Goal: Information Seeking & Learning: Learn about a topic

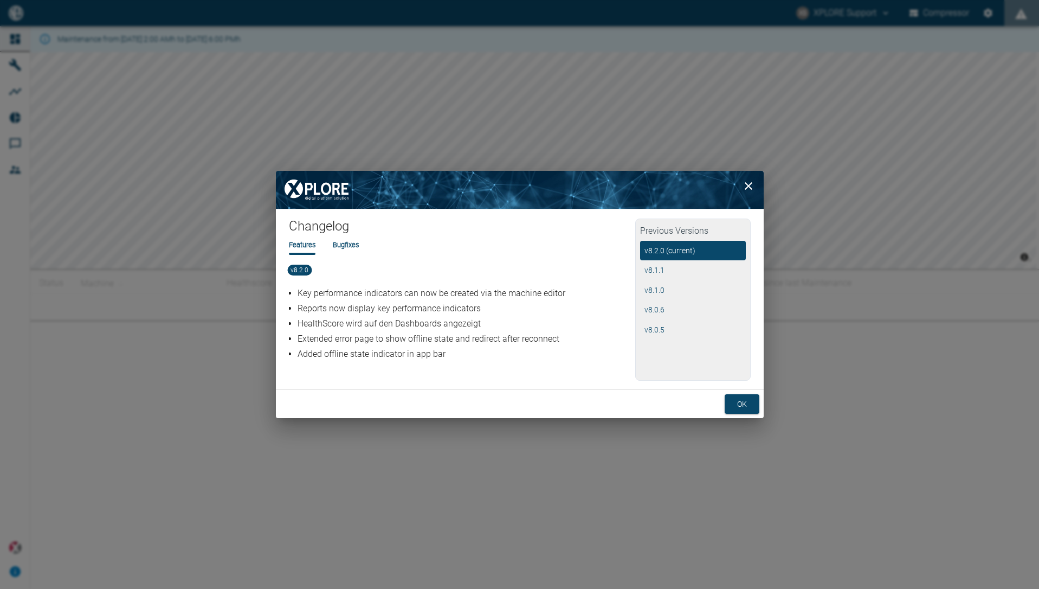
click at [732, 391] on div "ok" at bounding box center [520, 404] width 488 height 29
click at [738, 401] on button "ok" at bounding box center [742, 404] width 35 height 20
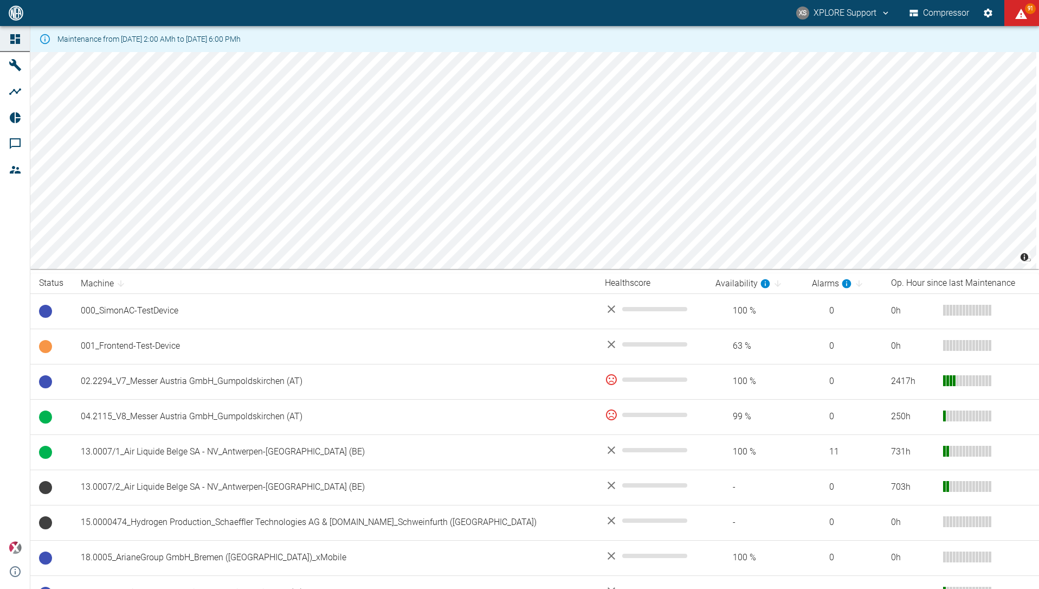
click at [489, 279] on th "Machine" at bounding box center [334, 283] width 524 height 20
click at [507, 12] on div "XS XPLORE Support Compressor 91" at bounding box center [519, 13] width 1039 height 26
click at [241, 33] on div "Maintenance from [DATE] 2:00 AMh to [DATE] 6:00 PMh" at bounding box center [148, 39] width 183 height 20
click at [241, 37] on div "Maintenance from [DATE] 2:00 AMh to [DATE] 6:00 PMh" at bounding box center [148, 39] width 183 height 20
click at [478, 33] on div "Maintenance from [DATE] 2:00 AMh to [DATE] 6:00 PMh" at bounding box center [534, 39] width 1009 height 26
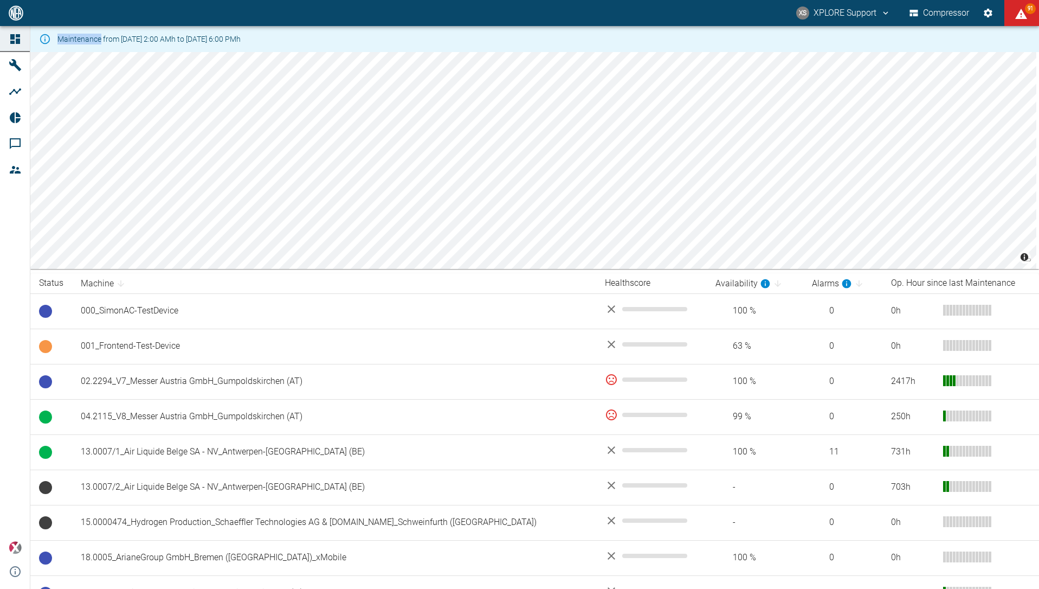
click at [478, 33] on div "Maintenance from [DATE] 2:00 AMh to [DATE] 6:00 PMh" at bounding box center [534, 39] width 1009 height 26
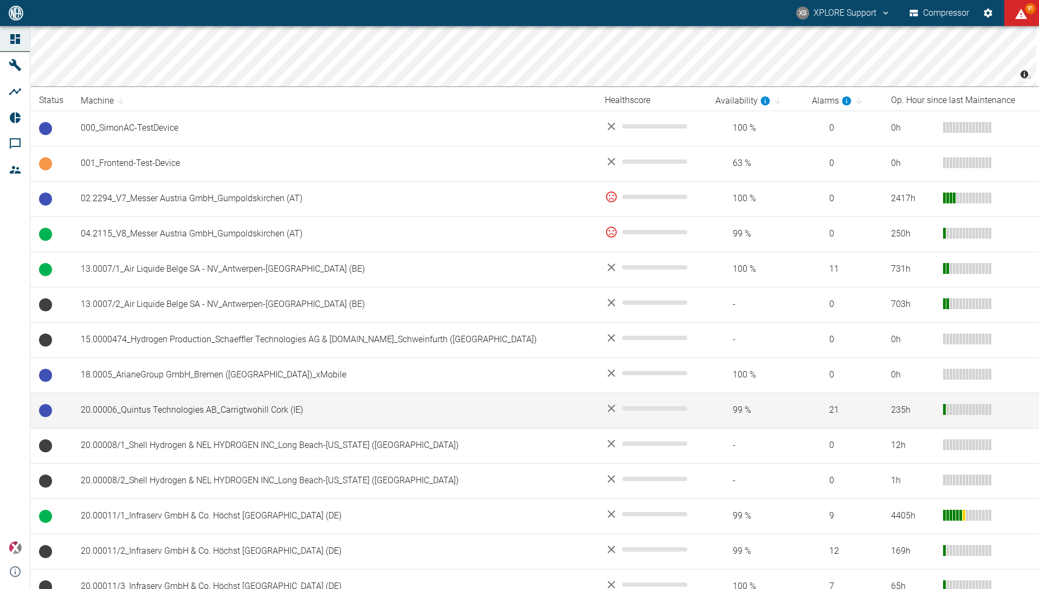
scroll to position [208, 0]
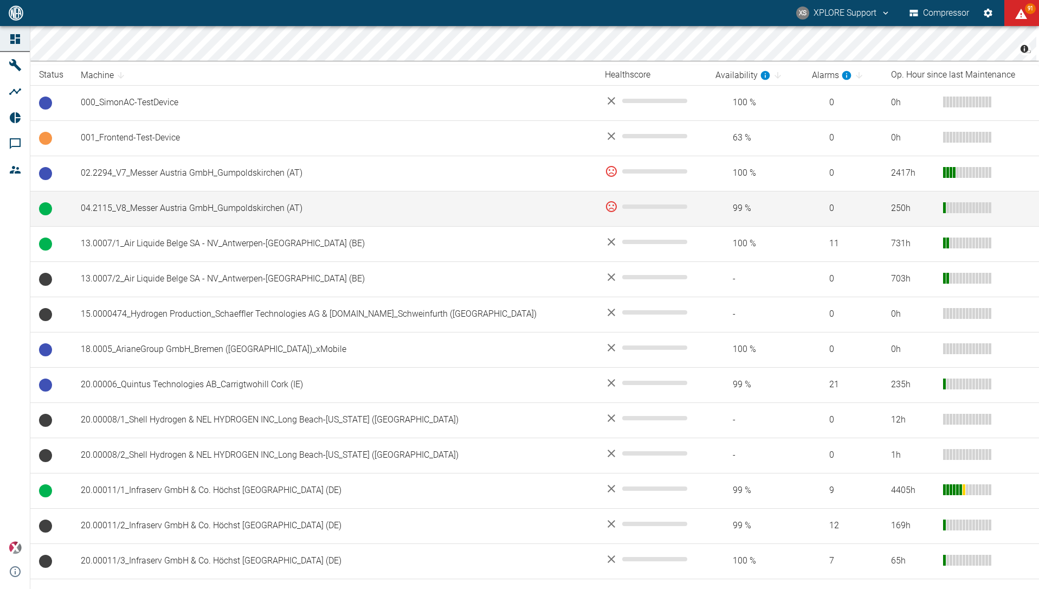
click at [276, 219] on td "04.2115_V8_Messer Austria GmbH_Gumpoldskirchen (AT)" at bounding box center [334, 208] width 524 height 35
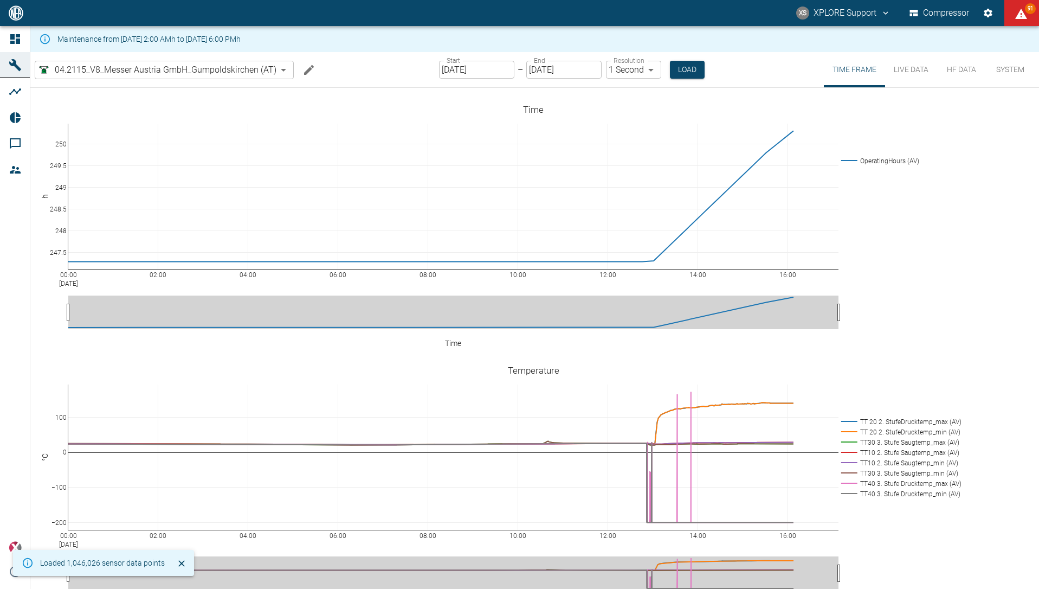
click at [311, 71] on icon "Edit machine" at bounding box center [309, 70] width 10 height 10
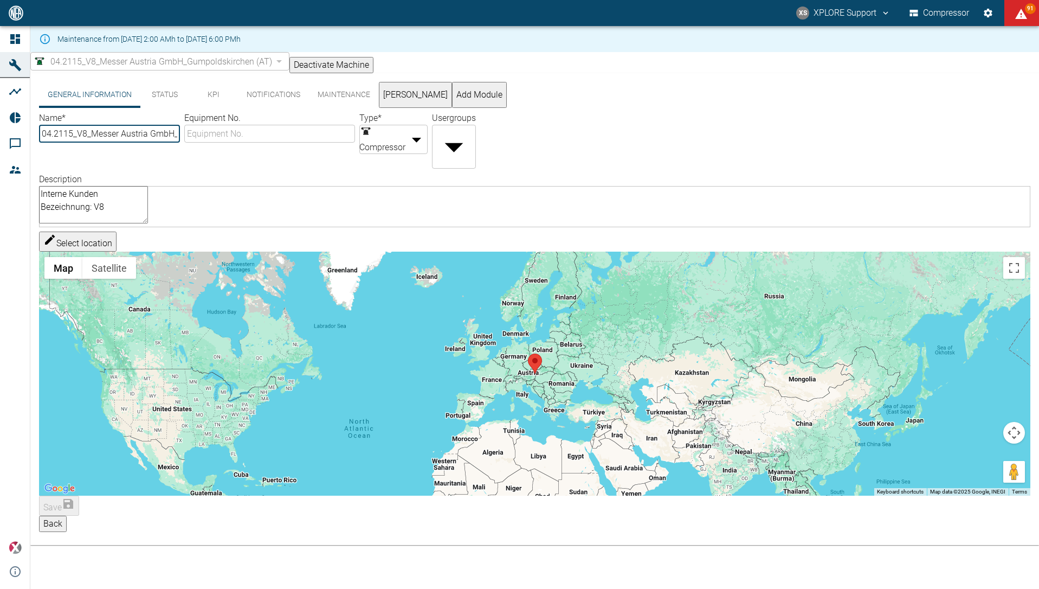
click at [408, 100] on button "Beckhoff" at bounding box center [415, 95] width 73 height 26
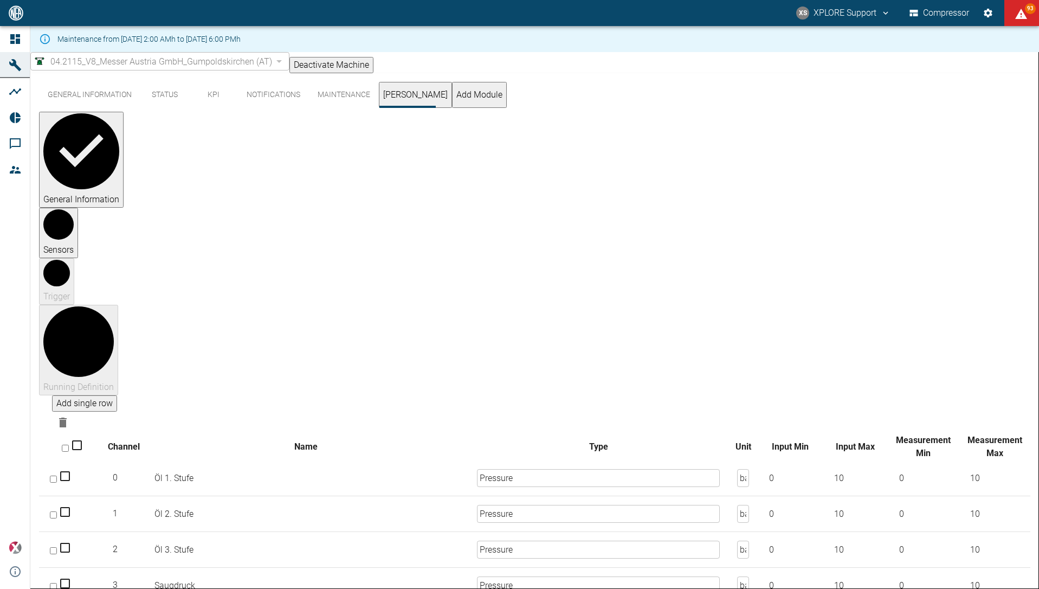
click at [81, 104] on button "General Information" at bounding box center [89, 95] width 101 height 26
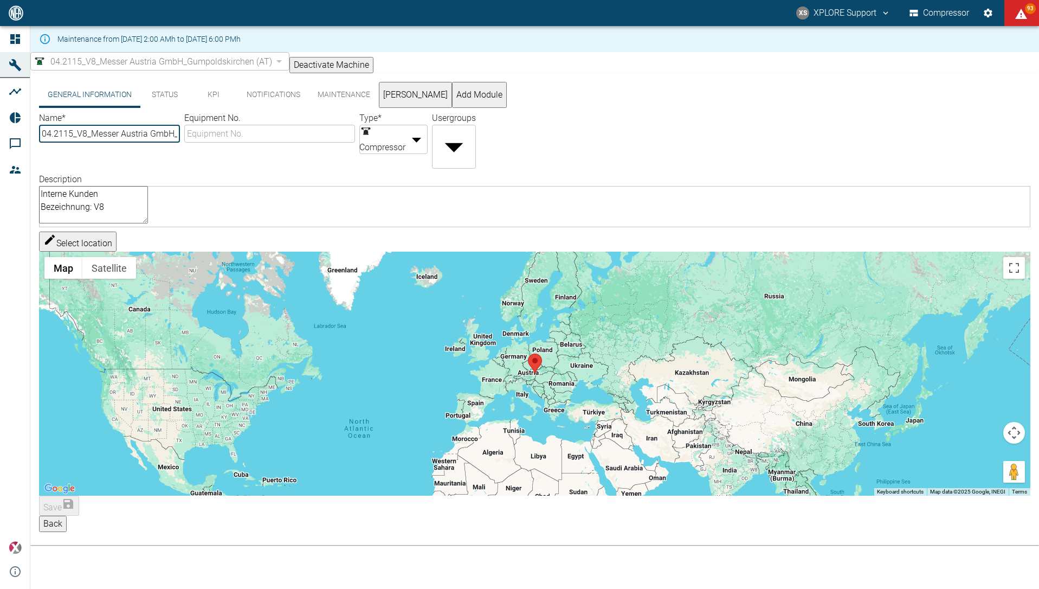
click at [184, 101] on button "Status" at bounding box center [164, 95] width 49 height 26
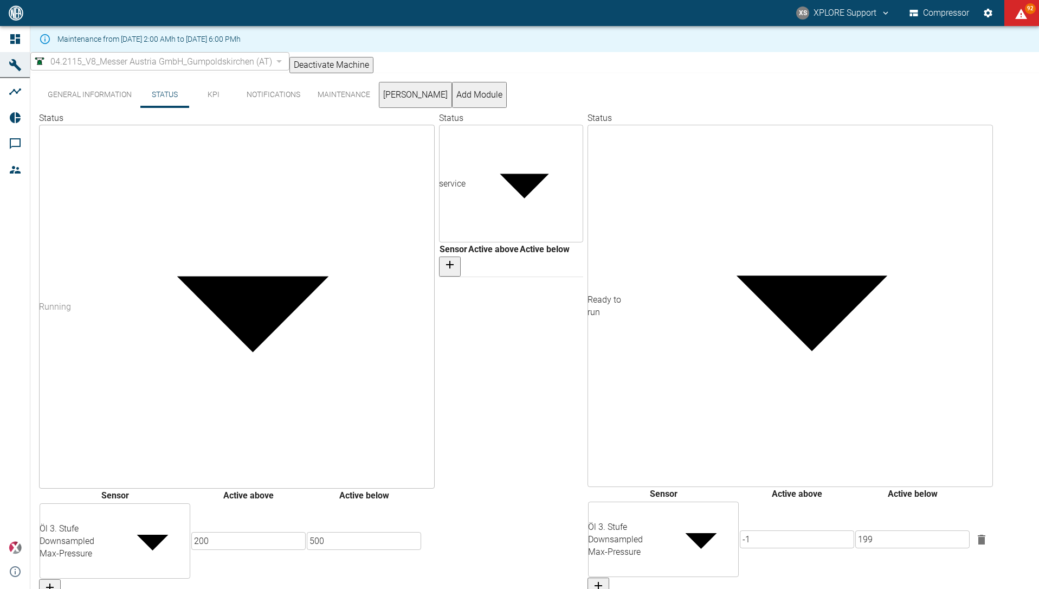
click at [306, 532] on input "200" at bounding box center [248, 541] width 114 height 18
click at [421, 532] on input "500" at bounding box center [364, 541] width 114 height 18
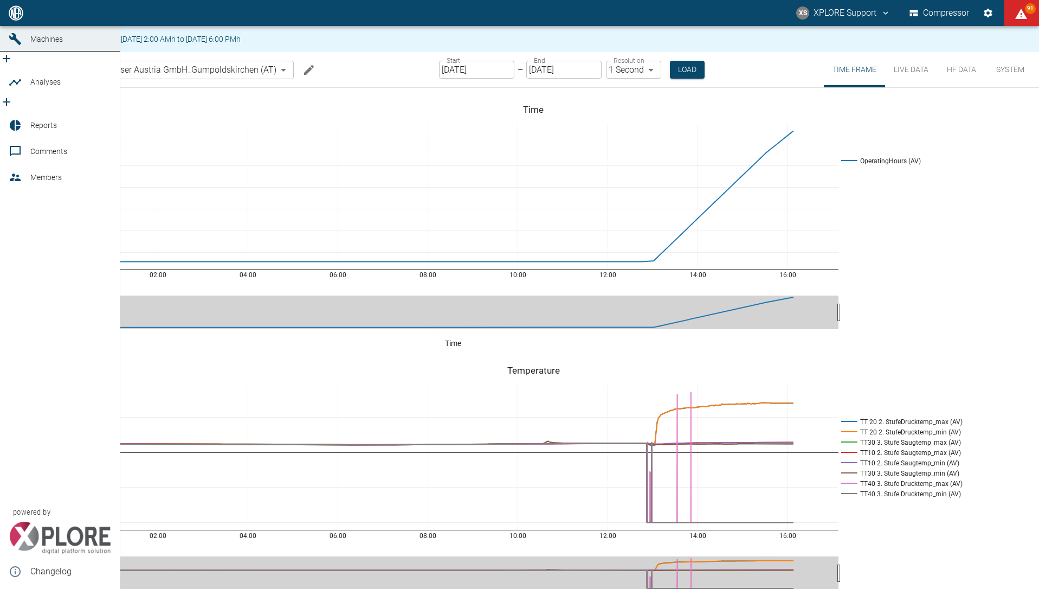
click at [20, 120] on icon at bounding box center [15, 125] width 11 height 11
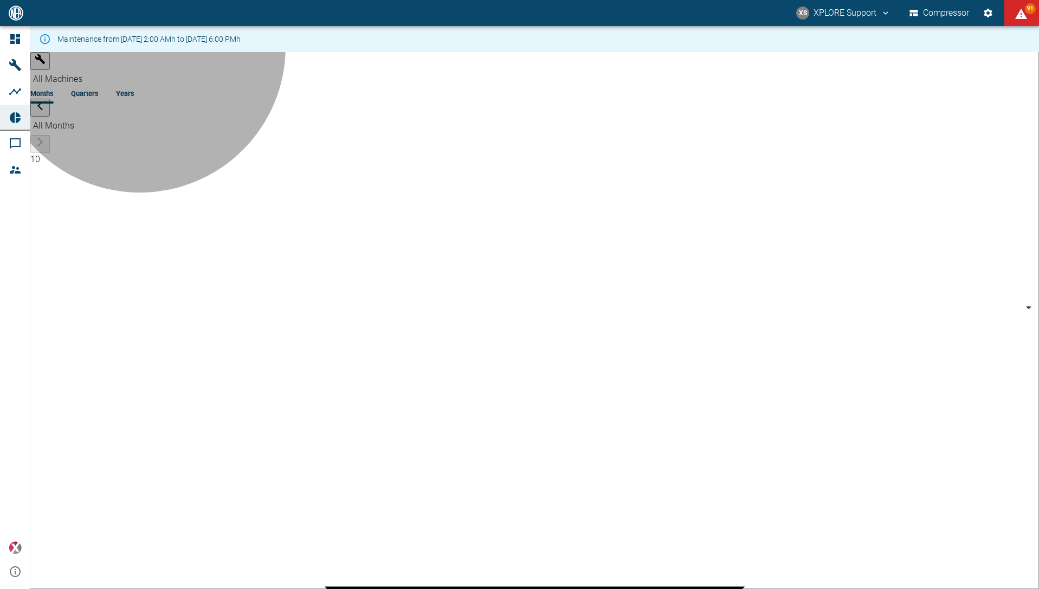
type input "0160344a-4fe4-4b33-b78a-0027c7e99838"
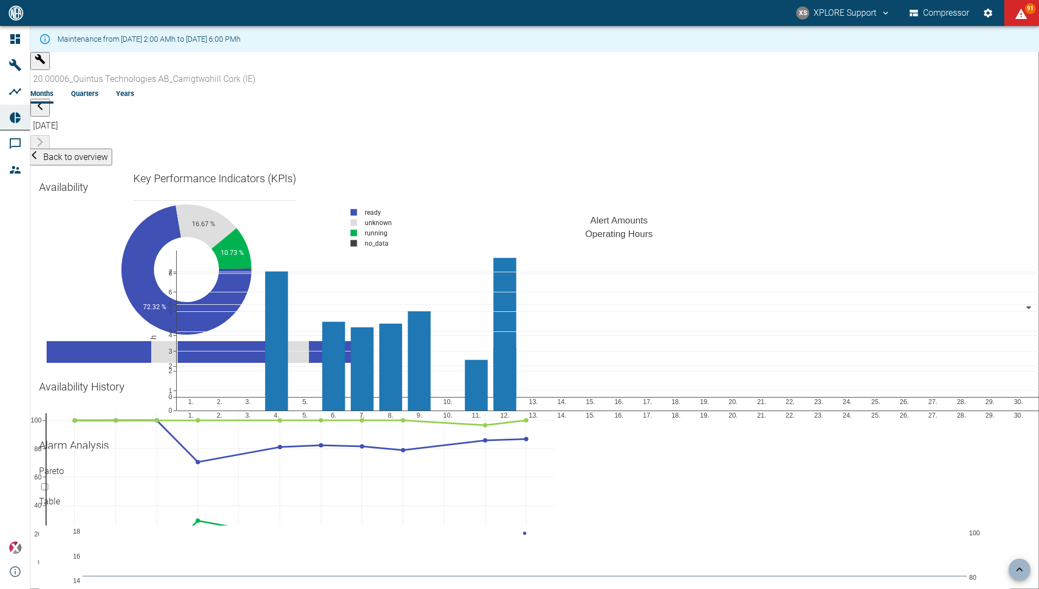
scroll to position [1834, 0]
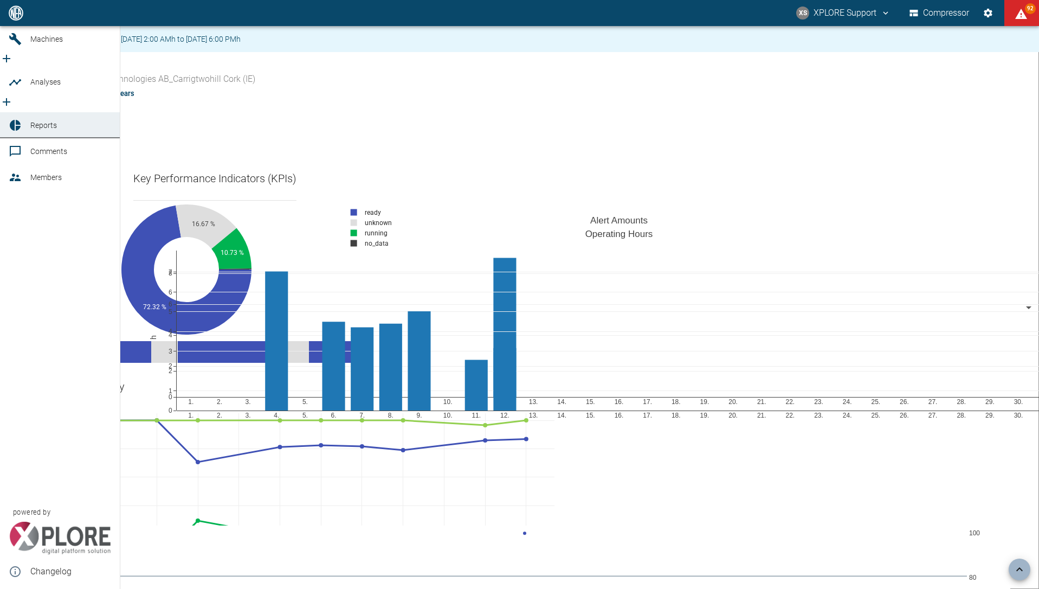
click at [21, 20] on icon at bounding box center [15, 13] width 13 height 13
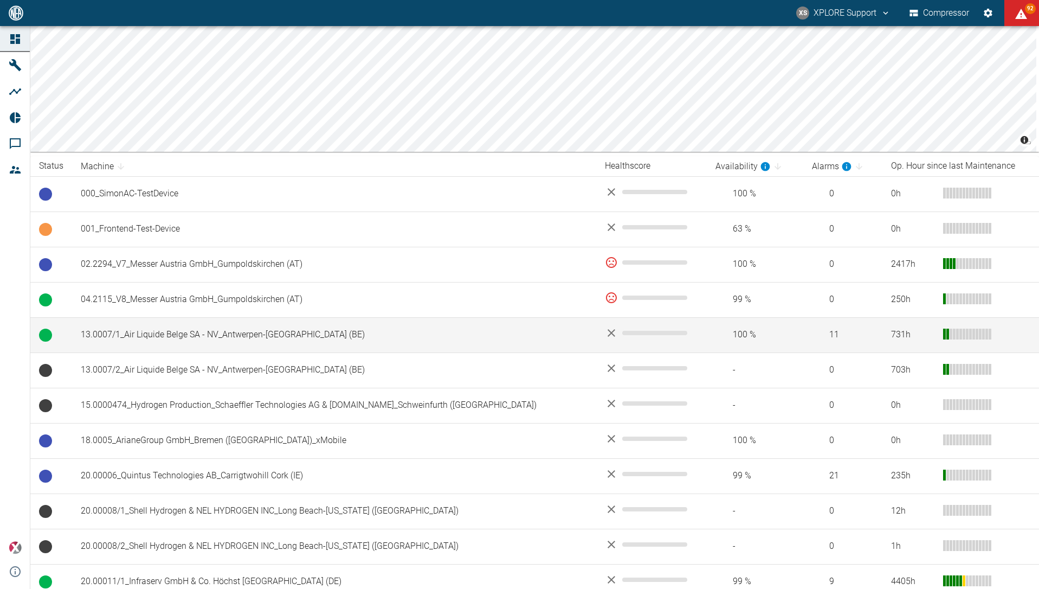
scroll to position [673, 0]
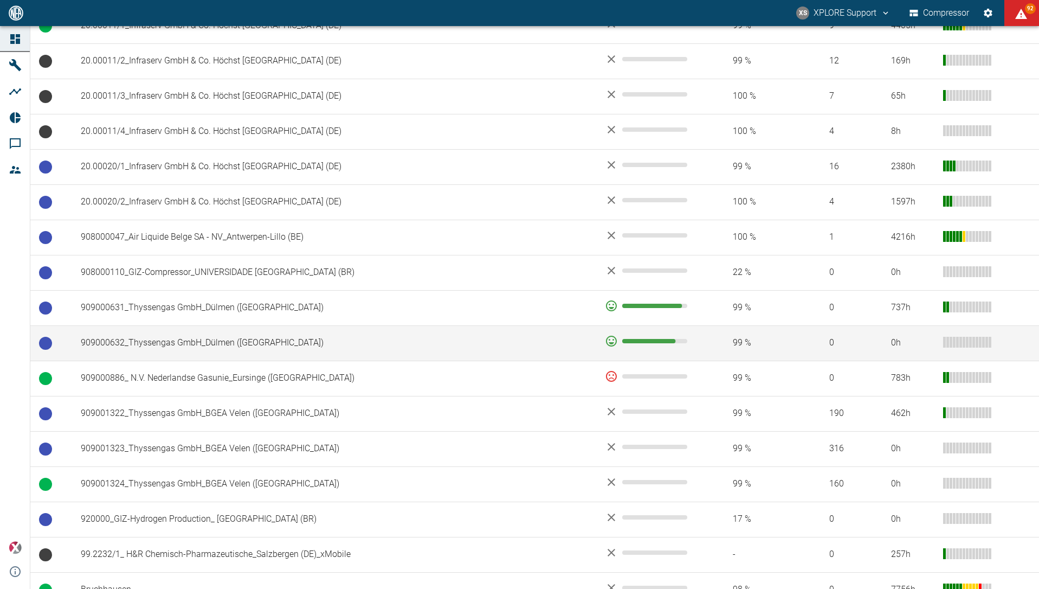
click at [208, 338] on td "909000632_Thyssengas GmbH_Dülmen ([GEOGRAPHIC_DATA])" at bounding box center [334, 342] width 524 height 35
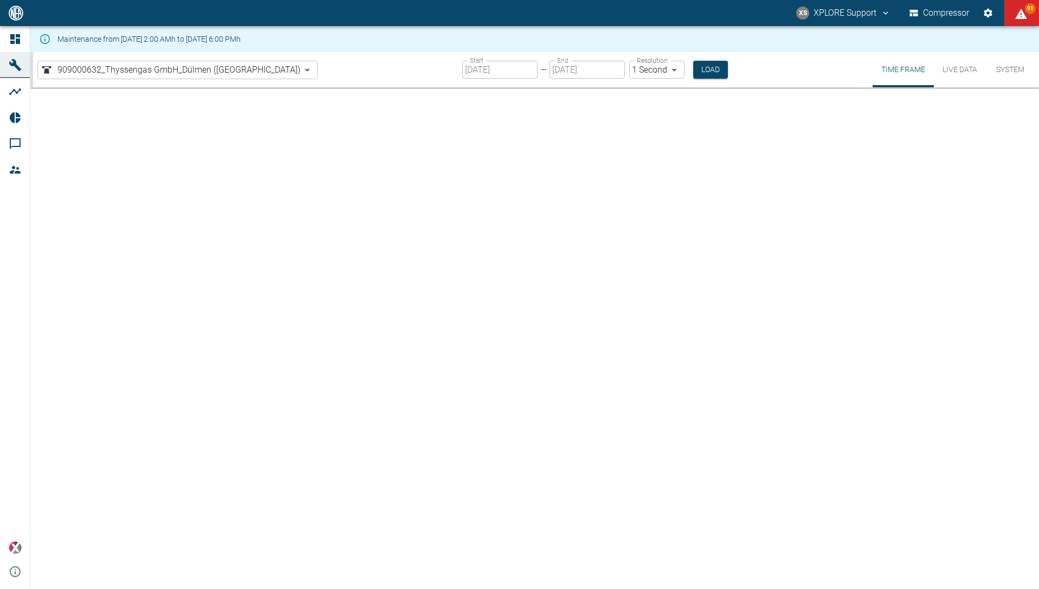
type input "2min"
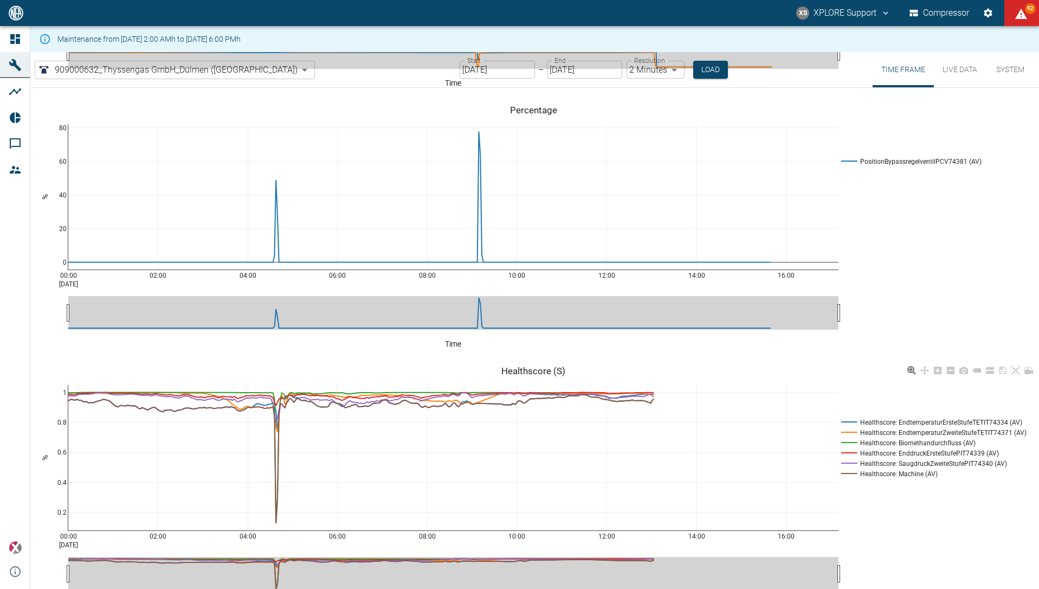
scroll to position [1882, 0]
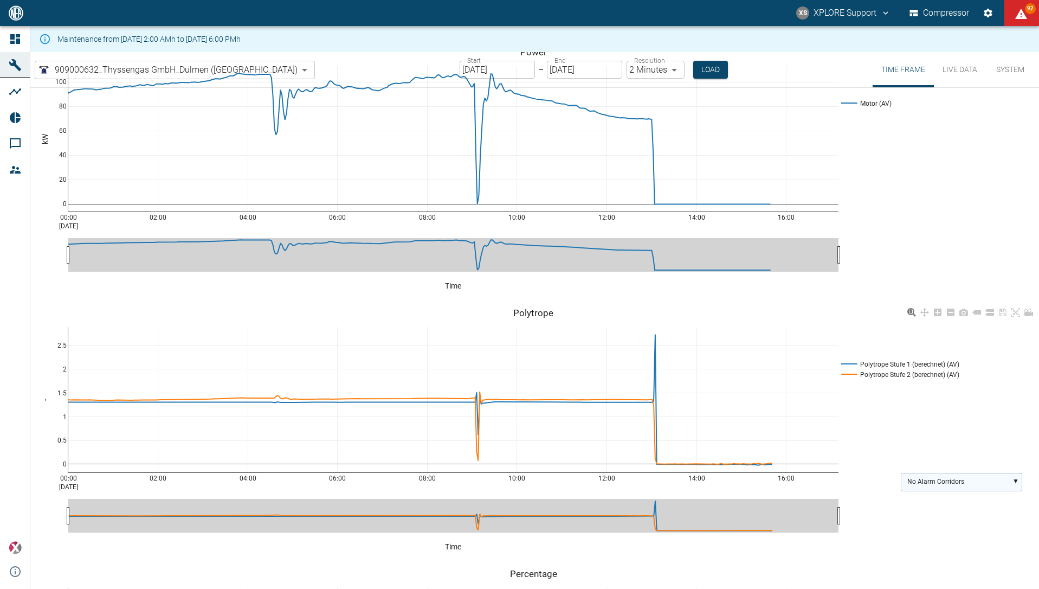
click at [929, 478] on text "No Alarm Corridors" at bounding box center [935, 482] width 57 height 8
click at [930, 517] on text "Polytrope Stufe 1 (berechnet) (AV)" at bounding box center [956, 521] width 99 height 8
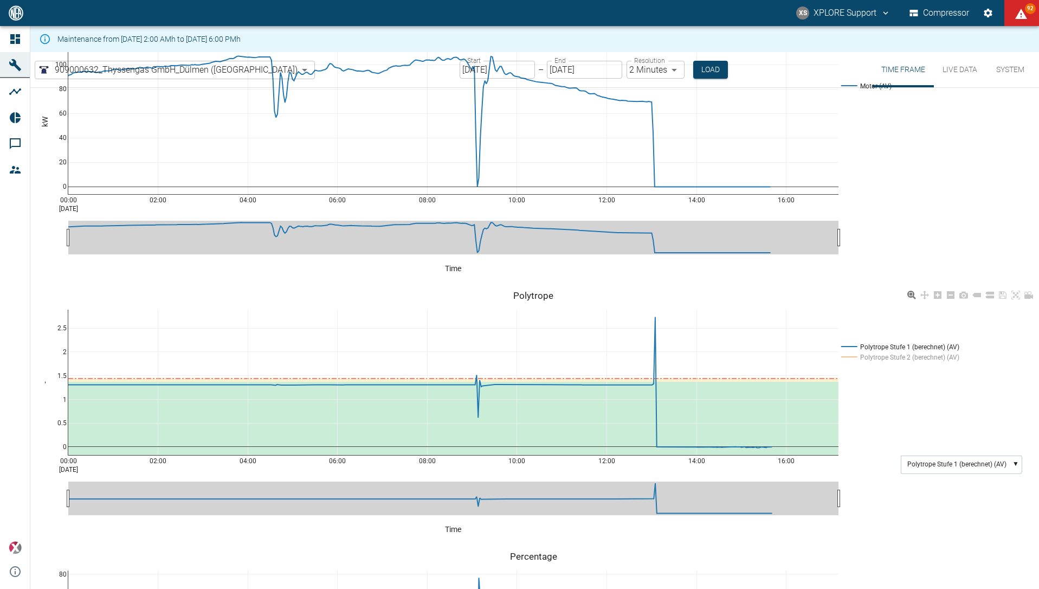
scroll to position [1912, 0]
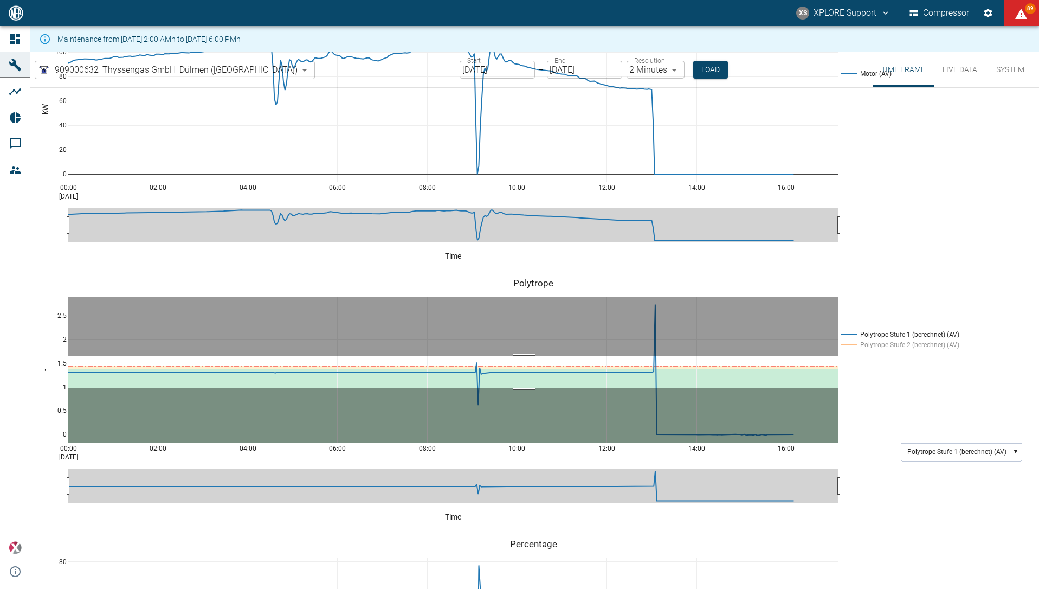
drag, startPoint x: 524, startPoint y: 312, endPoint x: 526, endPoint y: 344, distance: 32.1
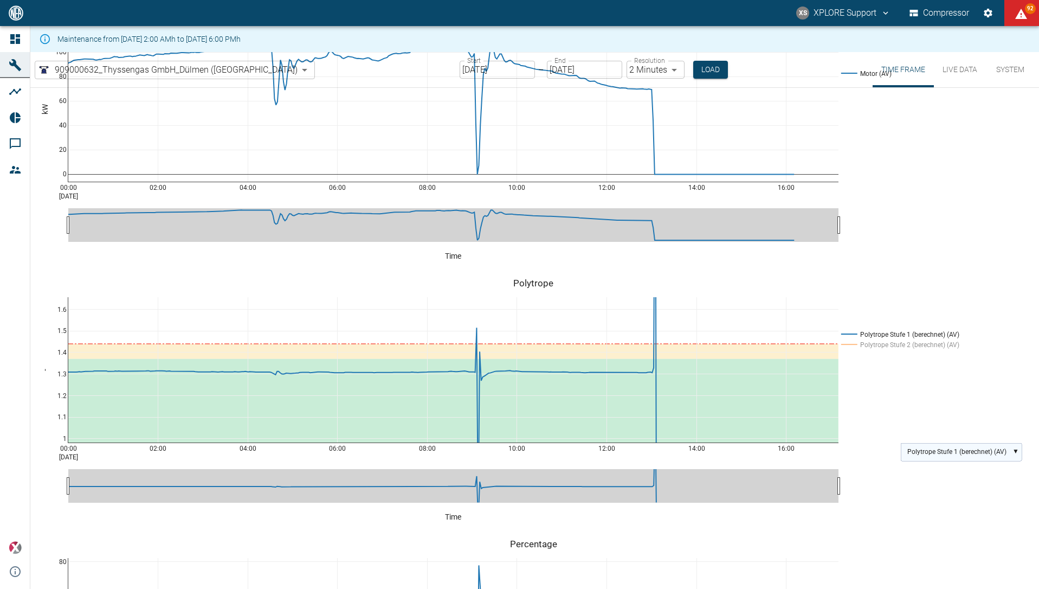
click at [953, 448] on text "Polytrope Stufe 1 (berechnet) (AV)" at bounding box center [956, 452] width 99 height 8
click at [950, 448] on text "Polytrope Stufe 1 (berechnet) (AV)" at bounding box center [956, 452] width 99 height 8
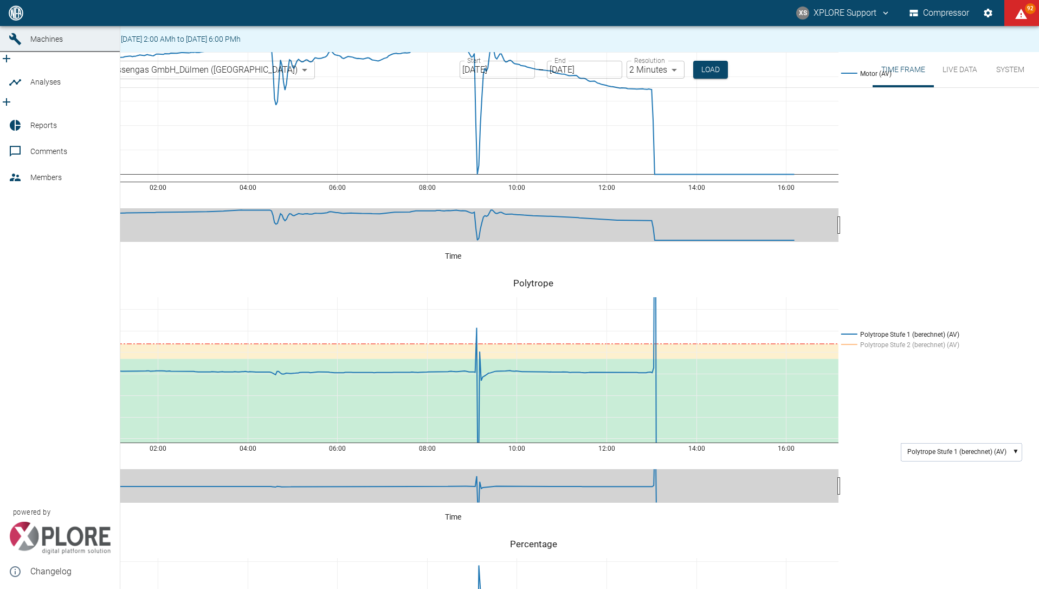
click at [21, 20] on icon at bounding box center [15, 13] width 13 height 13
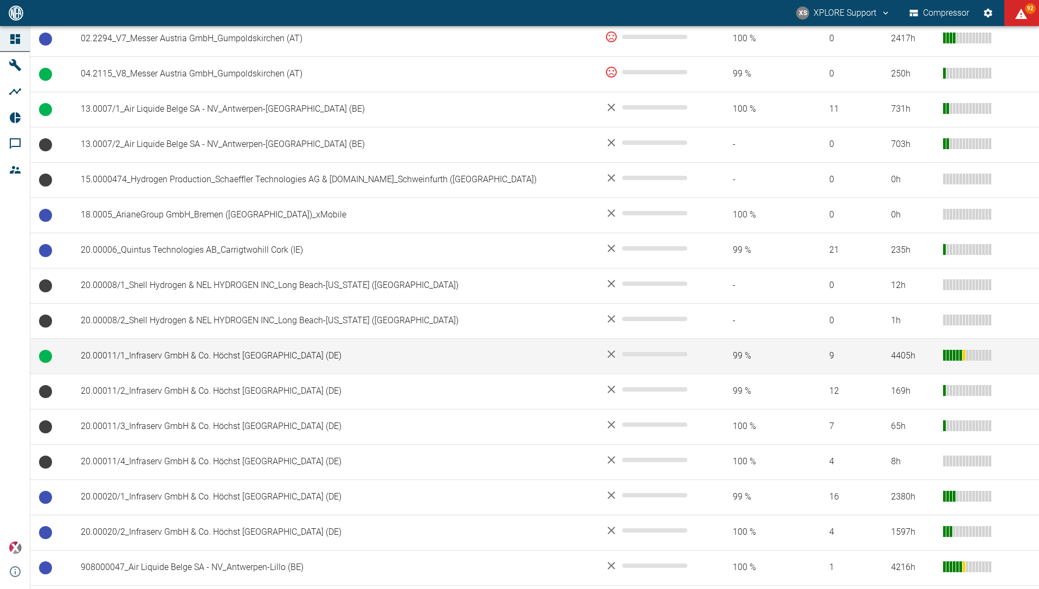
scroll to position [814, 0]
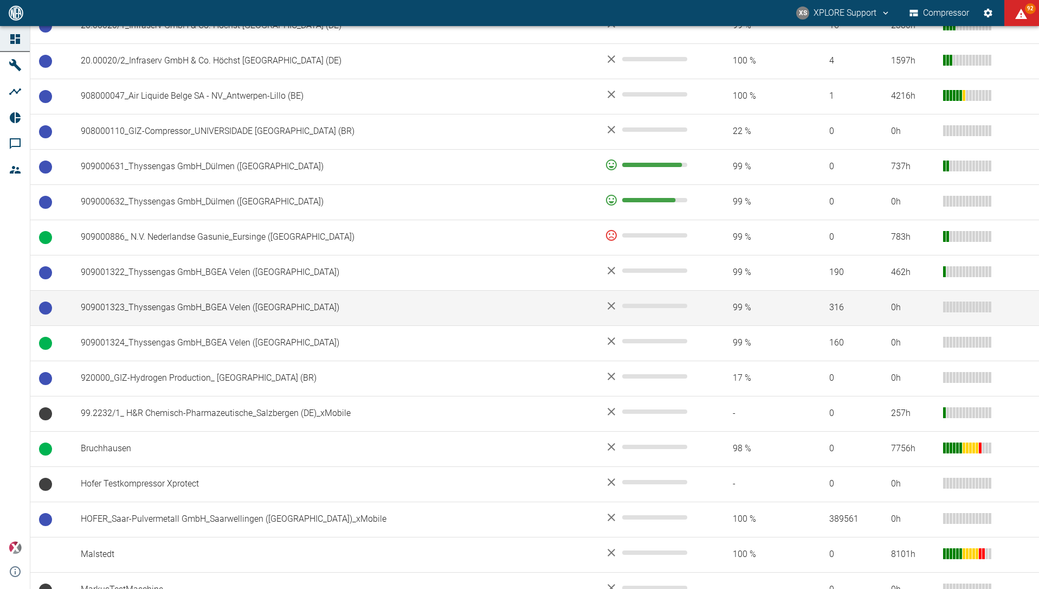
click at [209, 299] on td "909001323_Thyssengas GmbH_BGEA Velen ([GEOGRAPHIC_DATA])" at bounding box center [334, 307] width 524 height 35
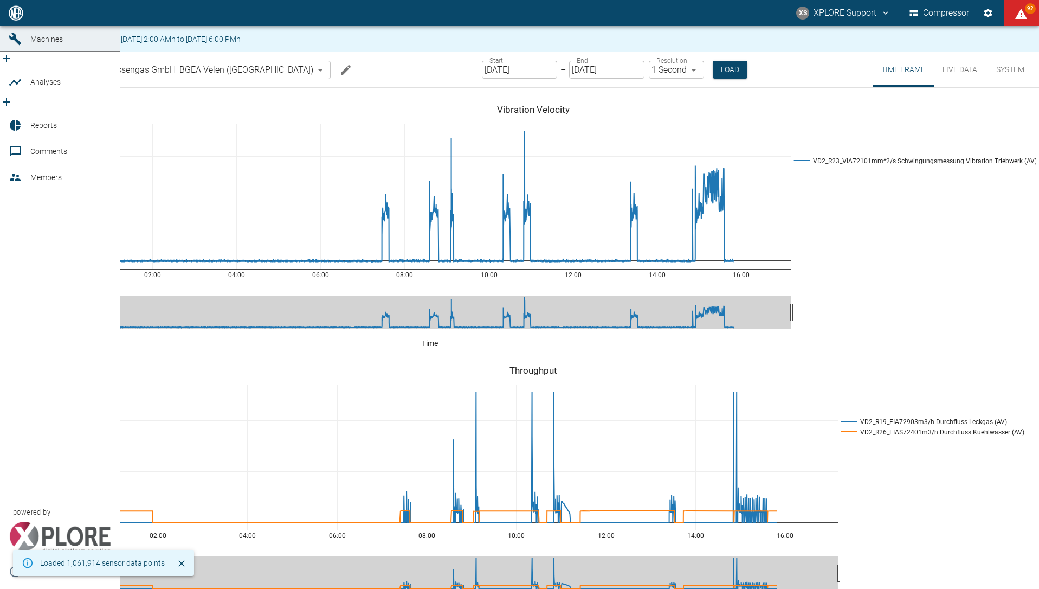
click at [19, 18] on icon at bounding box center [15, 13] width 10 height 10
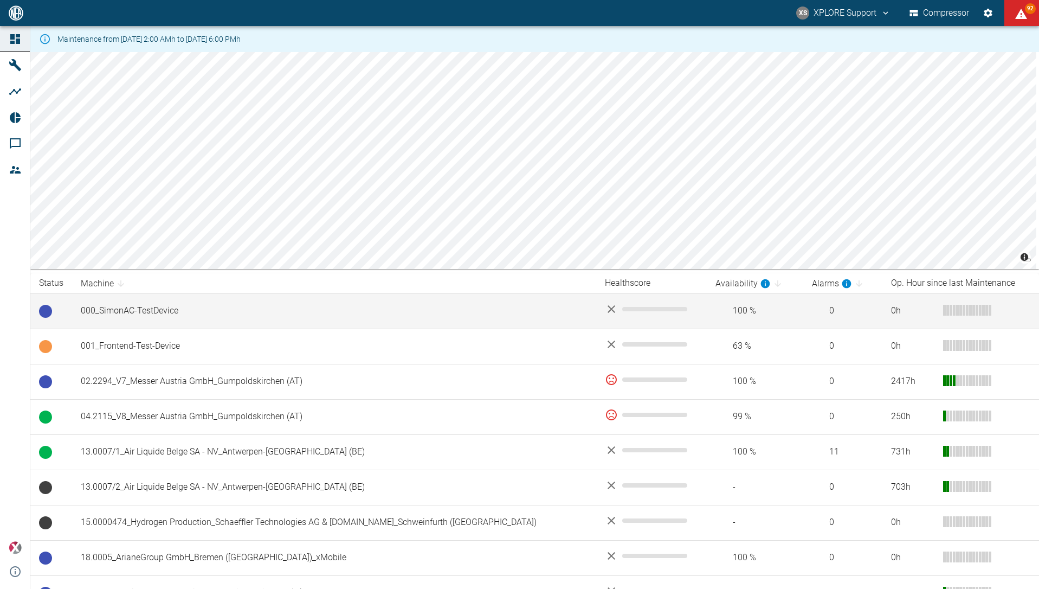
click at [164, 315] on td "000_SimonAC-TestDevice" at bounding box center [334, 310] width 524 height 35
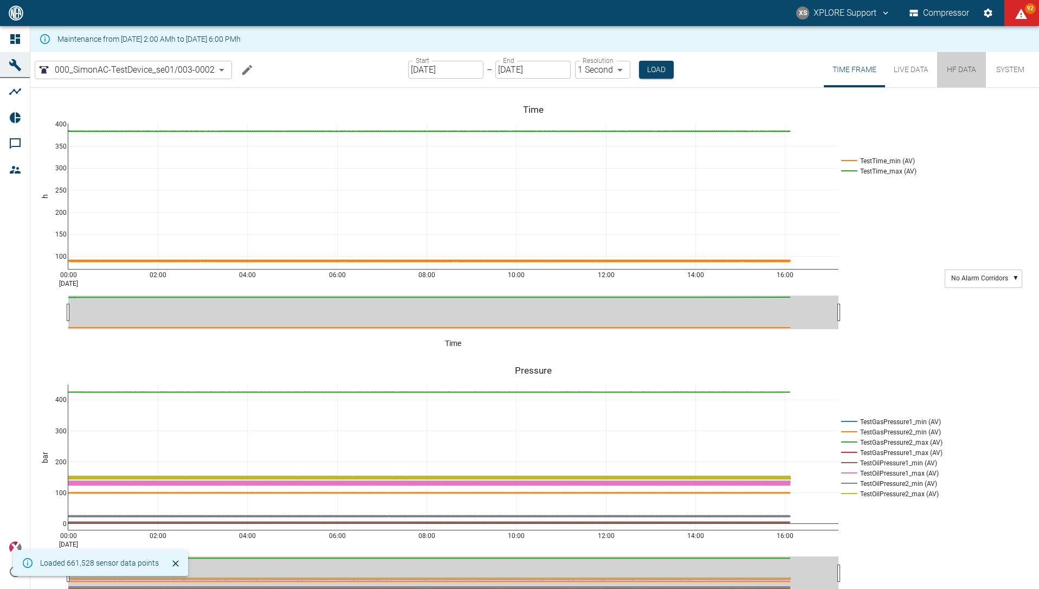
click at [947, 70] on button "HF Data" at bounding box center [961, 69] width 49 height 35
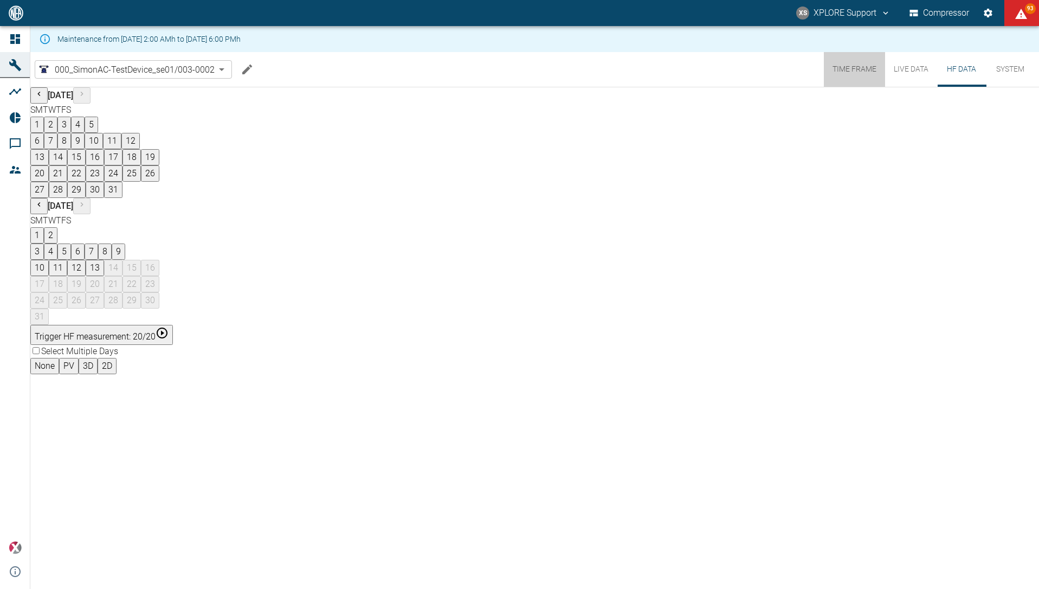
click at [863, 70] on button "Time Frame" at bounding box center [854, 69] width 61 height 35
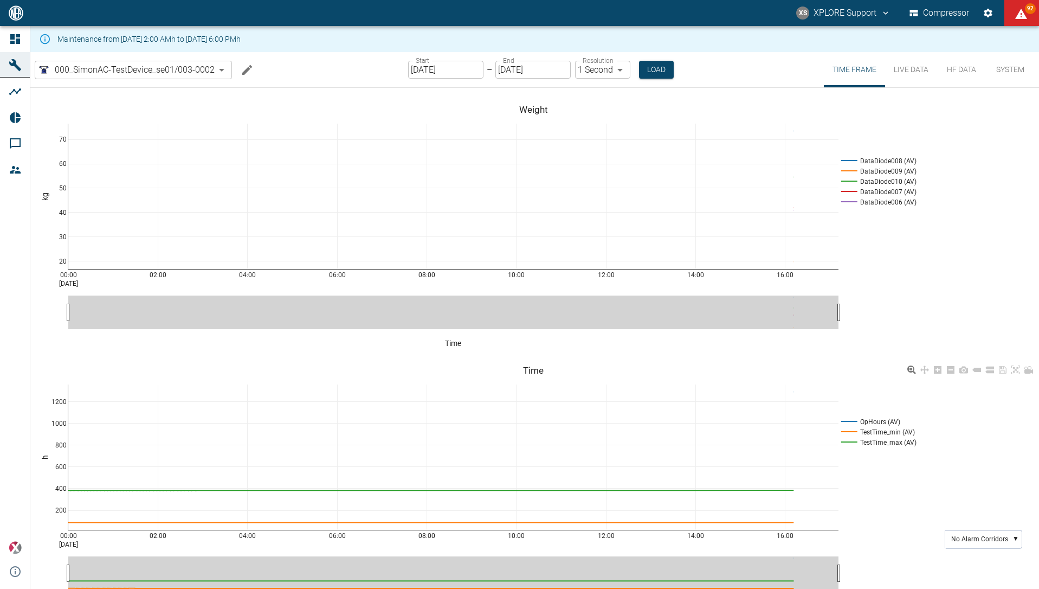
scroll to position [247, 0]
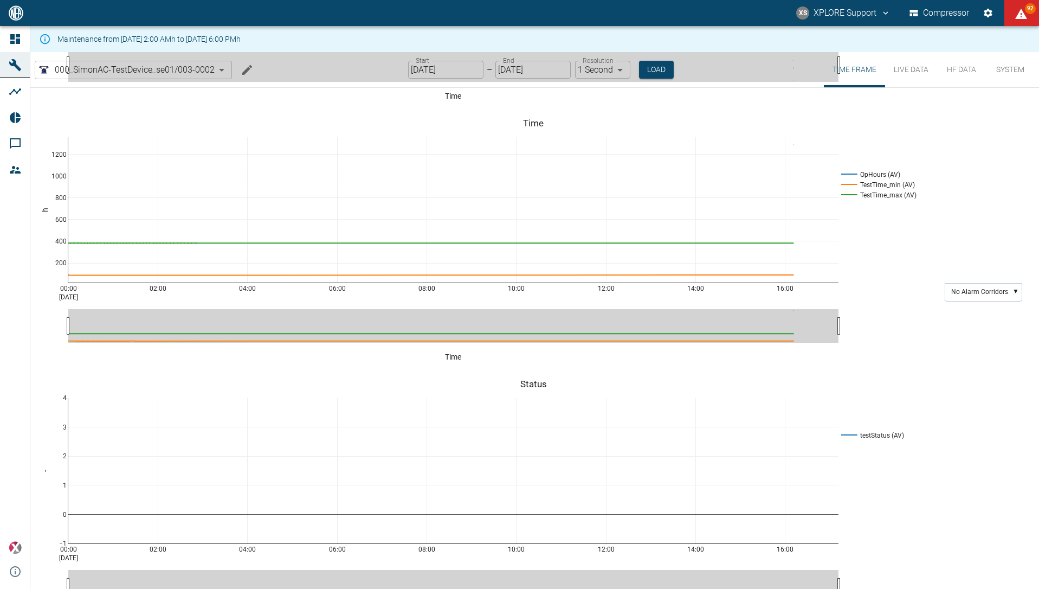
click at [946, 68] on button "HF Data" at bounding box center [961, 69] width 49 height 35
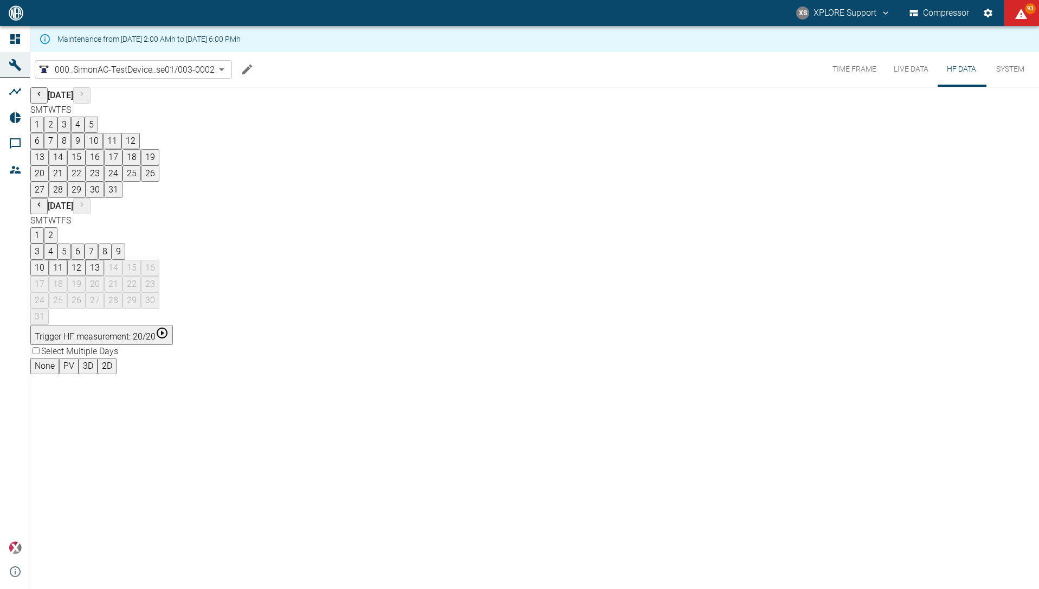
click at [98, 243] on button "7" at bounding box center [92, 251] width 14 height 16
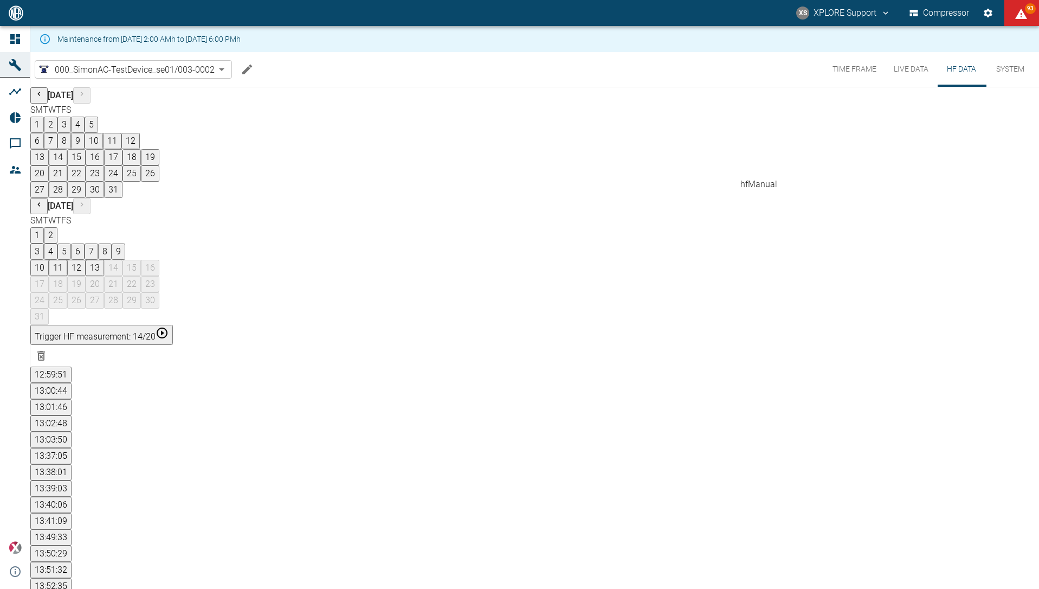
click at [72, 383] on button "13:00:44" at bounding box center [50, 391] width 41 height 16
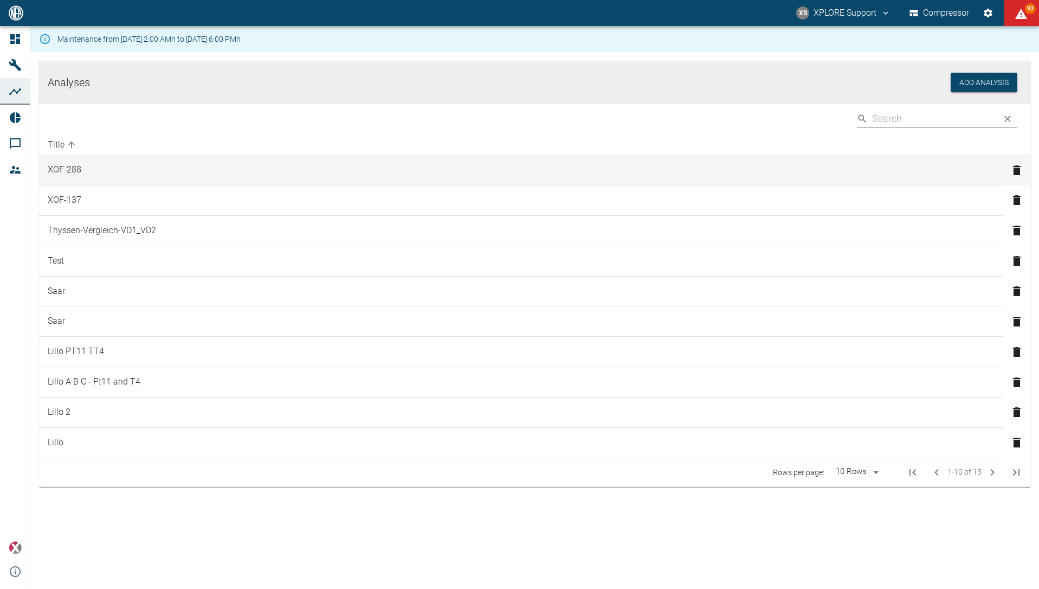
click at [175, 173] on td "XOF-288" at bounding box center [521, 170] width 964 height 30
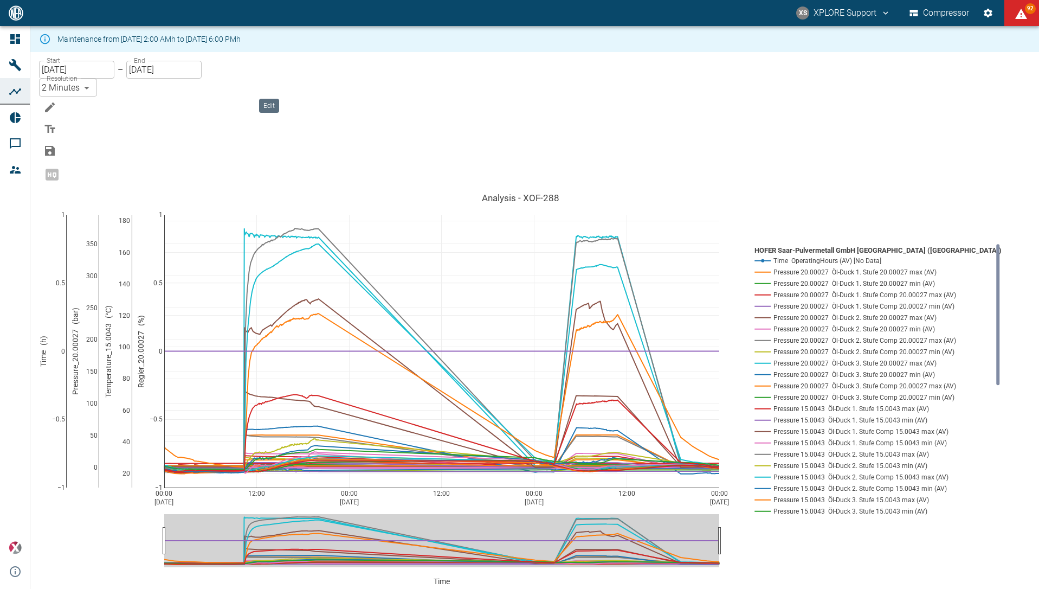
click at [55, 102] on icon "Edit" at bounding box center [50, 107] width 10 height 10
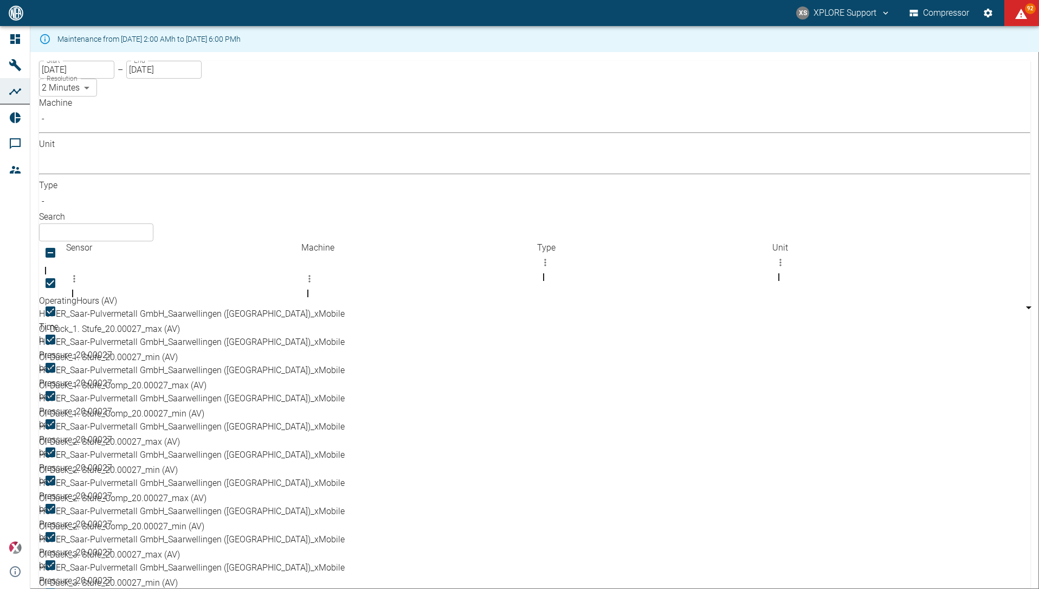
click at [62, 272] on input "Unselect row" at bounding box center [50, 283] width 23 height 23
checkbox input "false"
click at [60, 384] on input "Unselect row" at bounding box center [50, 395] width 23 height 23
checkbox input "false"
click at [65, 328] on div at bounding box center [192, 339] width 306 height 23
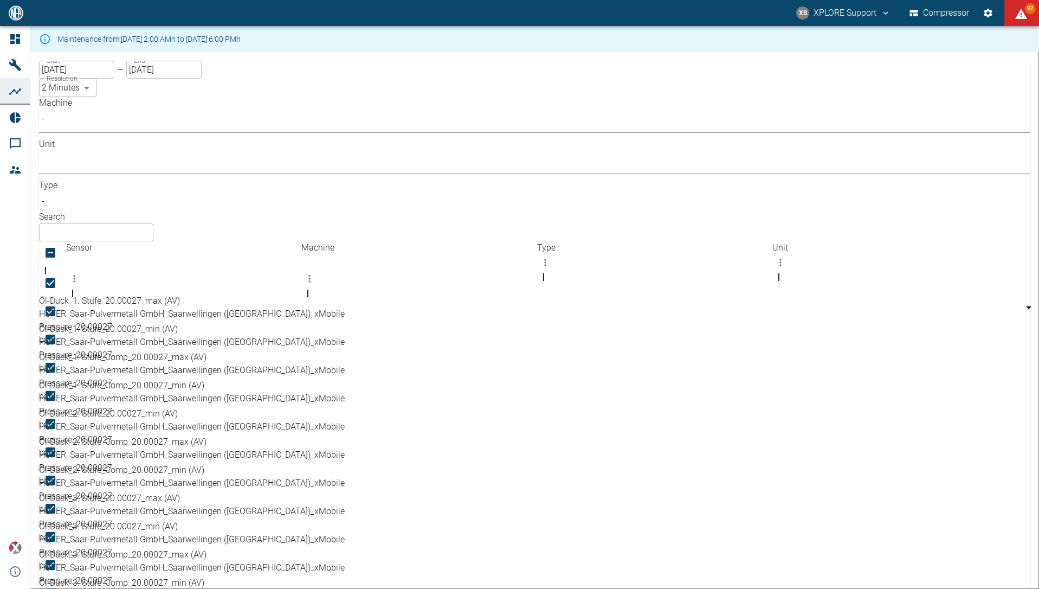
click at [64, 300] on div at bounding box center [192, 311] width 306 height 23
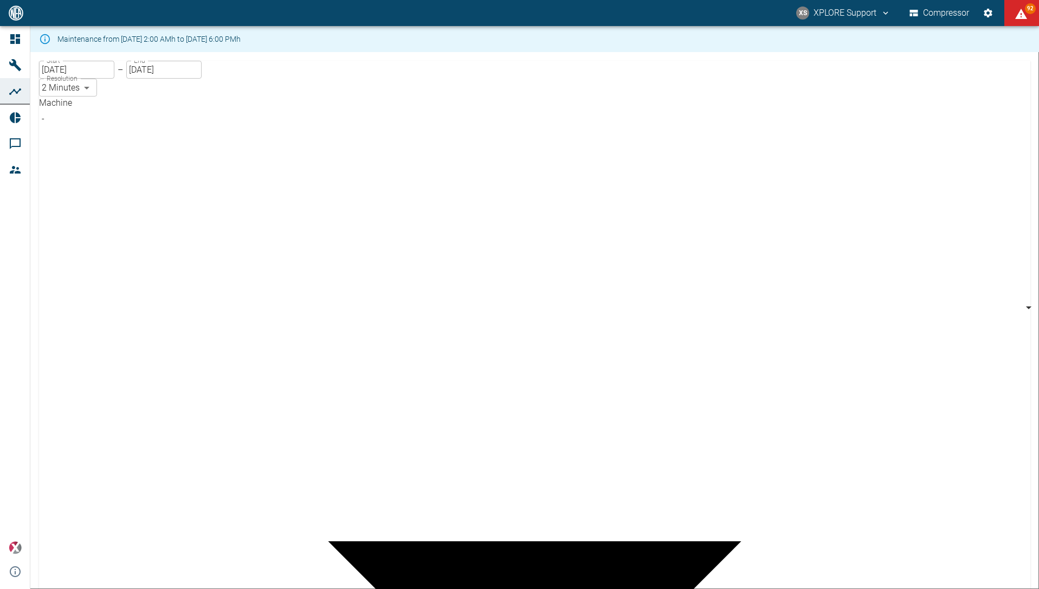
click at [126, 113] on body "XS XPLORE Support Compressor 92 Dashboard Machines Analyses Reports Comments Me…" at bounding box center [519, 294] width 1039 height 589
click at [566, 588] on div at bounding box center [519, 597] width 1039 height 0
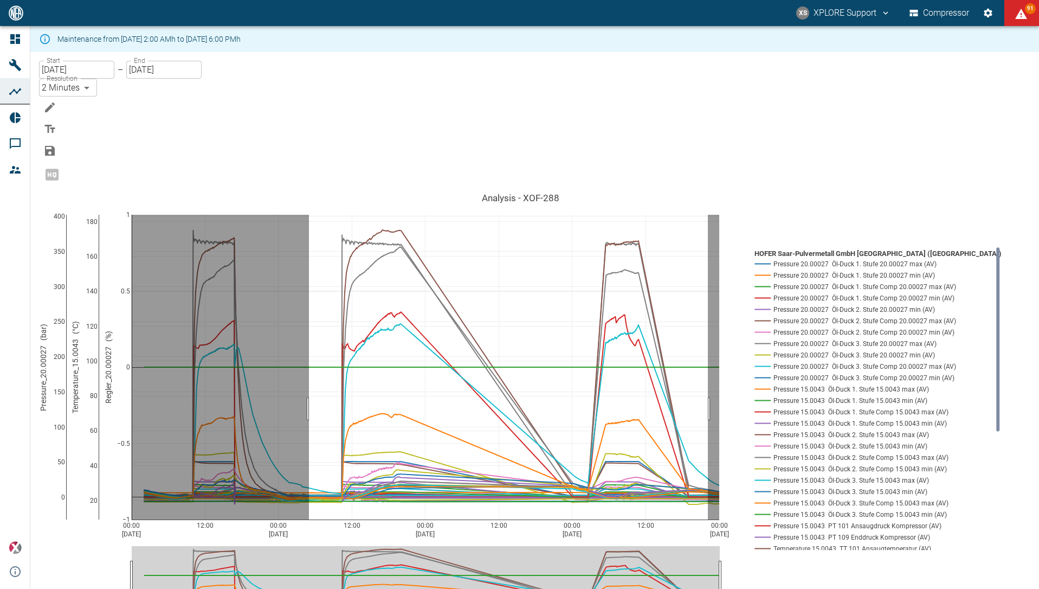
drag, startPoint x: 322, startPoint y: 323, endPoint x: 721, endPoint y: 330, distance: 399.0
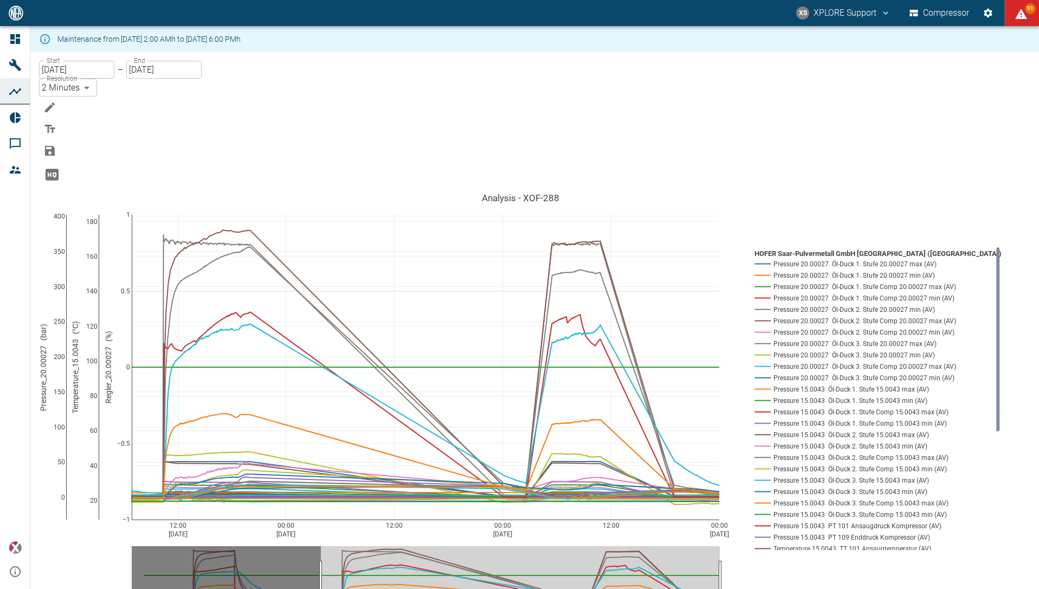
drag, startPoint x: 718, startPoint y: 489, endPoint x: 730, endPoint y: 486, distance: 12.4
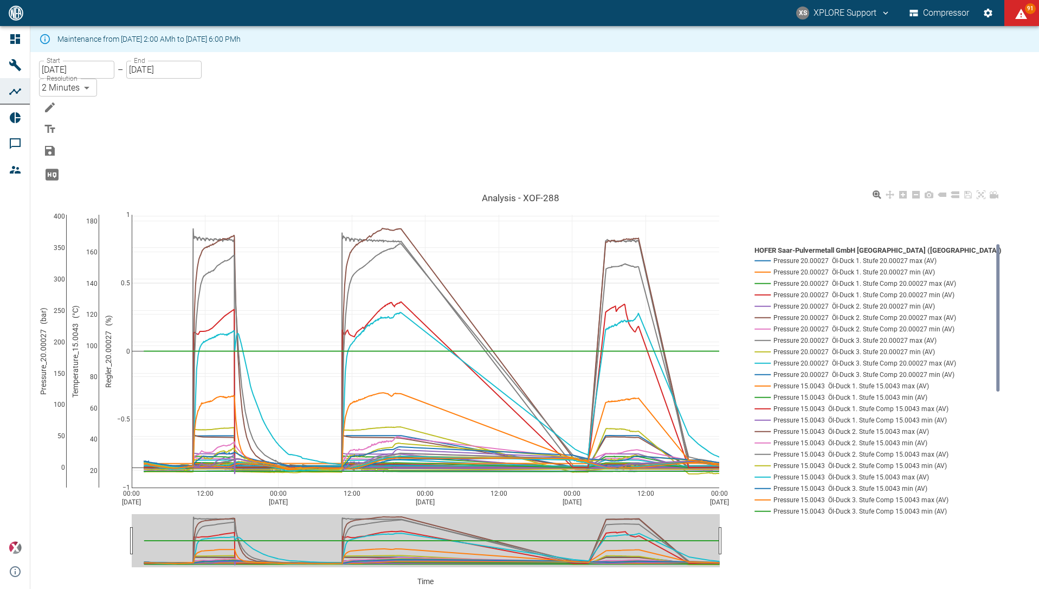
drag, startPoint x: 697, startPoint y: 491, endPoint x: 674, endPoint y: 492, distance: 22.8
click at [674, 492] on div "00:00 Jun 23, 2025 12:00 00:00 Jun 24, 2025 12:00 00:00 Jun 25, 2025 12:00 00:0…" at bounding box center [520, 405] width 963 height 434
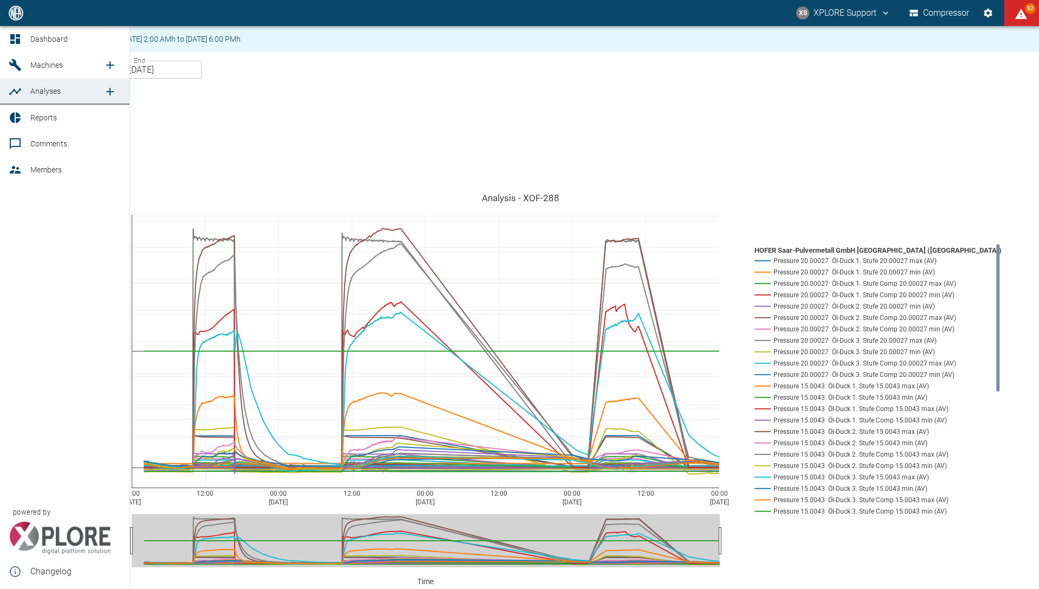
click at [55, 165] on span "Members" at bounding box center [45, 169] width 31 height 9
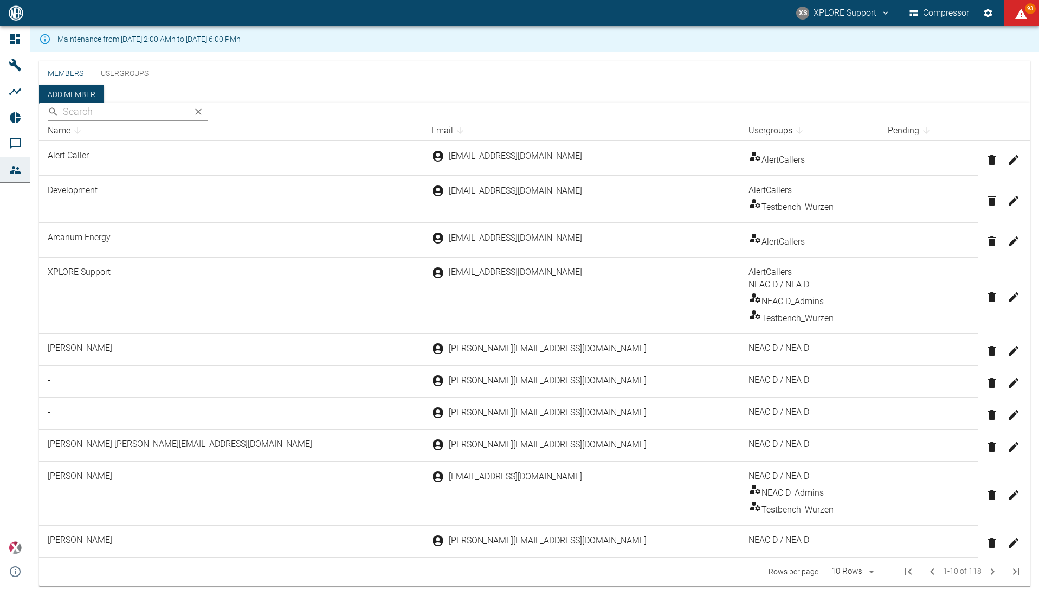
click at [125, 87] on button "Usergroups" at bounding box center [124, 74] width 65 height 26
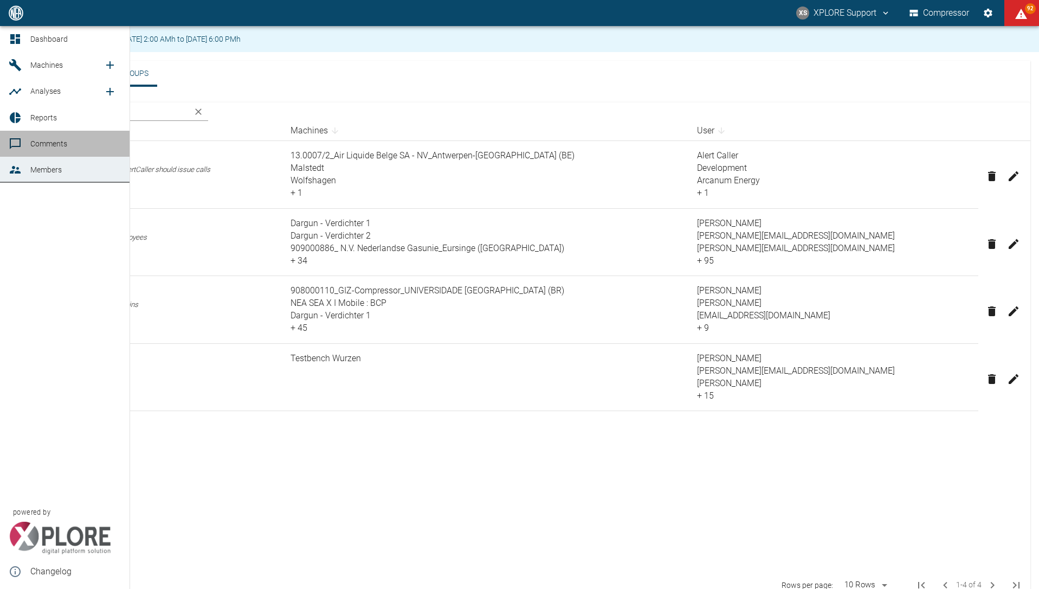
click at [72, 140] on span "Comments" at bounding box center [75, 143] width 91 height 13
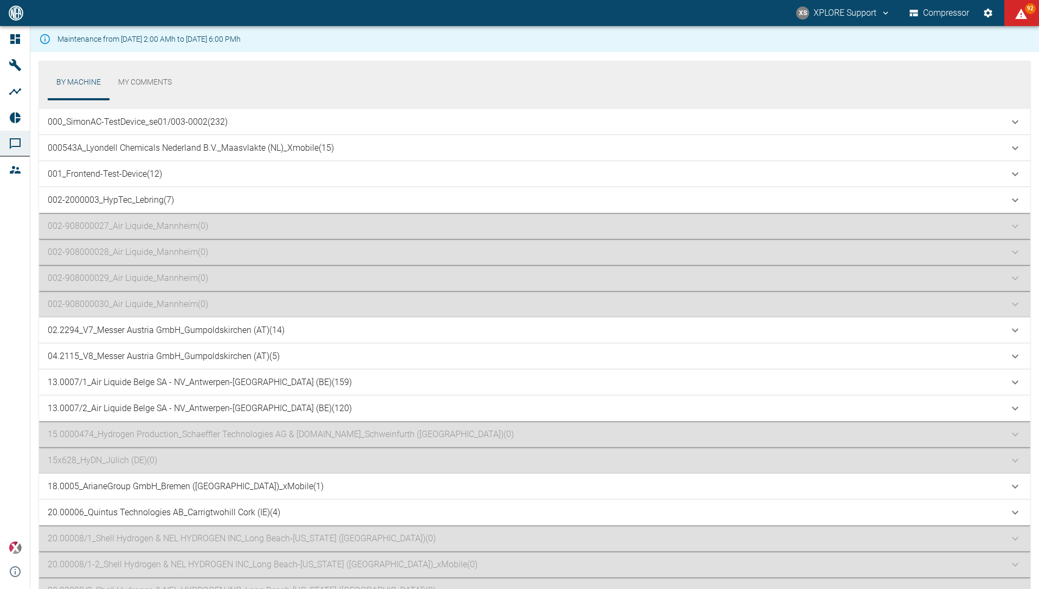
click at [281, 60] on div "By Machine My Comments 000_SimonAC-TestDevice_se01/003-0002 (232) 000543A_Lyond…" at bounding box center [534, 333] width 1009 height 563
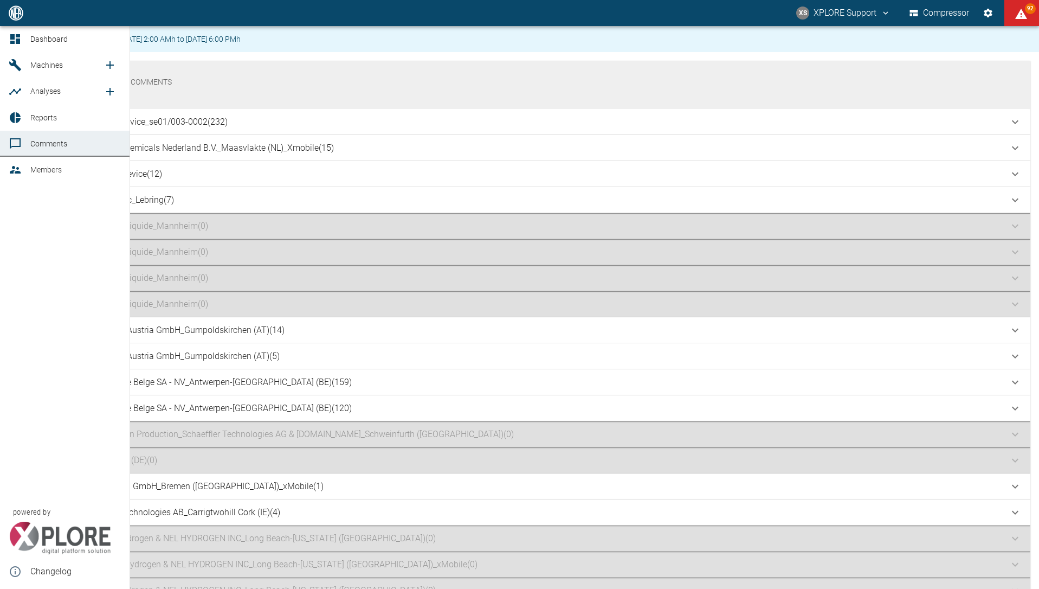
click at [22, 37] on div at bounding box center [17, 39] width 16 height 13
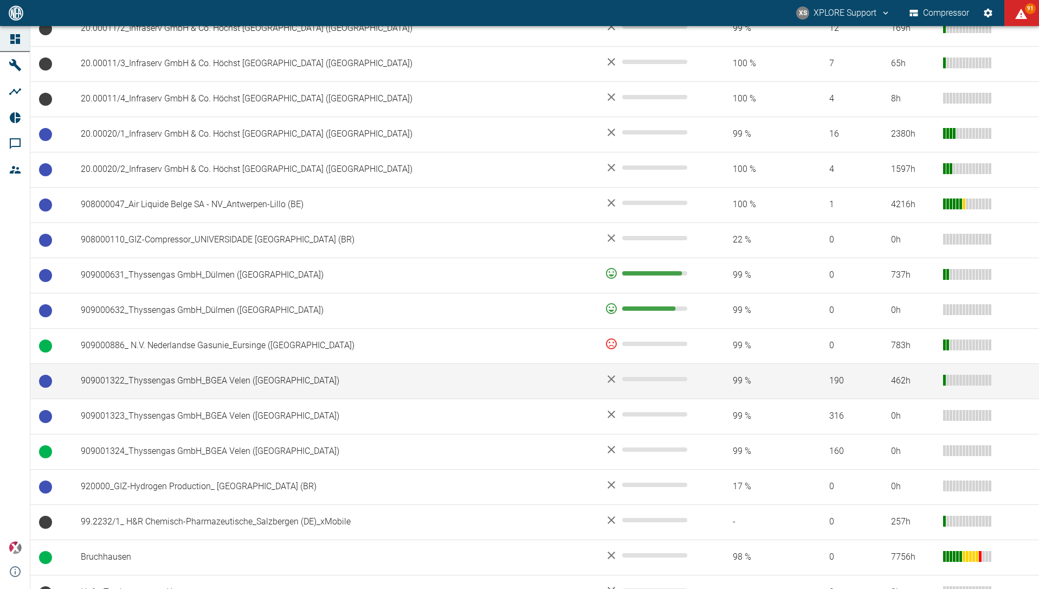
scroll to position [689, 0]
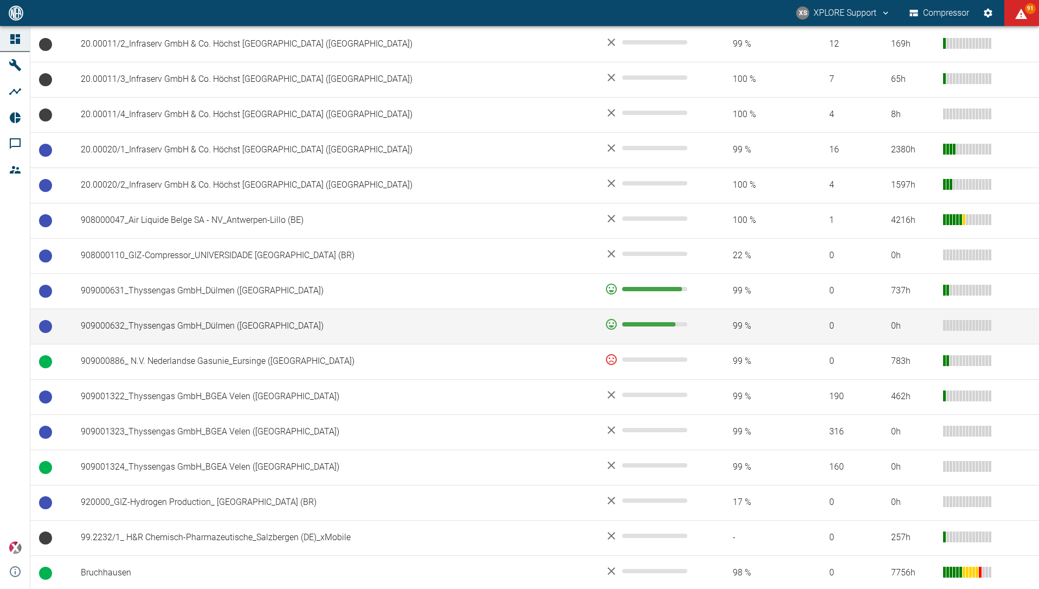
click at [288, 324] on td "909000632_Thyssengas GmbH_Dülmen (DE)" at bounding box center [334, 325] width 524 height 35
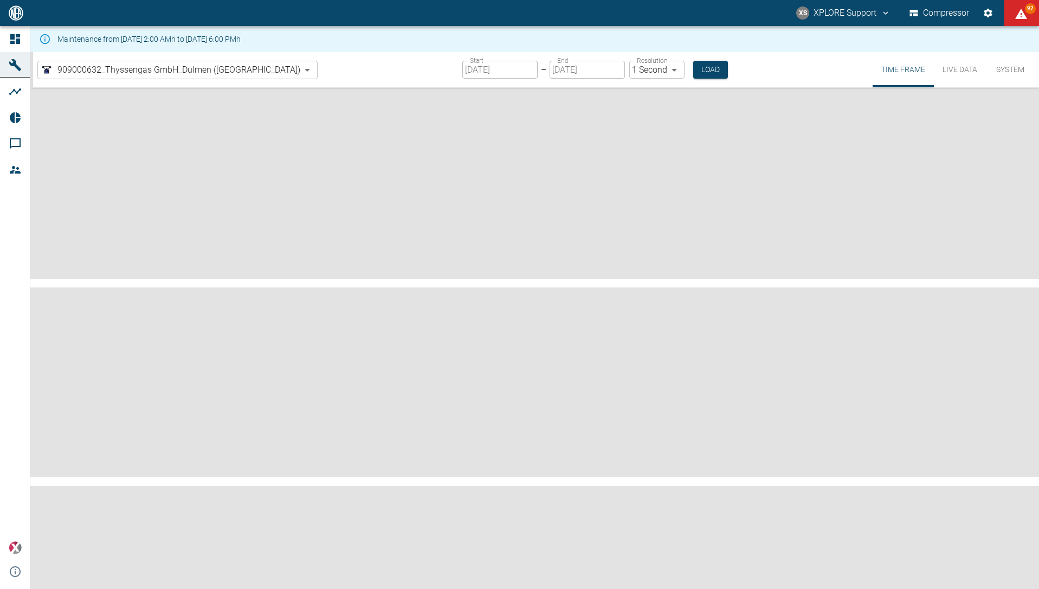
type input "2min"
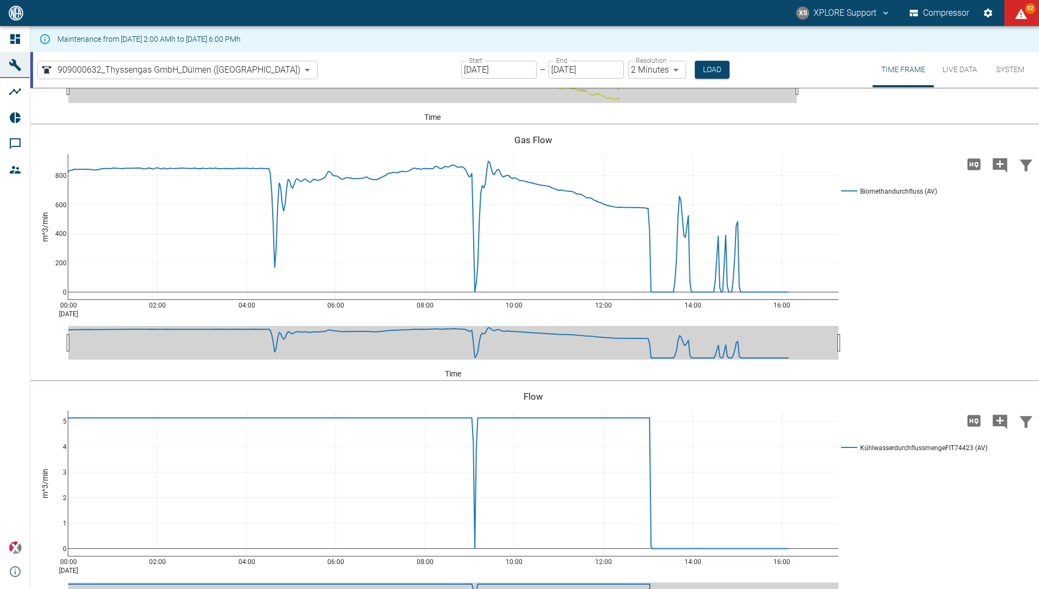
scroll to position [2541, 0]
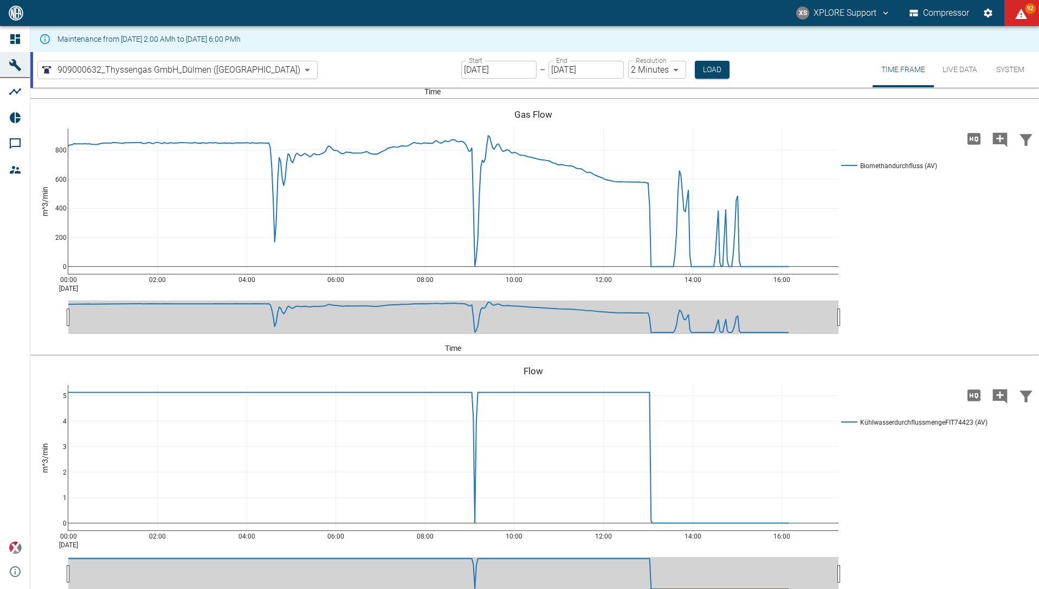
drag, startPoint x: 559, startPoint y: 175, endPoint x: 564, endPoint y: 138, distance: 37.1
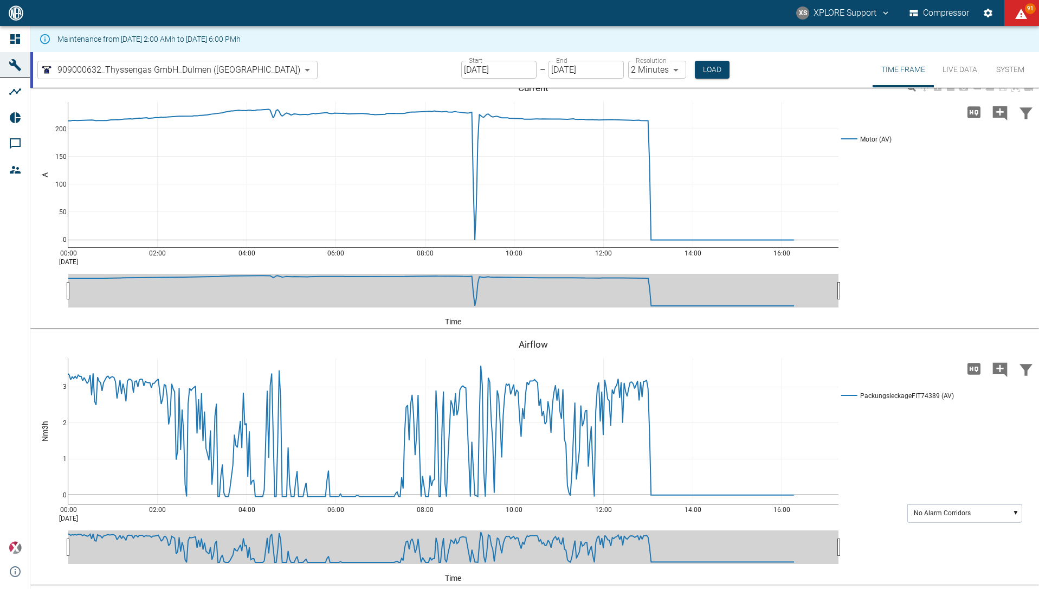
scroll to position [3602, 0]
click at [950, 514] on text "No Alarm Corridors" at bounding box center [942, 513] width 57 height 8
click at [960, 555] on text "PackungsleckageFIT74389 (AV)" at bounding box center [961, 553] width 94 height 8
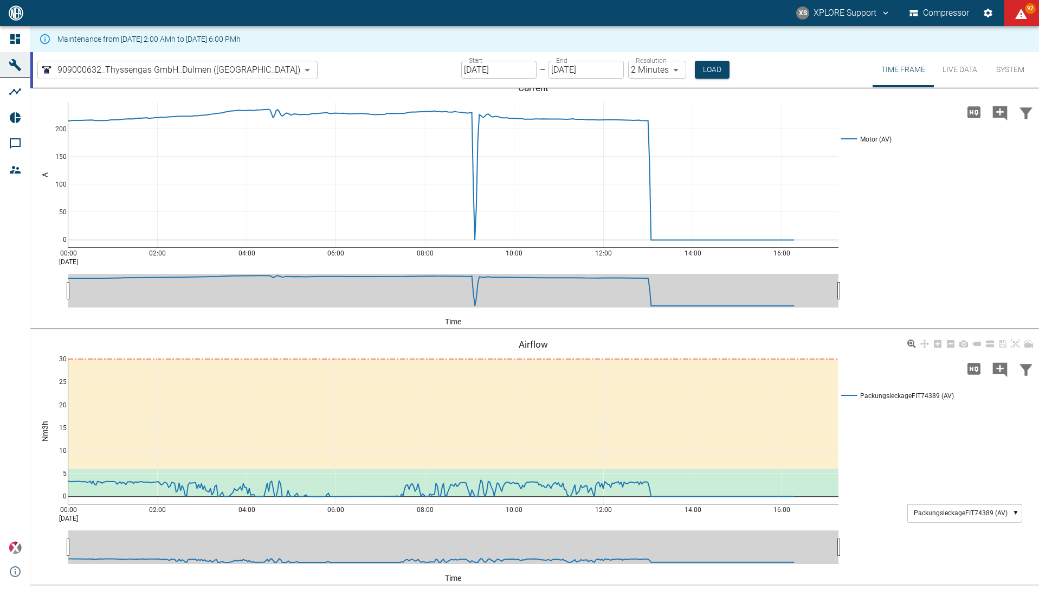
click at [873, 425] on div "00:00 Aug 13, 2025 02:00 04:00 06:00 08:00 10:00 12:00 14:00 16:00 0 5 10 15 20…" at bounding box center [533, 459] width 1006 height 244
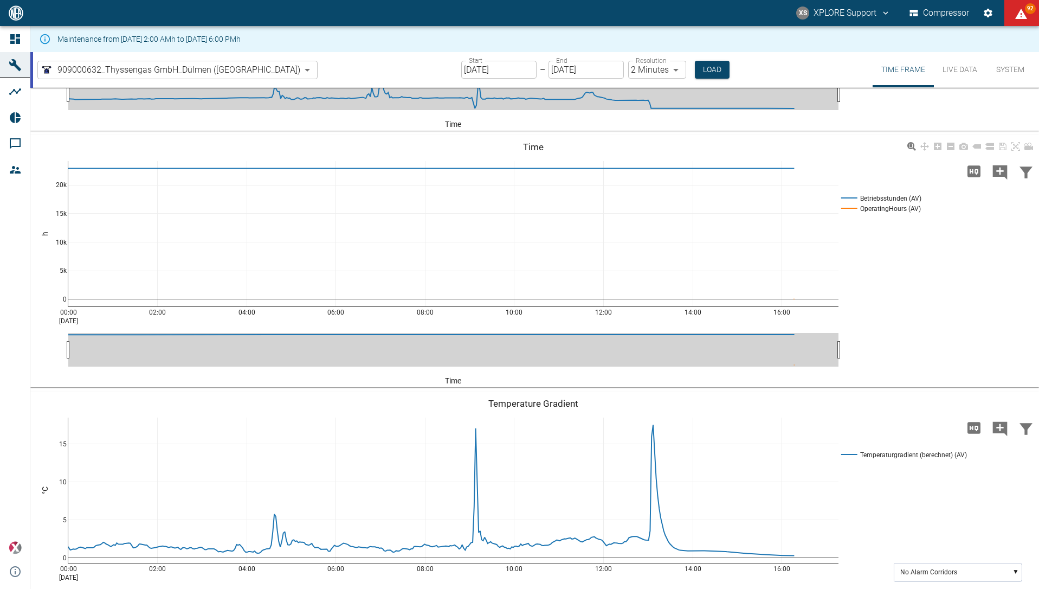
scroll to position [0, 0]
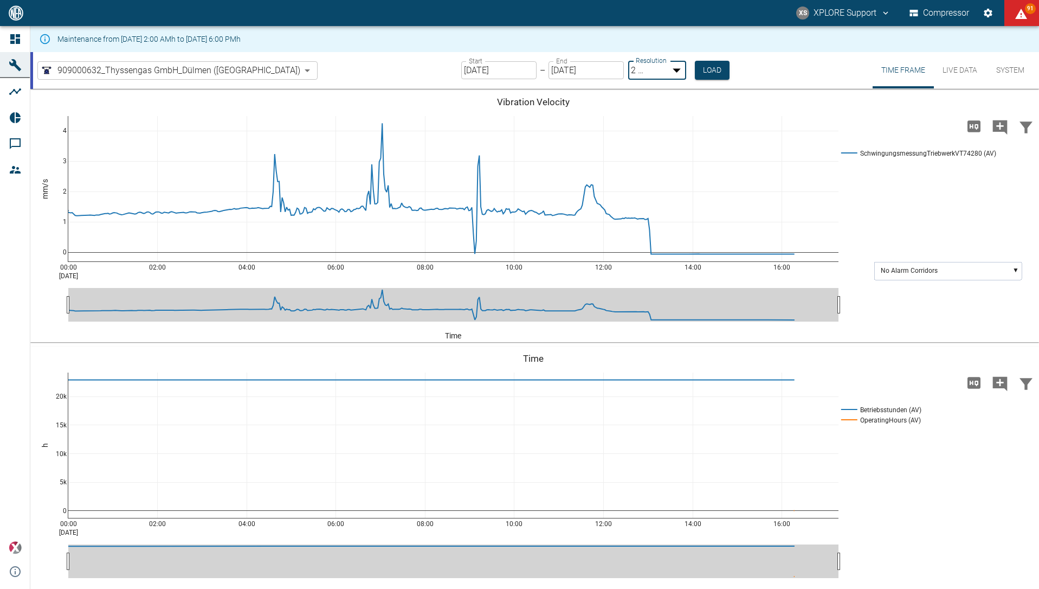
click at [608, 76] on body "XS XPLORE Support Compressor 91 Dashboard Machines Analyses Reports Comments Me…" at bounding box center [519, 294] width 1039 height 589
click at [472, 588] on div at bounding box center [519, 597] width 1039 height 0
click at [461, 70] on input "[DATE]" at bounding box center [498, 70] width 75 height 18
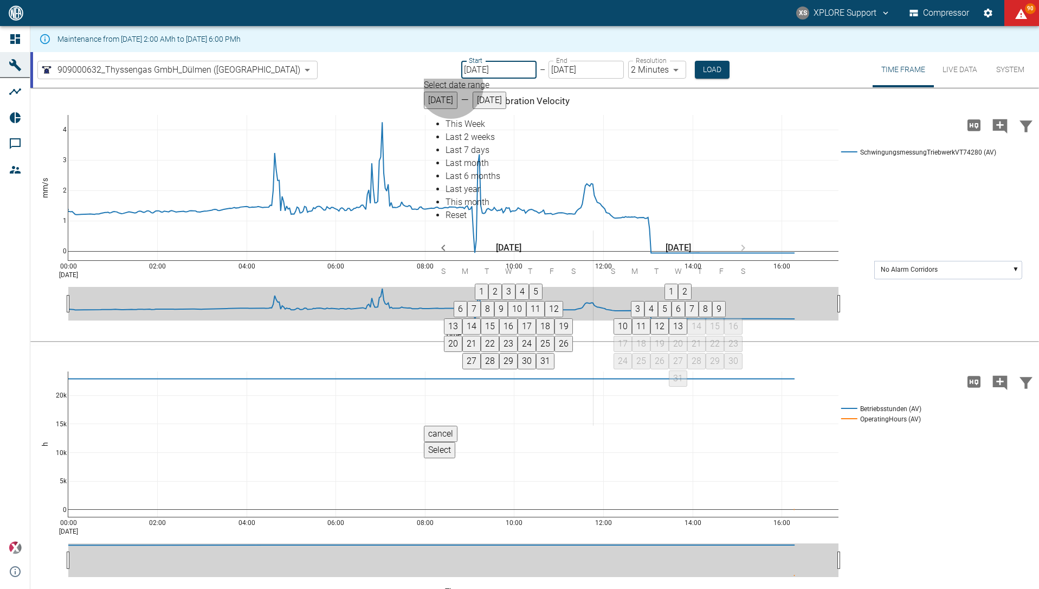
click at [460, 181] on span "Last 6 months" at bounding box center [473, 176] width 55 height 10
type input "02/01/2025"
type input "10min"
click at [453, 442] on button "Select" at bounding box center [436, 450] width 31 height 16
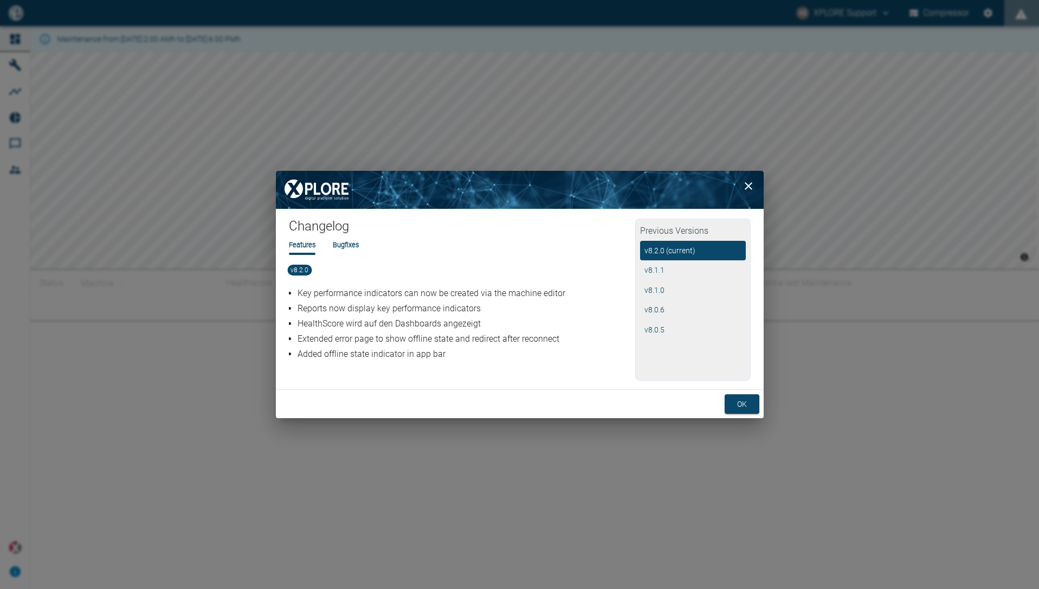
click at [737, 401] on button "ok" at bounding box center [742, 404] width 35 height 20
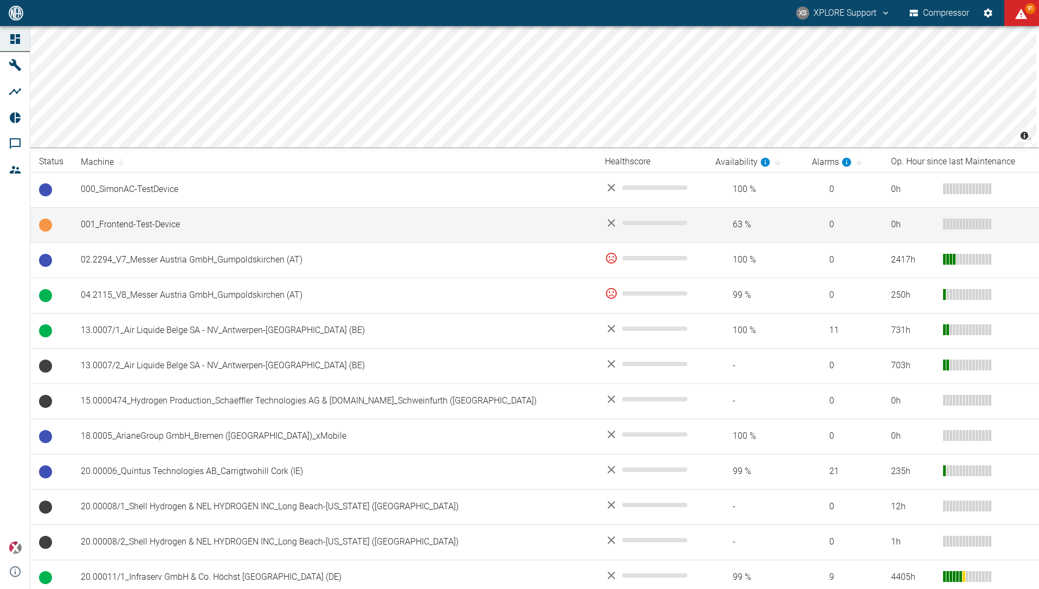
scroll to position [104, 0]
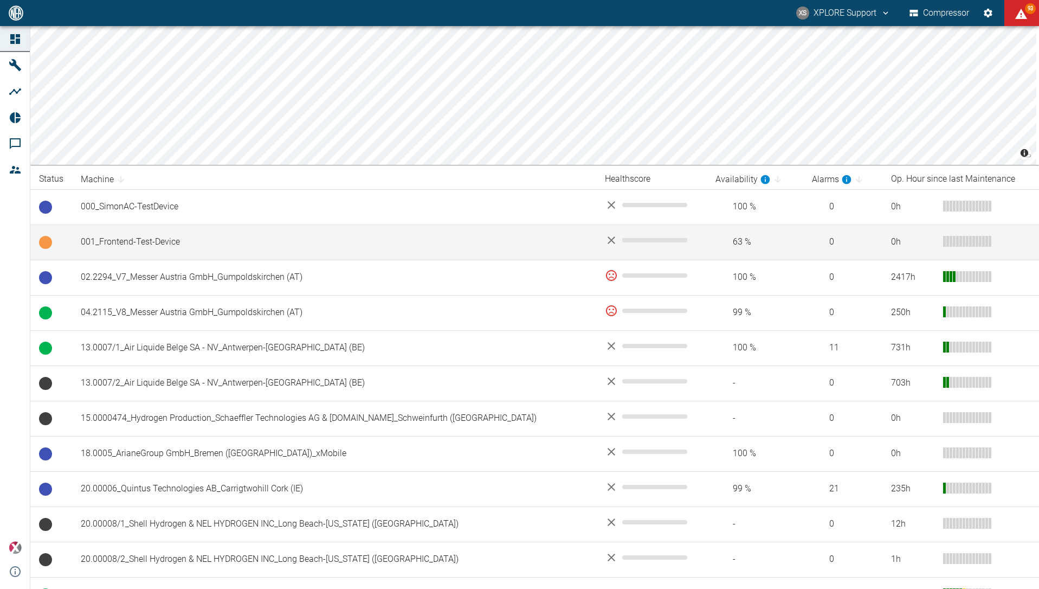
click at [273, 256] on td "001_Frontend-Test-Device" at bounding box center [334, 241] width 524 height 35
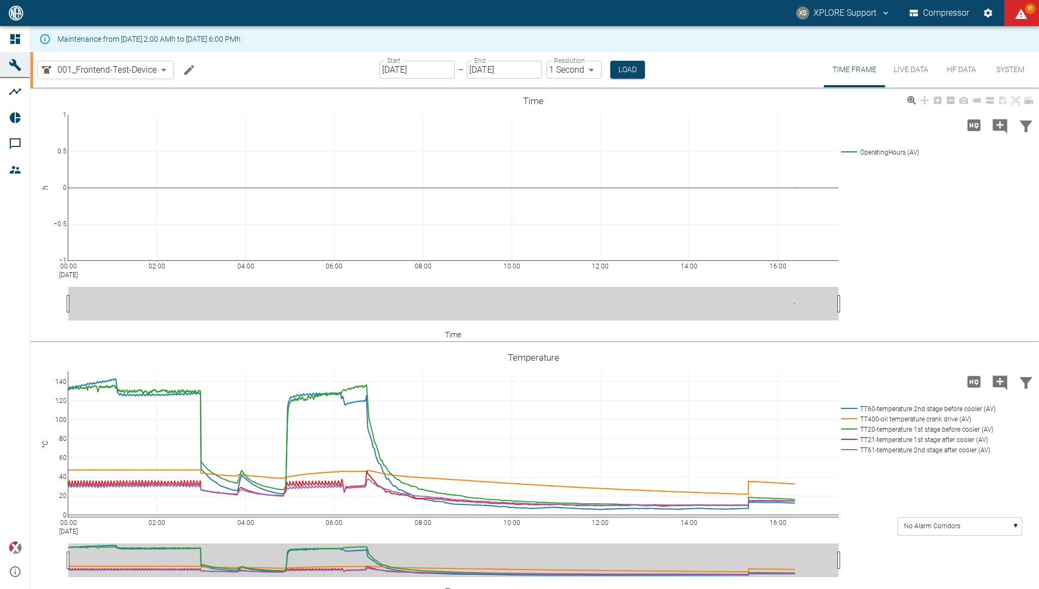
click at [934, 255] on div "00:00 Aug 13, 2025 02:00 04:00 06:00 08:00 10:00 12:00 14:00 16:00 −1 −0.5 0 0.…" at bounding box center [533, 215] width 1006 height 244
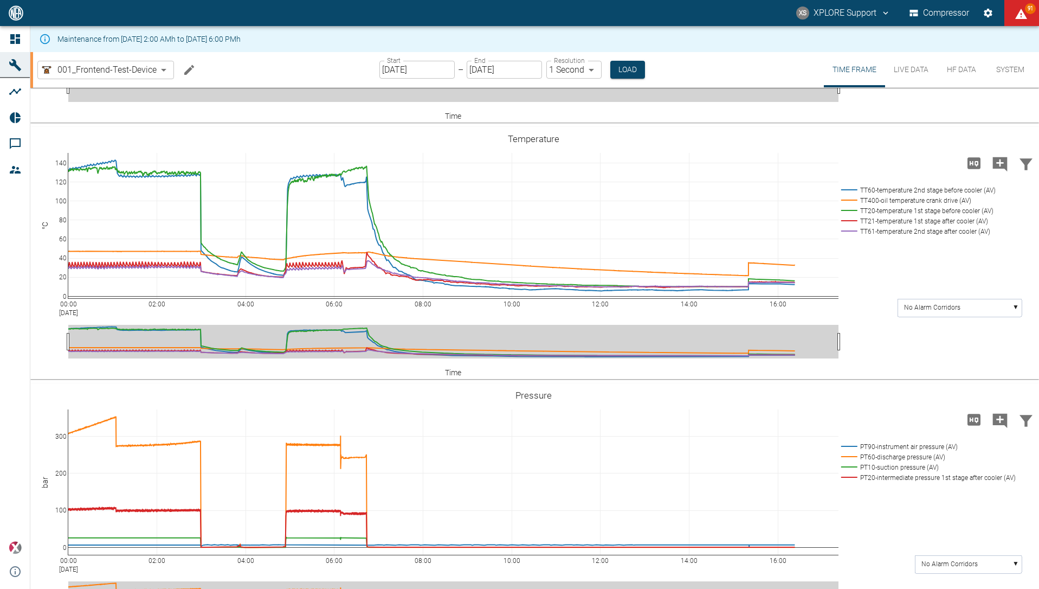
scroll to position [238, 0]
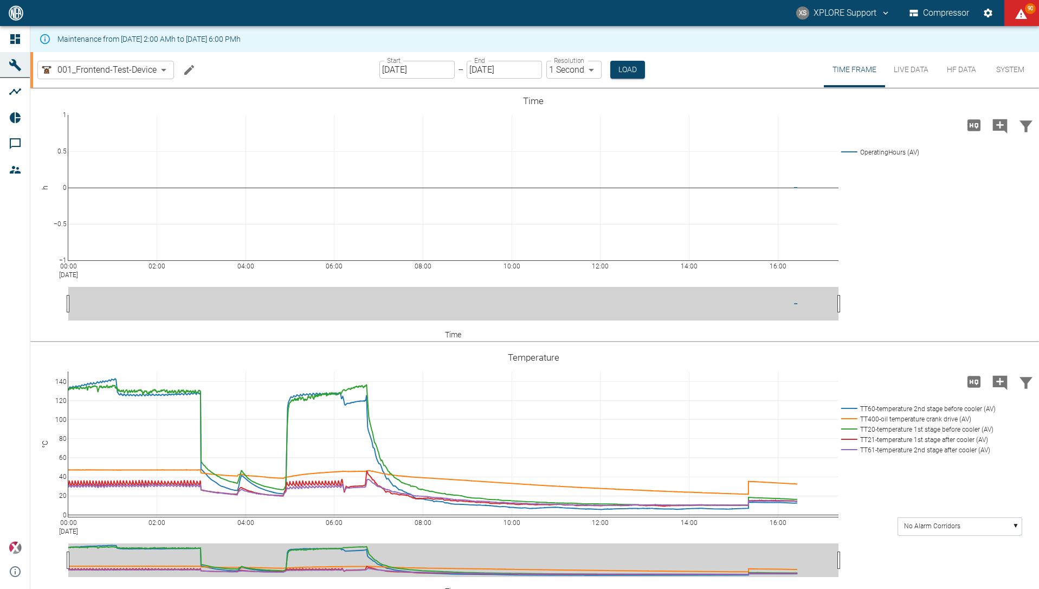
scroll to position [238, 0]
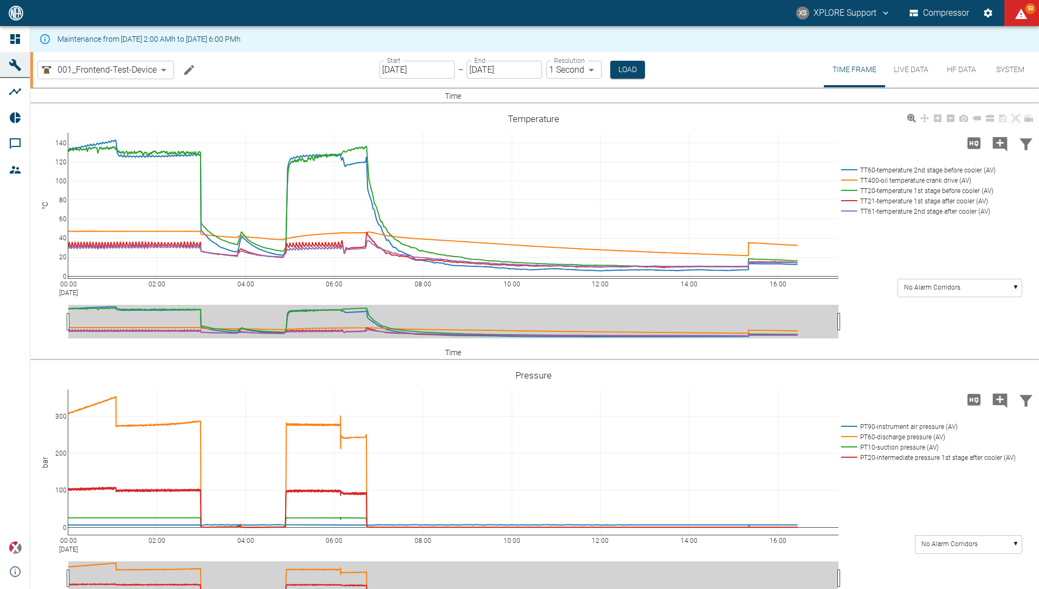
click at [928, 223] on div "00:00 Aug 13, 2025 02:00 04:00 06:00 08:00 10:00 12:00 14:00 16:00 0 20 40 60 8…" at bounding box center [533, 233] width 1006 height 244
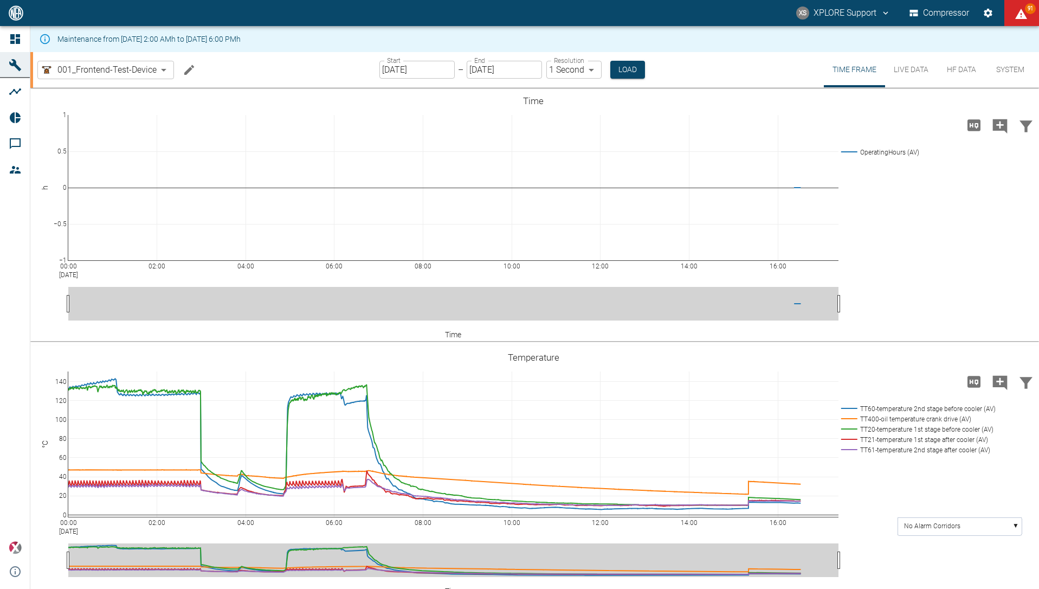
scroll to position [238, 0]
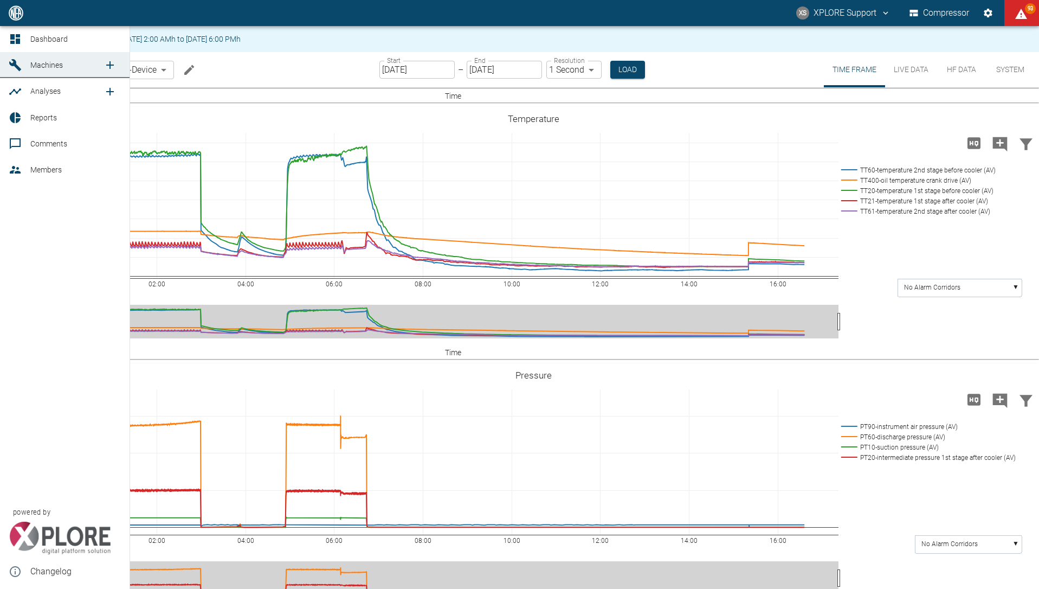
click at [20, 35] on icon at bounding box center [15, 39] width 10 height 10
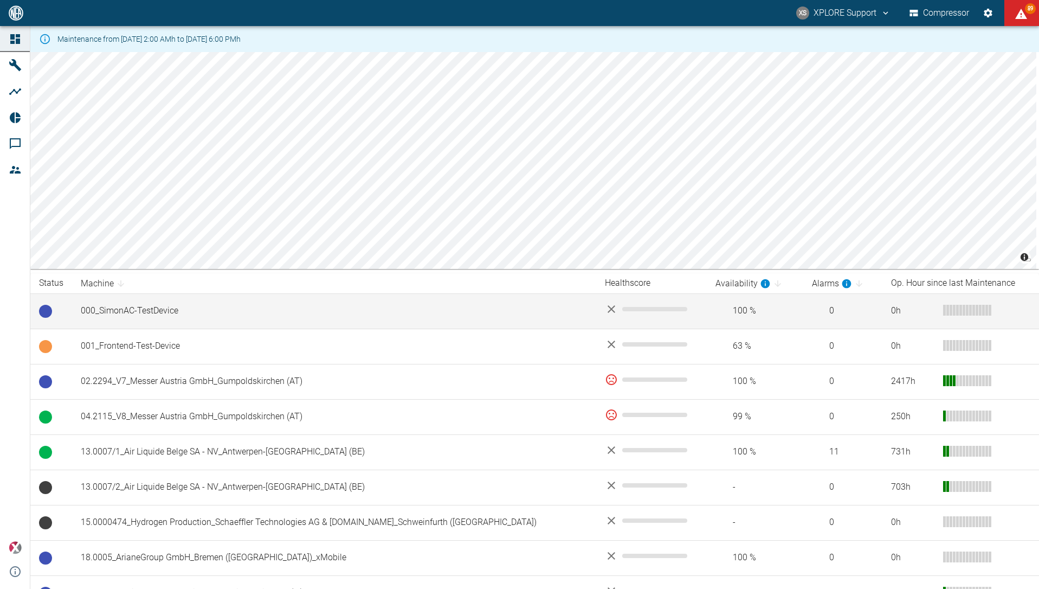
scroll to position [814, 0]
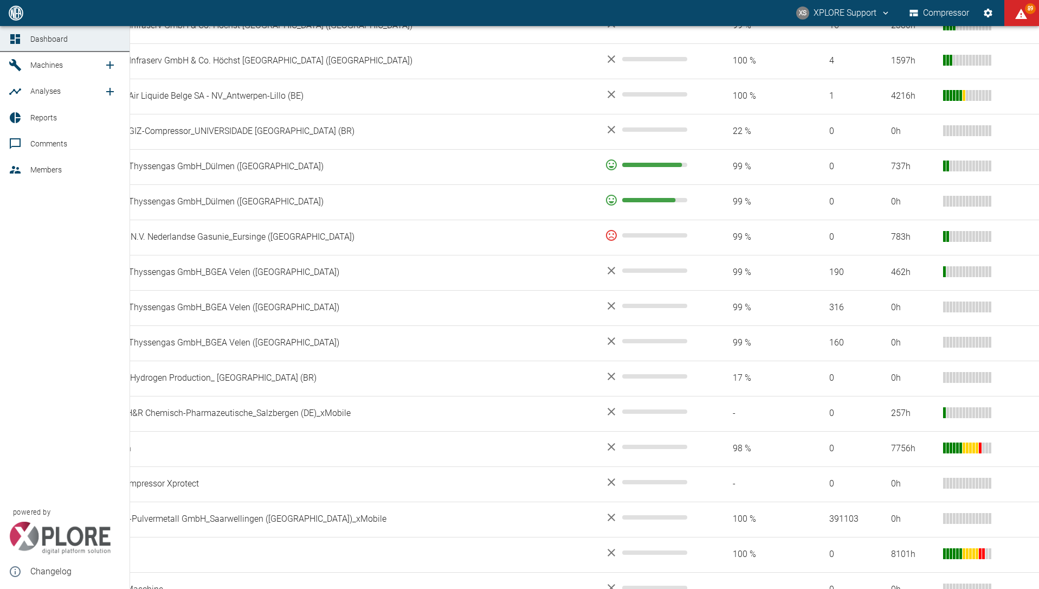
click at [31, 119] on span "Reports" at bounding box center [43, 117] width 27 height 9
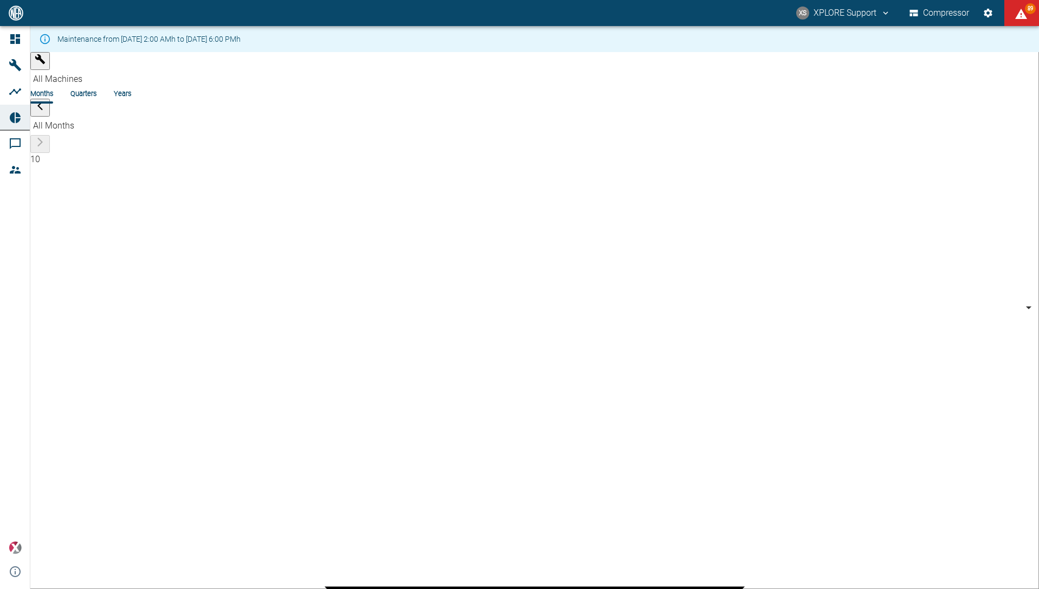
click at [110, 67] on body "XS XPLORE Support Compressor 89 Dashboard Machines Analyses Reports Comments Me…" at bounding box center [519, 294] width 1039 height 589
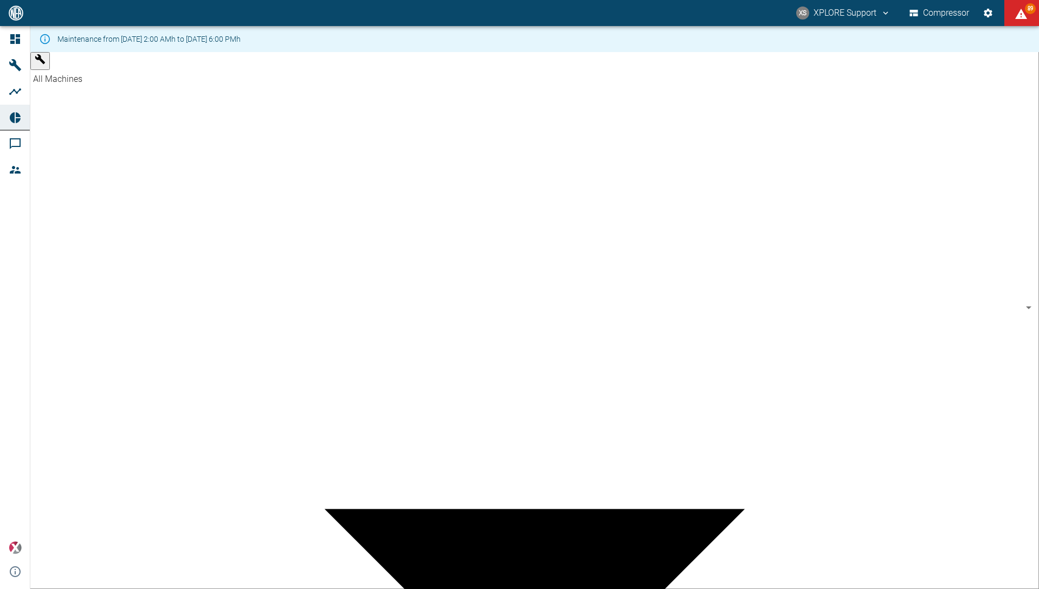
click at [109, 588] on div at bounding box center [519, 597] width 1039 height 0
click at [104, 63] on body "XS XPLORE Support Compressor 89 Dashboard Machines Analyses Reports Comments Me…" at bounding box center [519, 294] width 1039 height 589
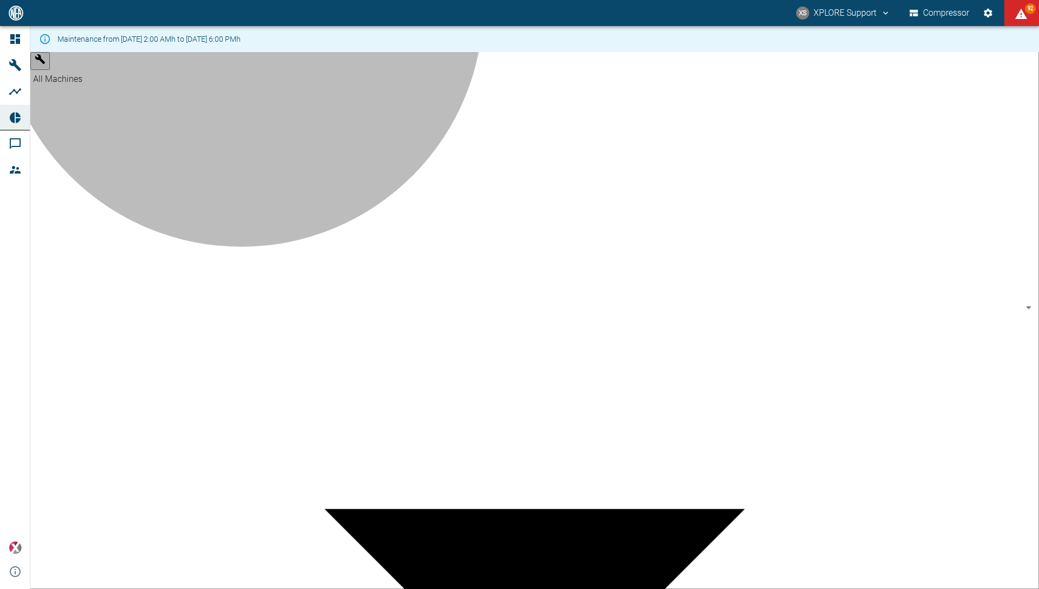
type input "d323cb37-0897-47d8-890e-65236b20deb2"
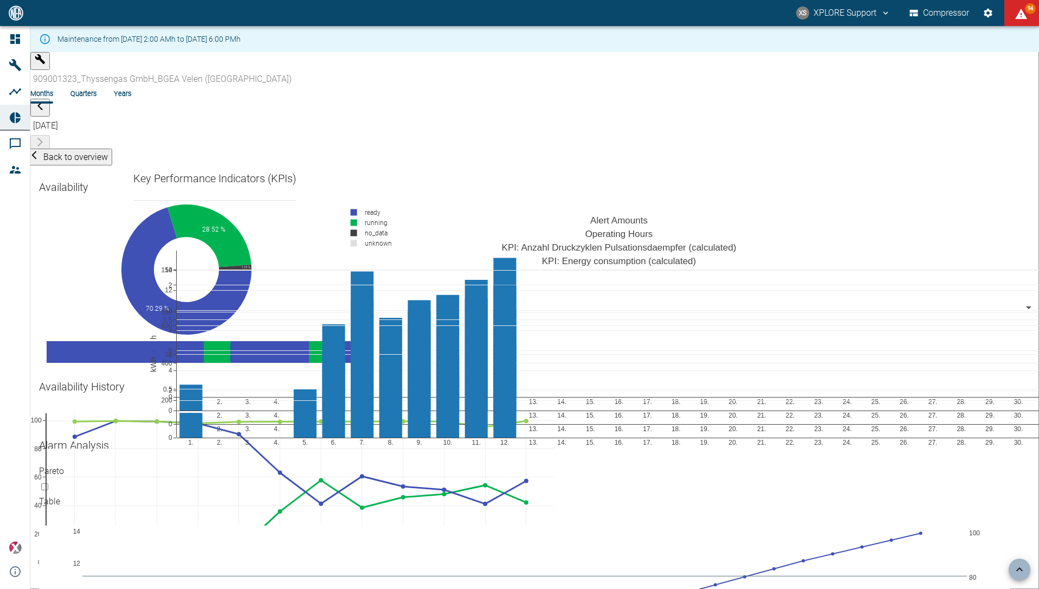
scroll to position [872, 0]
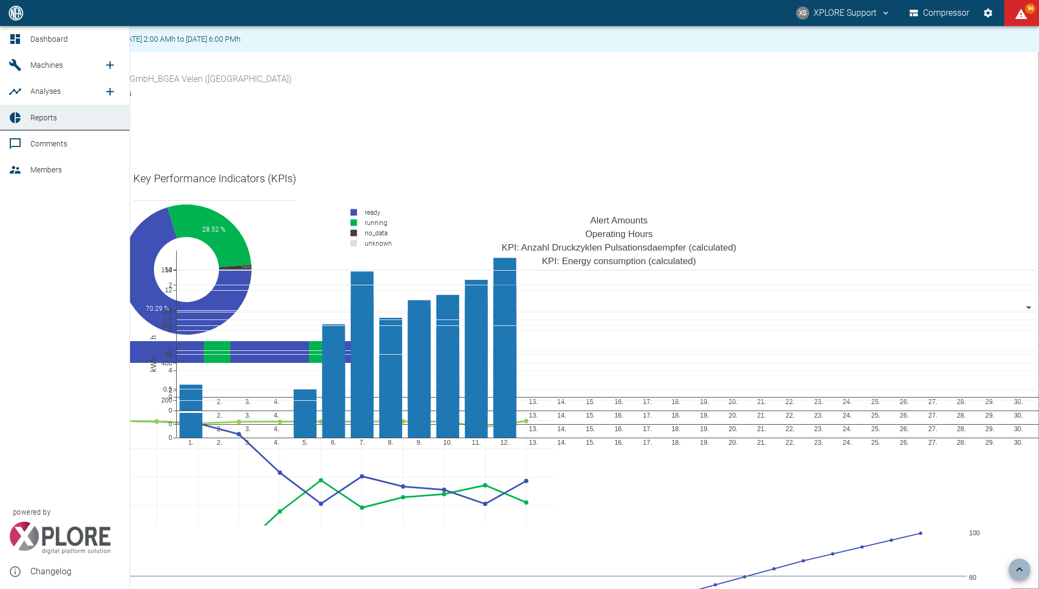
click at [38, 60] on span "Machines" at bounding box center [66, 65] width 73 height 13
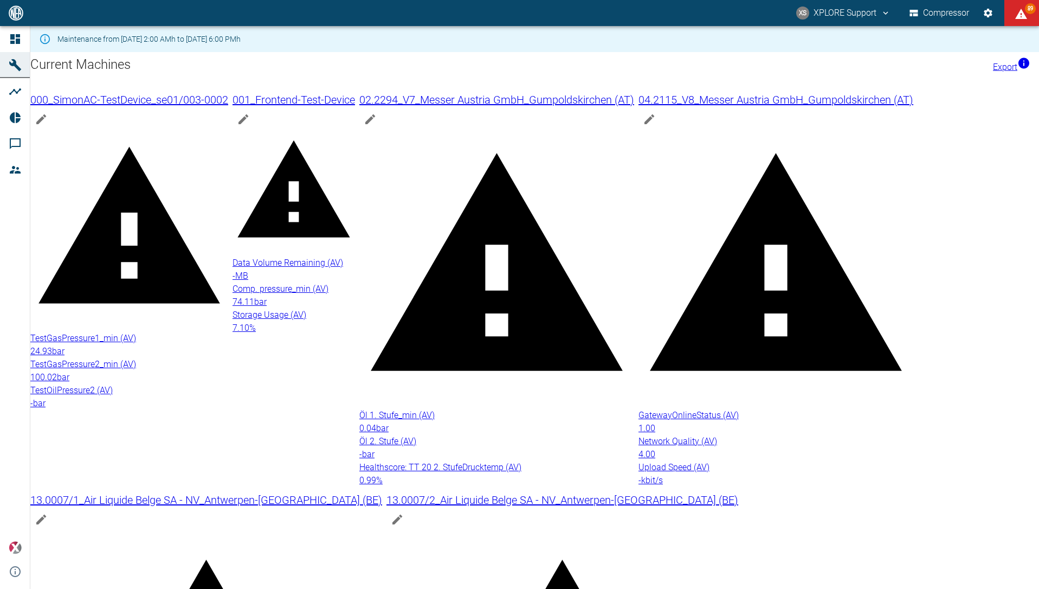
scroll to position [501, 0]
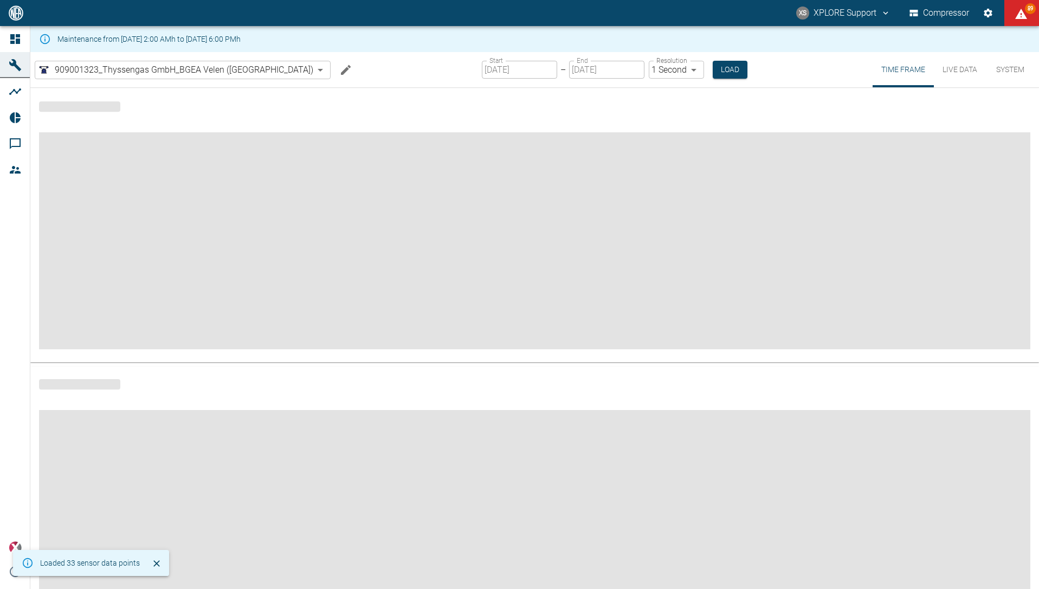
click at [339, 67] on icon "Edit machine" at bounding box center [345, 69] width 13 height 13
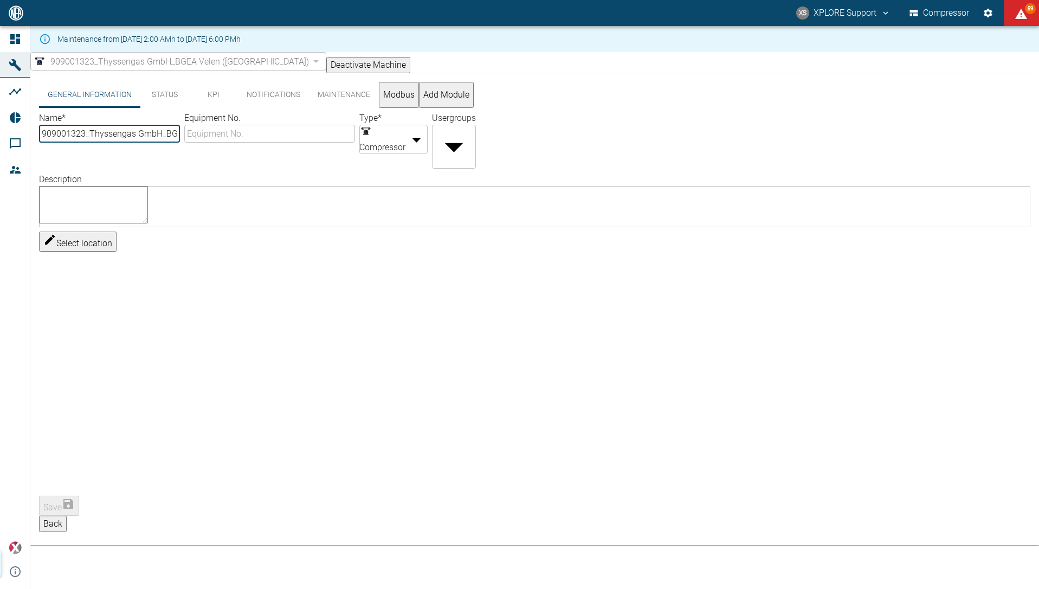
type input "909001323_Thyssengas GmbH_BGEA Velen ([GEOGRAPHIC_DATA])"
type input "Compressor"
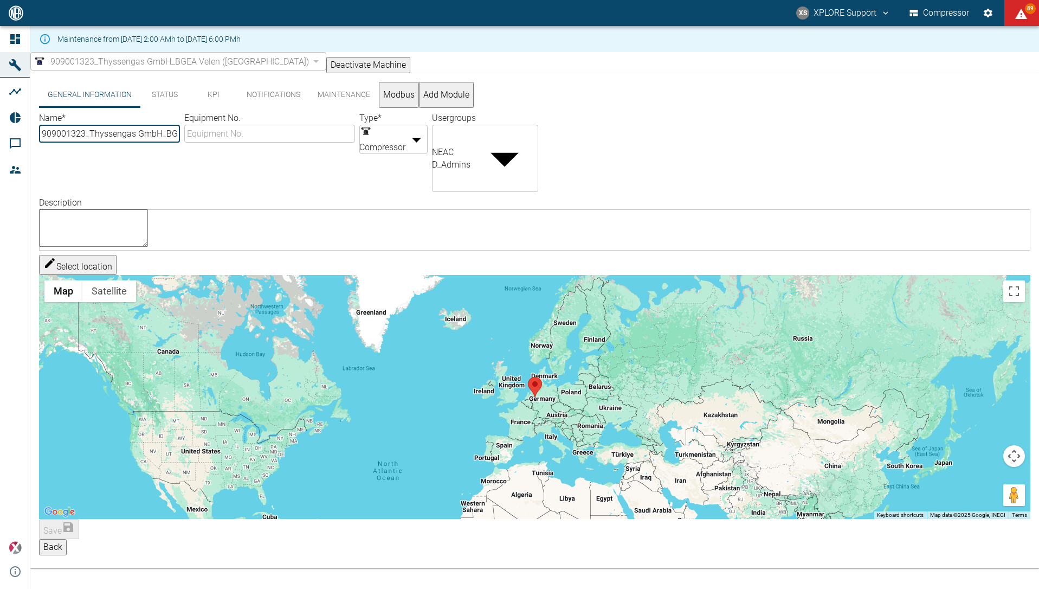
click at [214, 103] on button "KPI" at bounding box center [213, 95] width 49 height 26
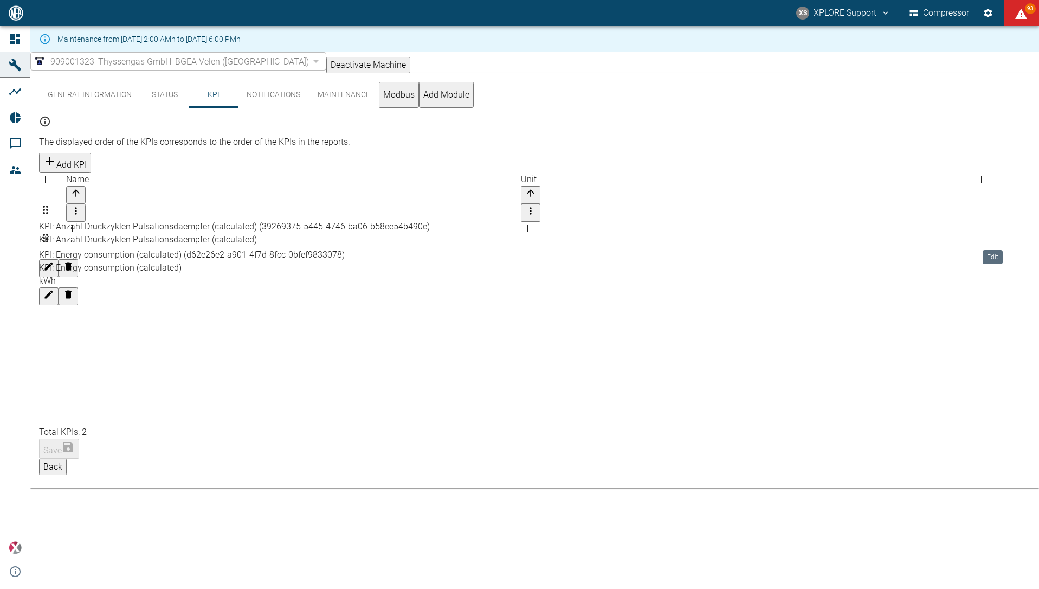
click at [54, 289] on icon "Edit" at bounding box center [48, 294] width 11 height 11
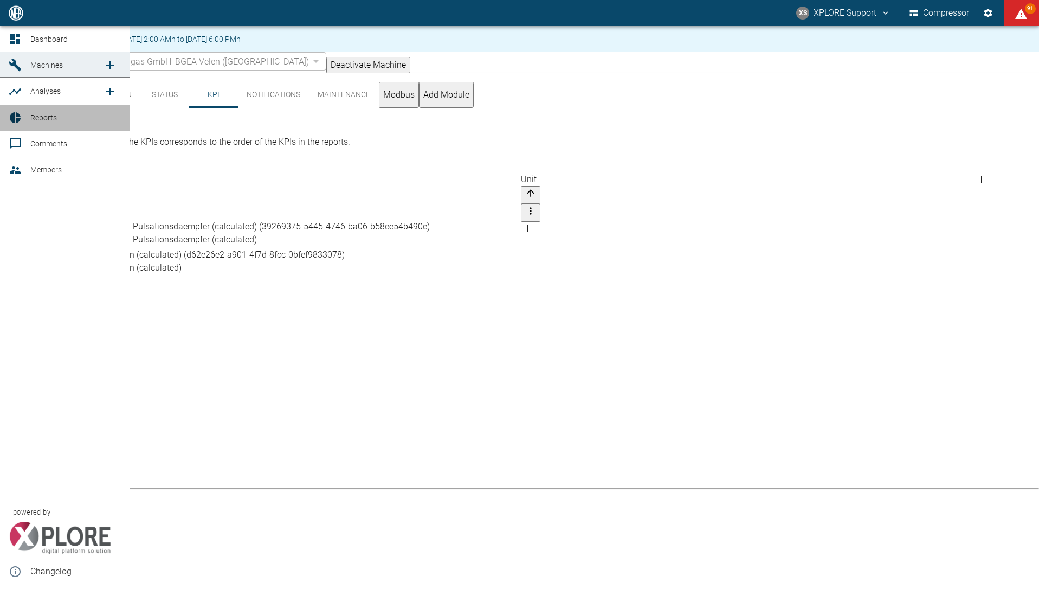
click at [27, 119] on link "Reports" at bounding box center [65, 118] width 130 height 26
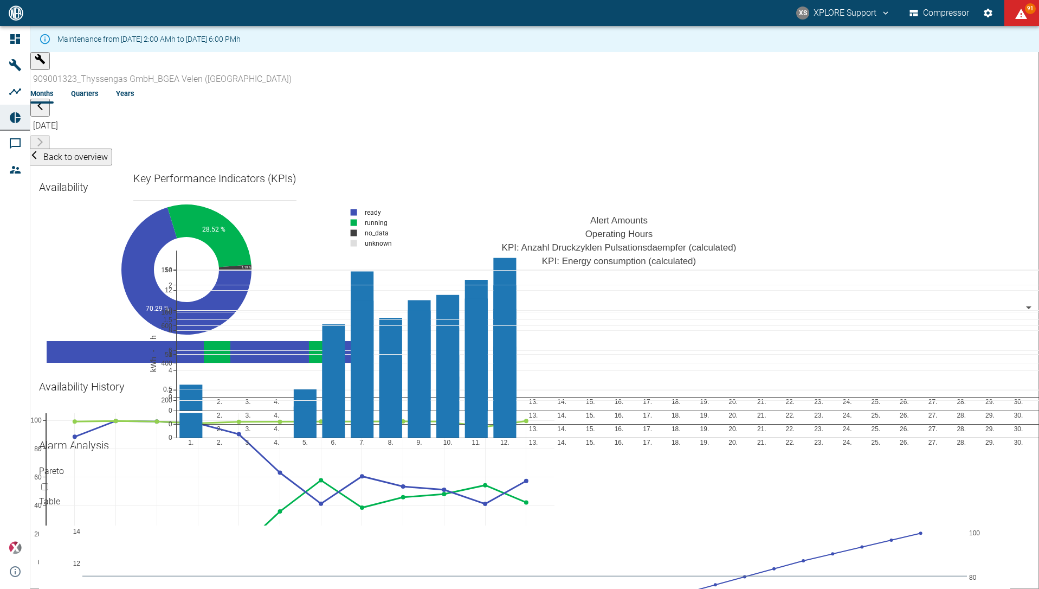
click at [99, 88] on li "Quarters" at bounding box center [85, 93] width 28 height 10
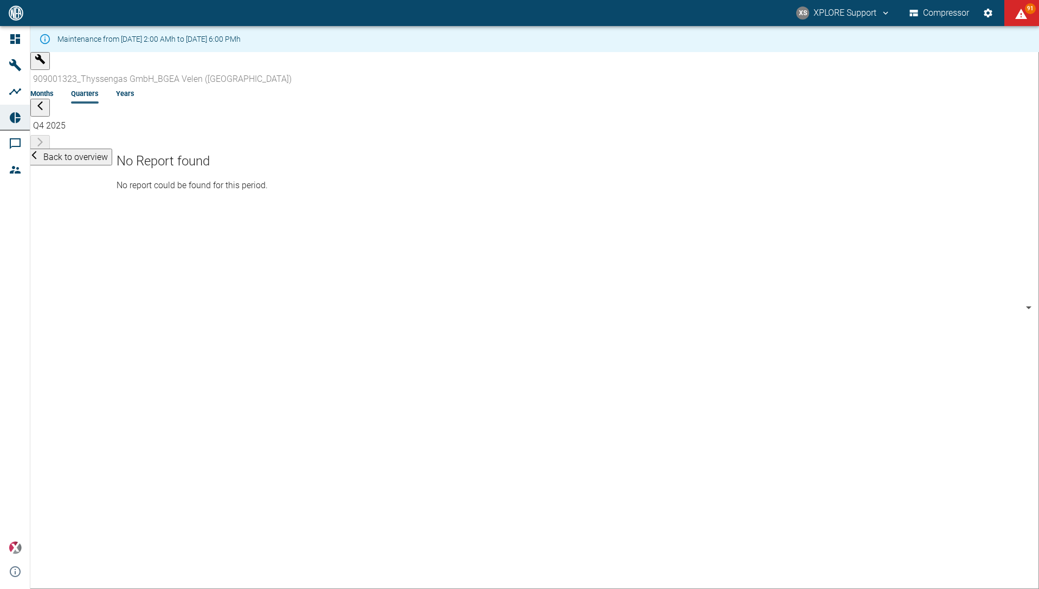
click at [134, 88] on li "Years" at bounding box center [125, 93] width 18 height 10
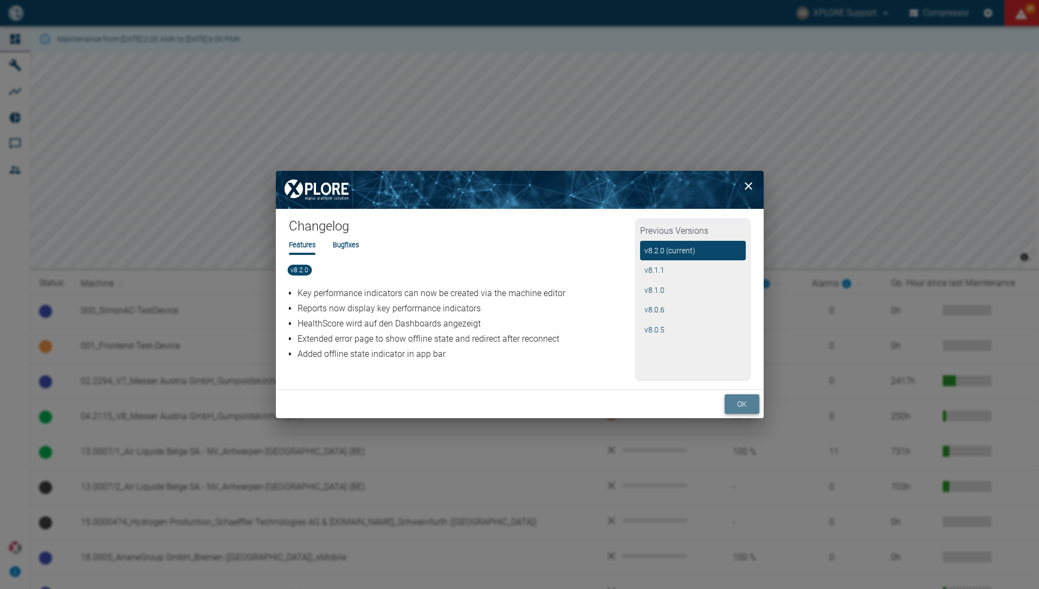
click at [739, 406] on button "ok" at bounding box center [742, 404] width 35 height 20
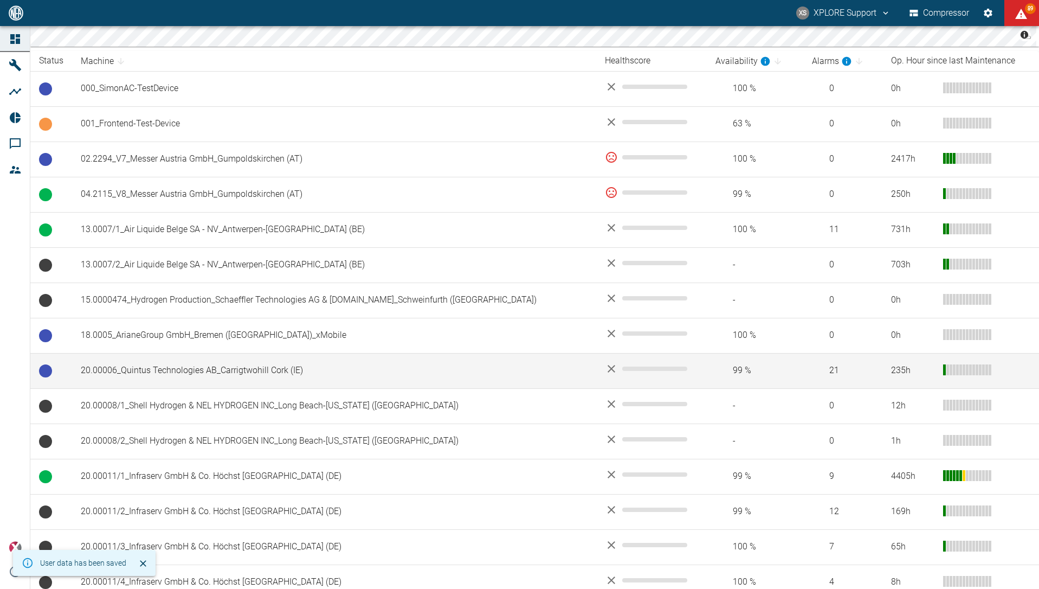
scroll to position [225, 0]
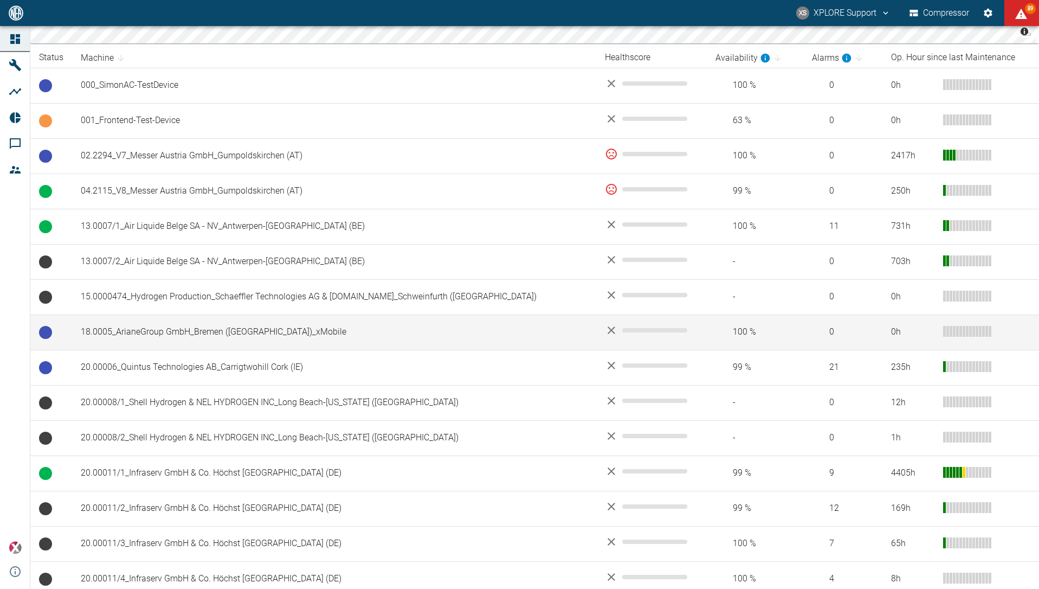
click at [482, 337] on td "18.0005_ArianeGroup GmbH_Bremen ([GEOGRAPHIC_DATA])_xMobile" at bounding box center [334, 331] width 524 height 35
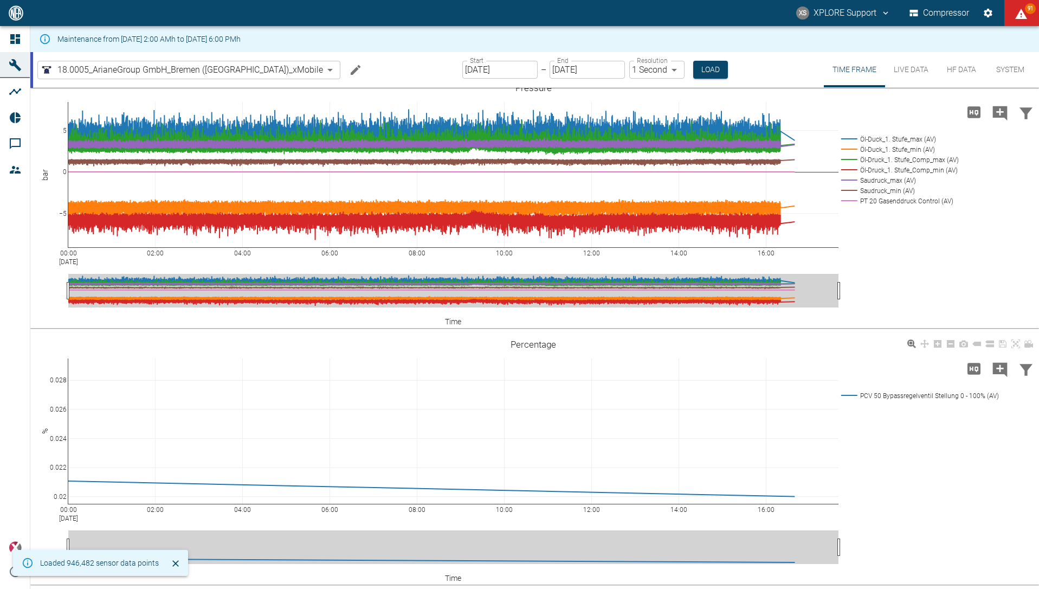
scroll to position [526, 0]
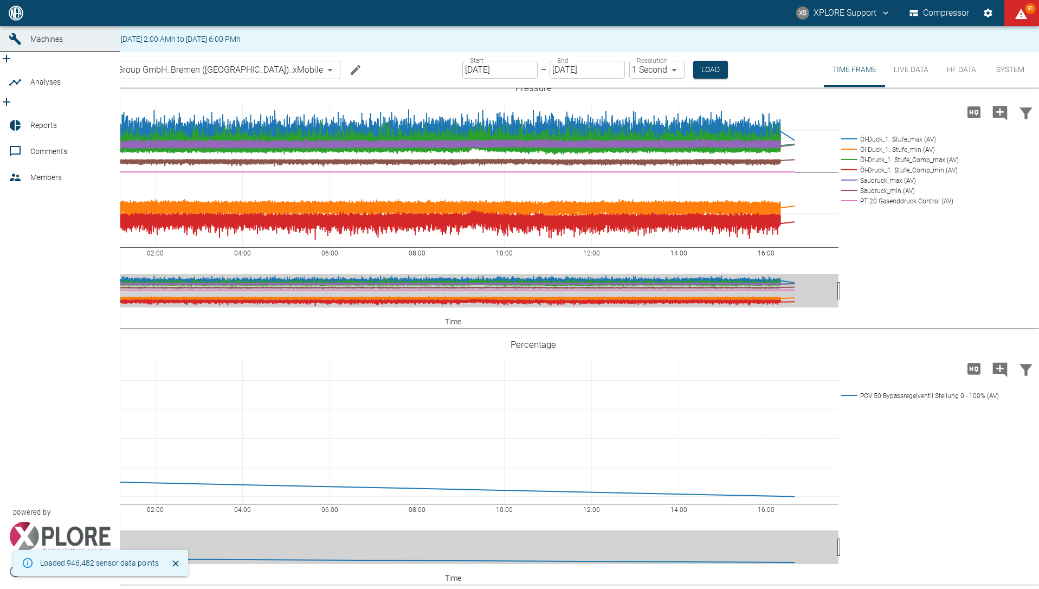
click at [13, 18] on icon at bounding box center [15, 13] width 10 height 10
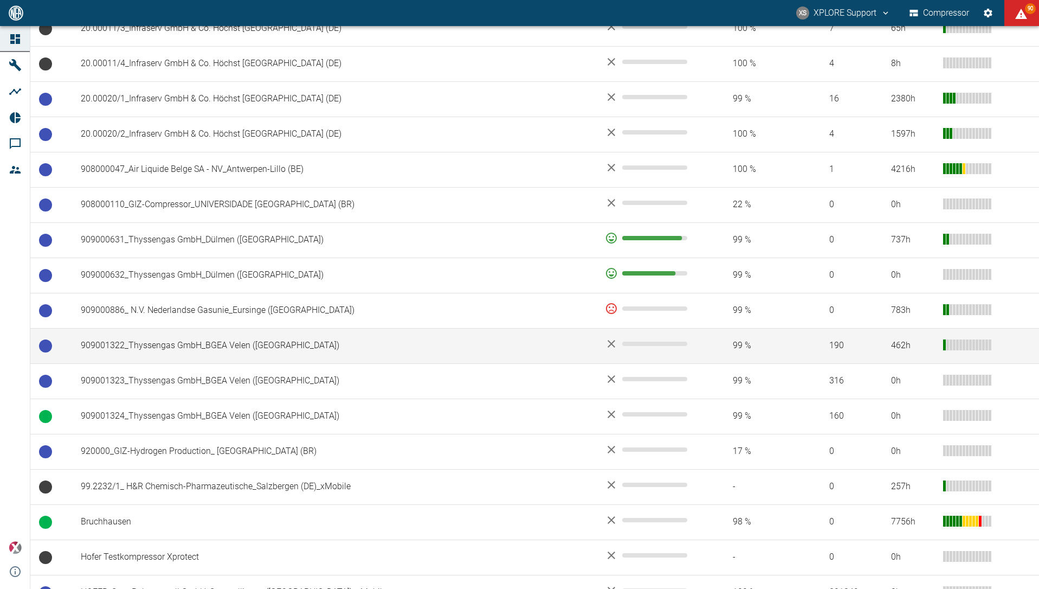
scroll to position [742, 0]
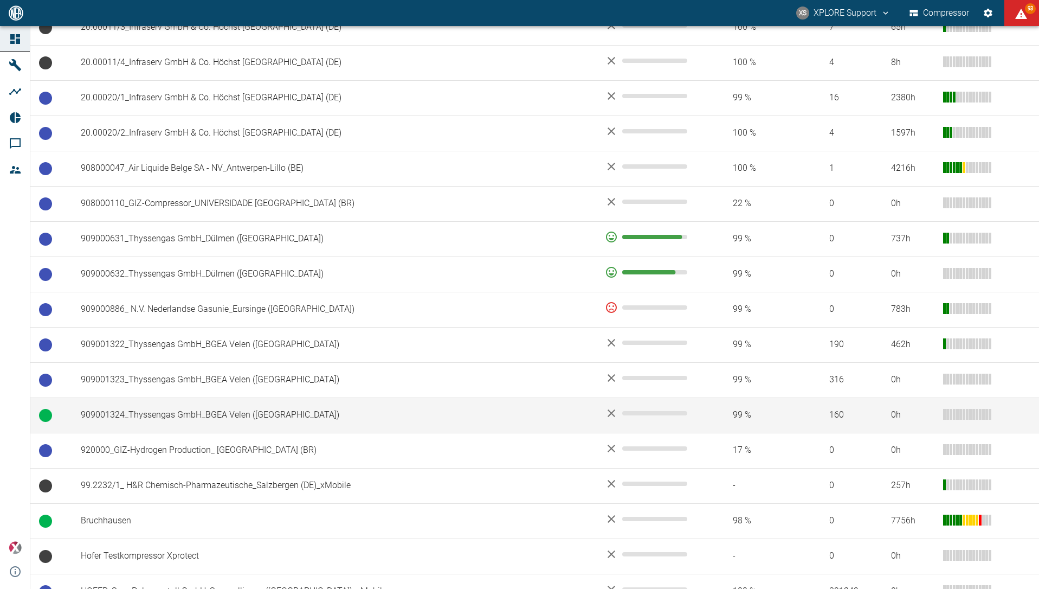
click at [331, 429] on td "909001324_Thyssengas GmbH_BGEA Velen ([GEOGRAPHIC_DATA])" at bounding box center [334, 414] width 524 height 35
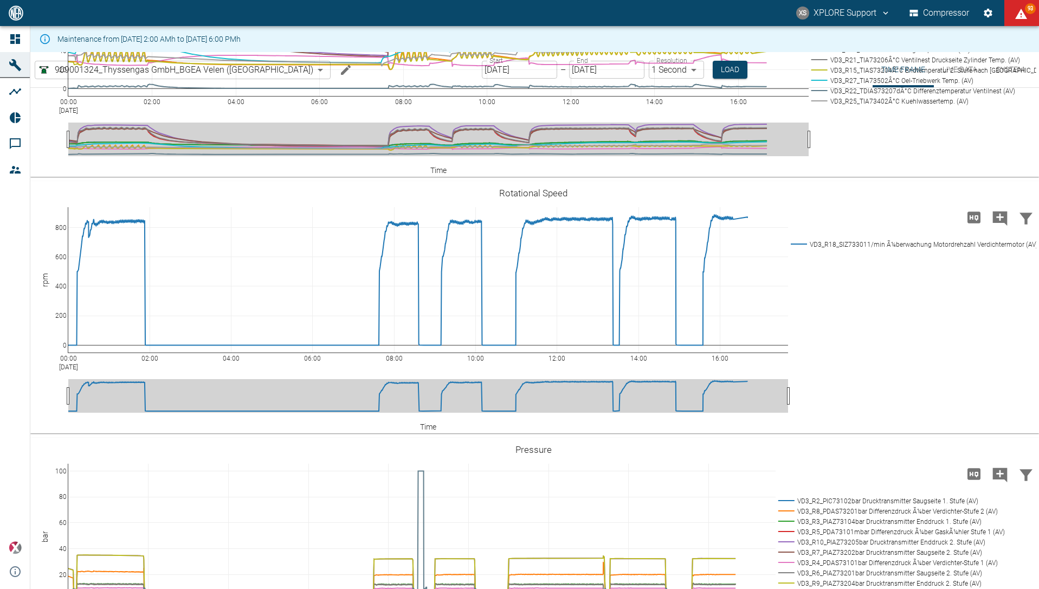
scroll to position [828, 0]
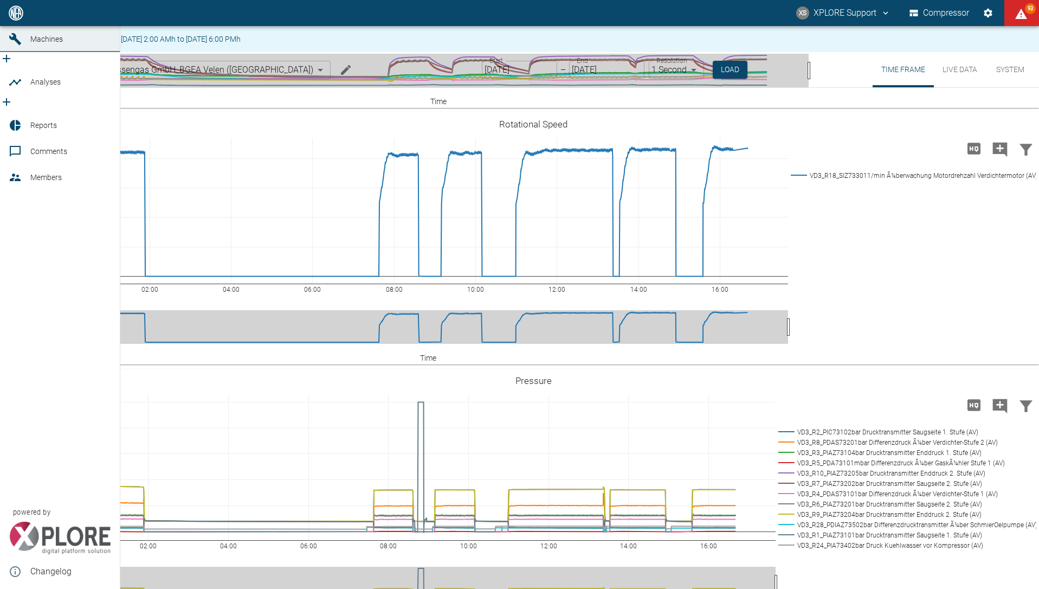
click at [23, 119] on div at bounding box center [17, 125] width 16 height 13
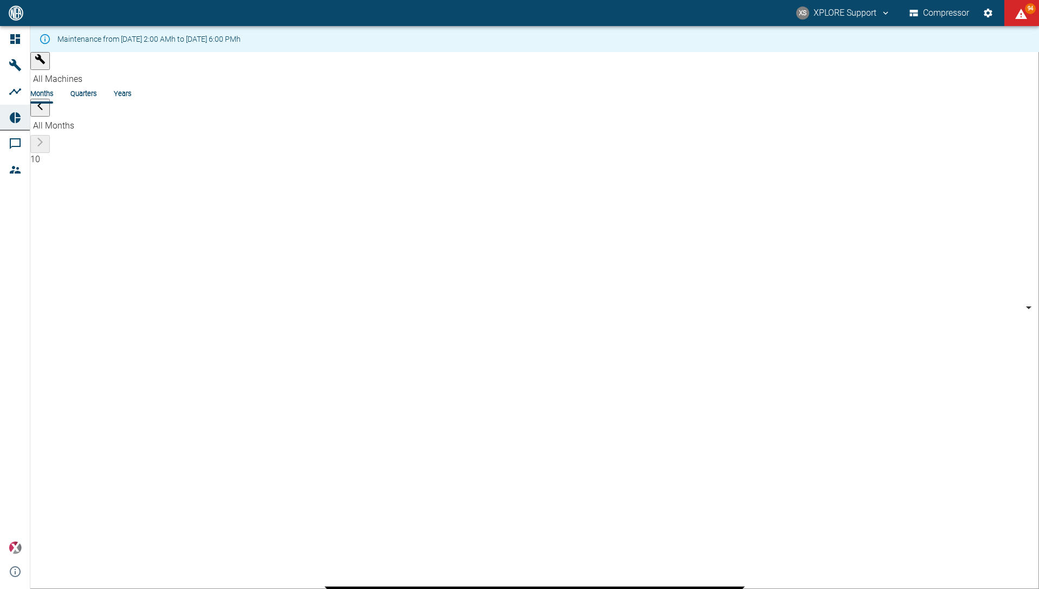
click at [131, 88] on li "Years" at bounding box center [122, 93] width 17 height 10
click at [53, 88] on li "Months" at bounding box center [41, 93] width 23 height 10
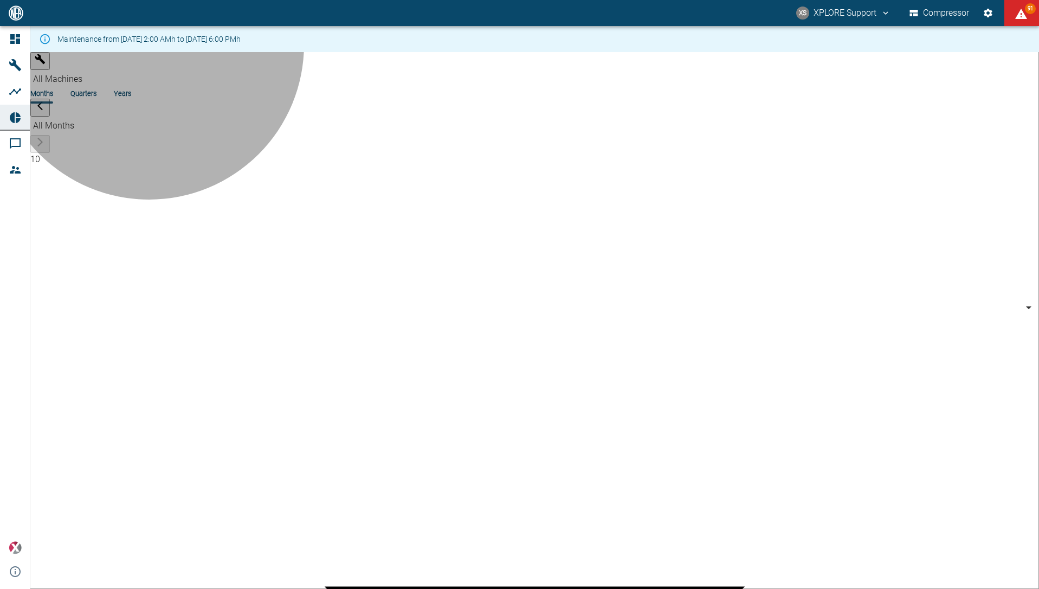
type input "af7d40c2-c812-4a17-a281-d871ce7187b0"
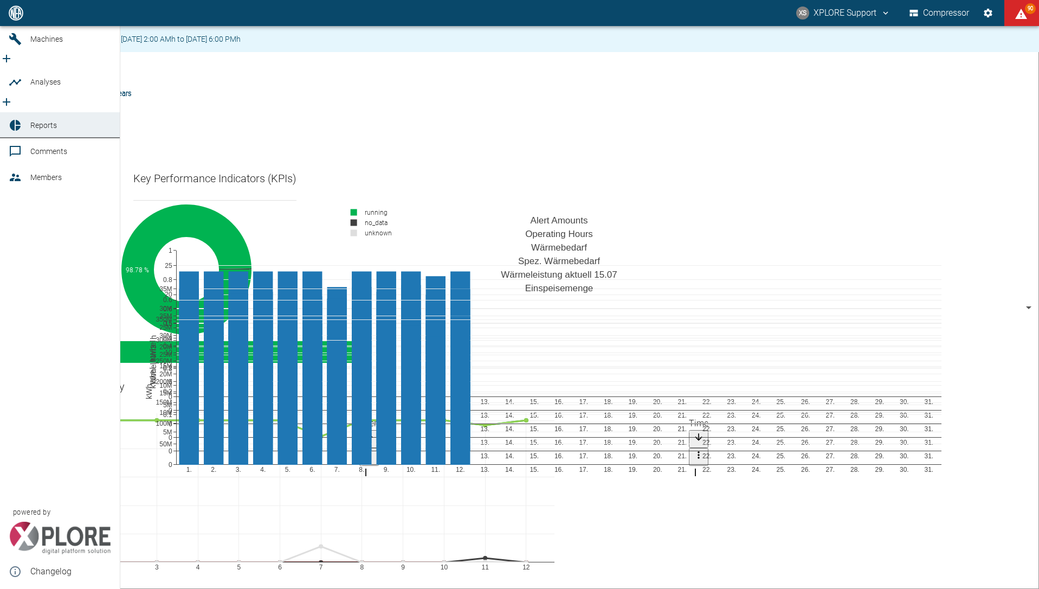
click at [51, 43] on span "Machines" at bounding box center [46, 39] width 33 height 9
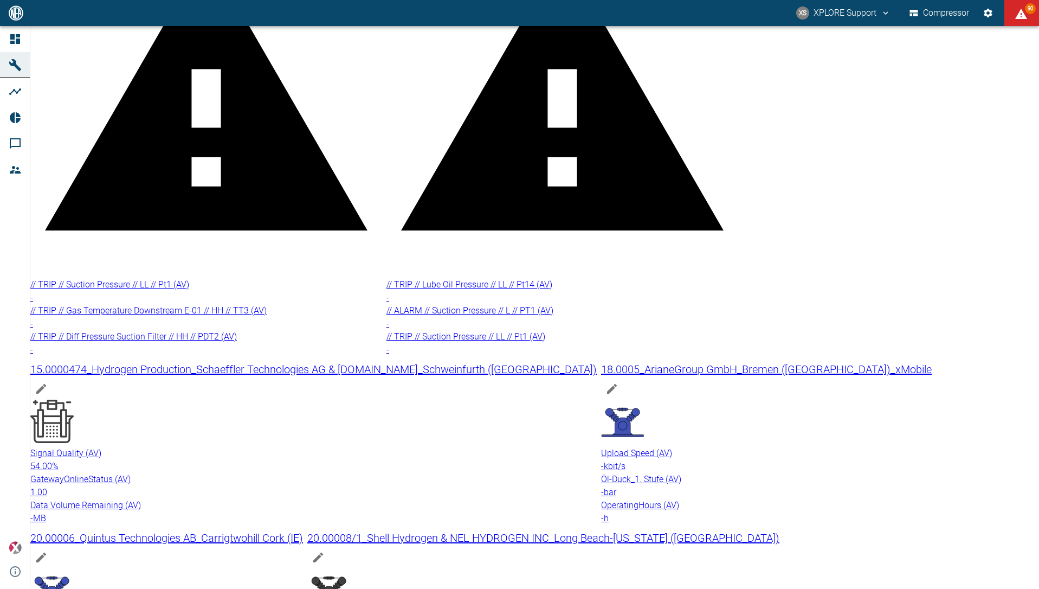
scroll to position [633, 0]
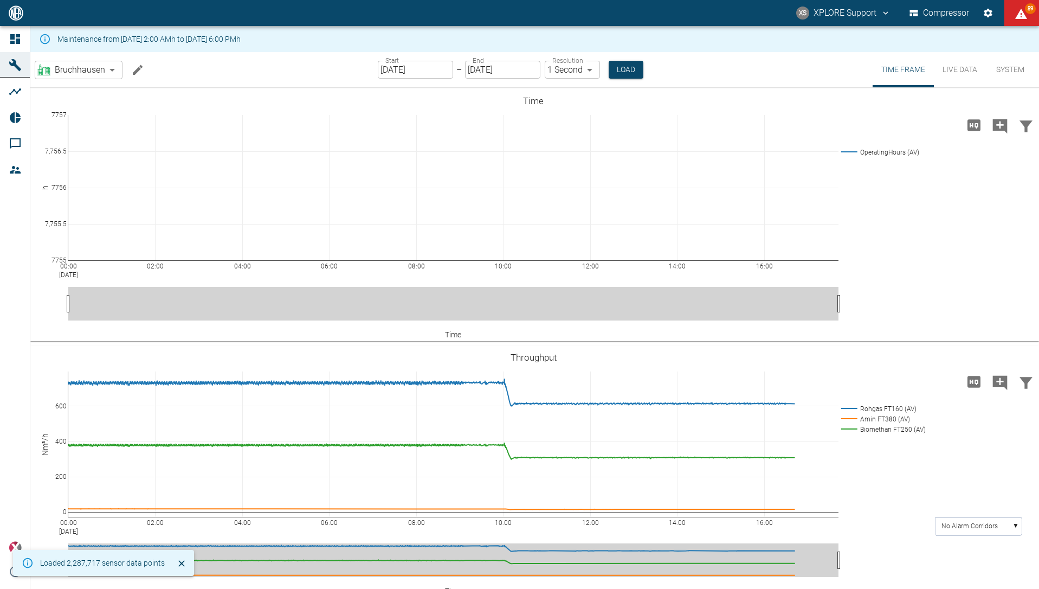
click at [1012, 75] on button "System" at bounding box center [1010, 69] width 49 height 35
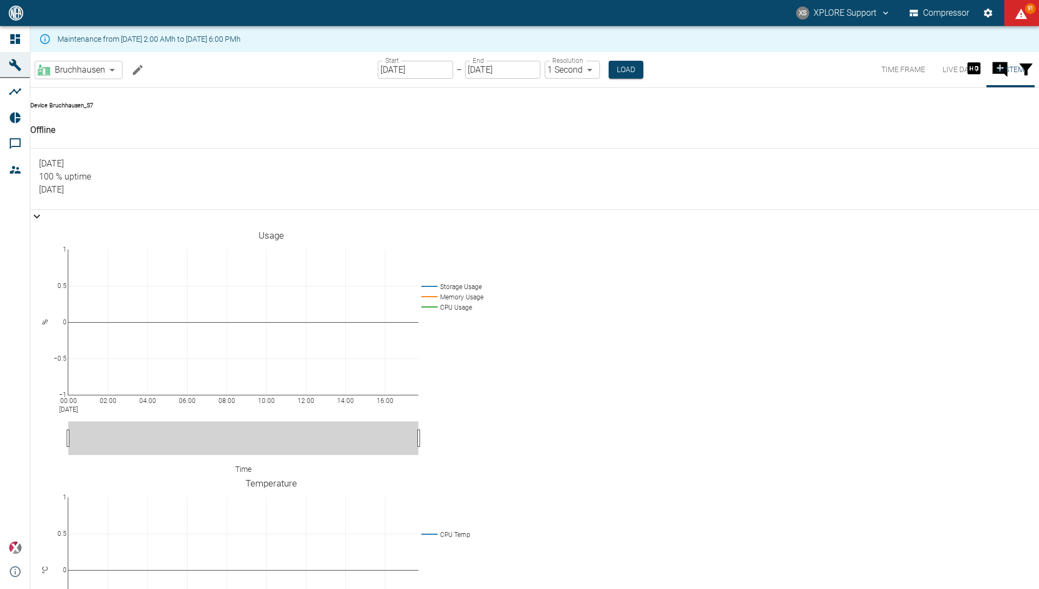
click at [79, 76] on body "XS XPLORE Support Compressor 91 Dashboard Machines Analyses Reports Comments Me…" at bounding box center [519, 294] width 1039 height 589
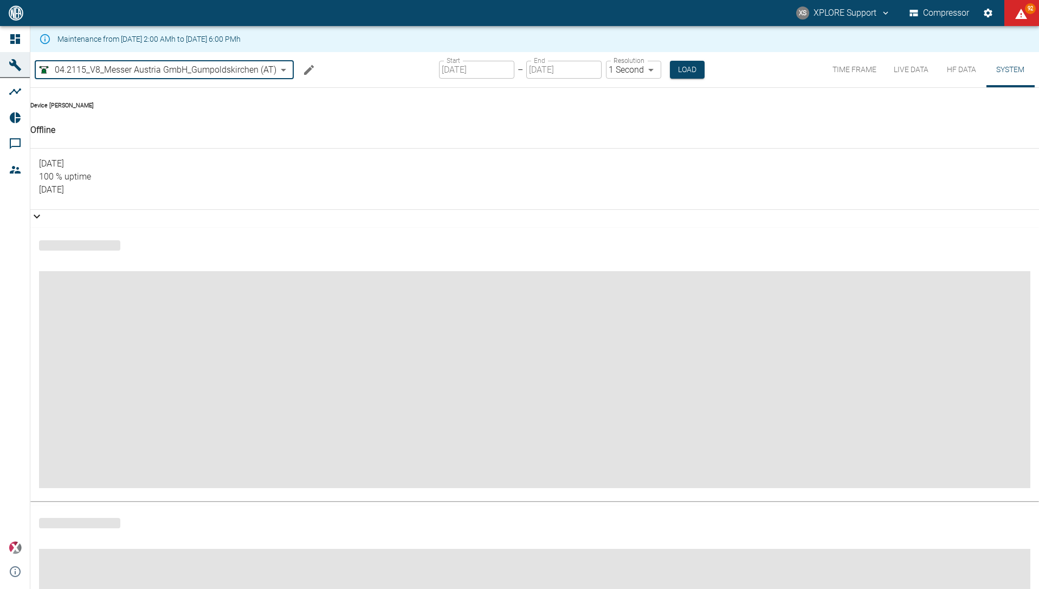
click at [183, 72] on body "XS XPLORE Support Compressor 92 Dashboard Machines Analyses Reports Comments Me…" at bounding box center [519, 294] width 1039 height 589
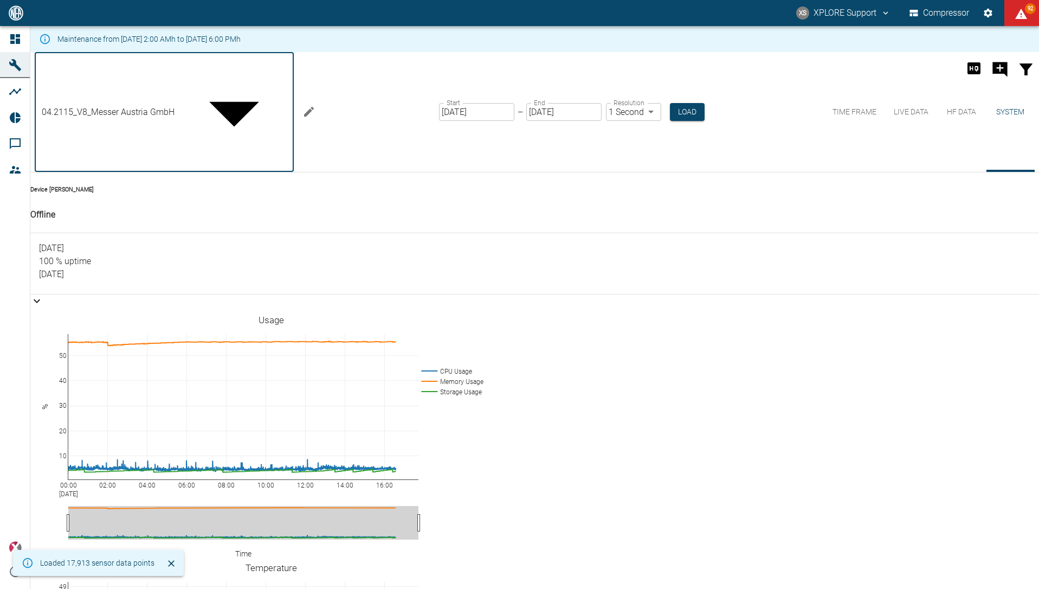
click at [294, 588] on div at bounding box center [519, 597] width 1039 height 0
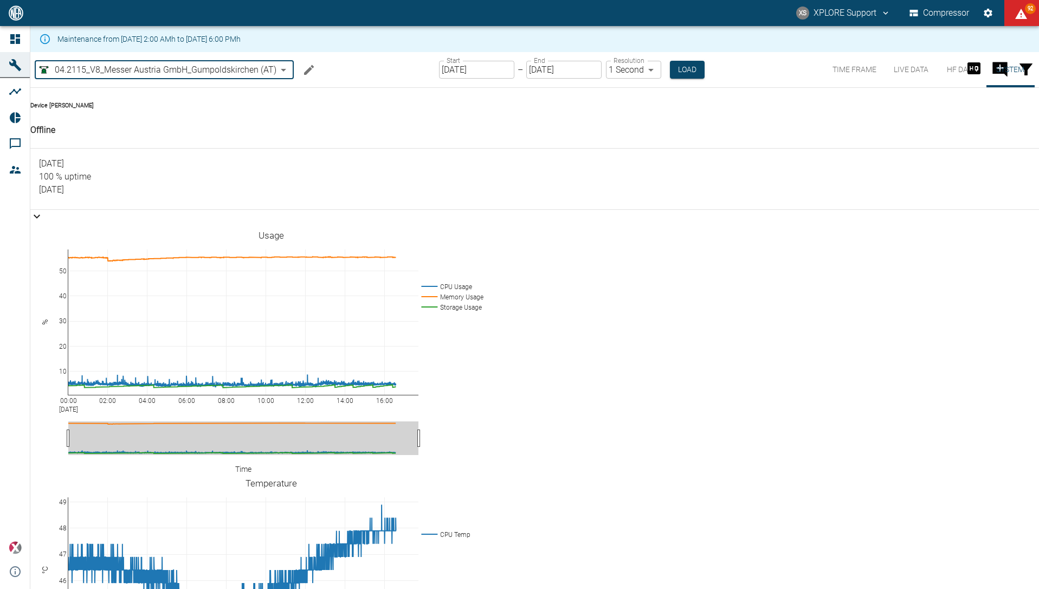
click at [262, 73] on body "XS XPLORE Support Compressor 92 Dashboard Machines Analyses Reports Comments Me…" at bounding box center [519, 294] width 1039 height 589
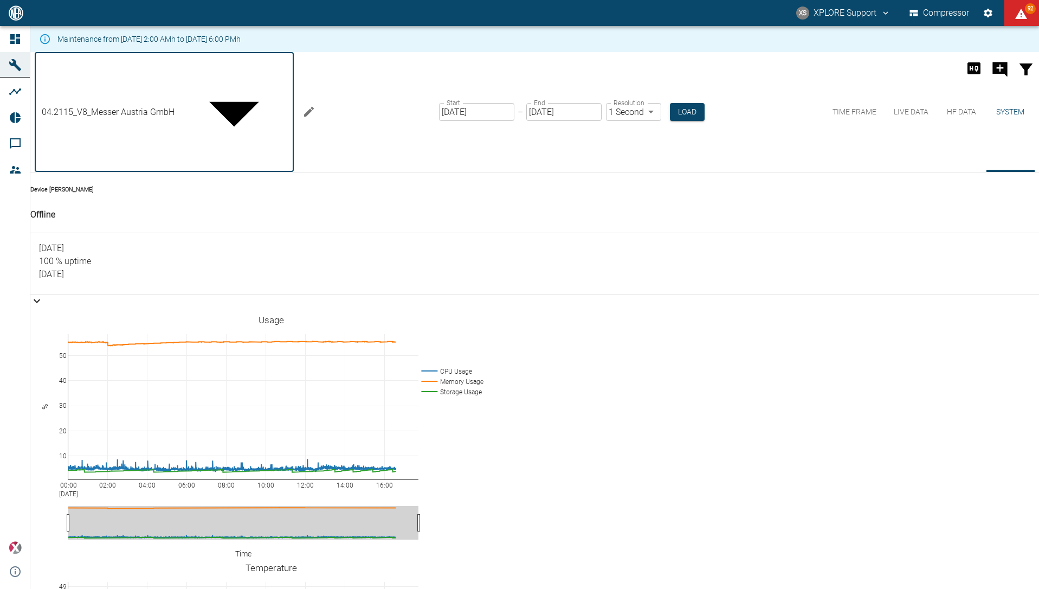
scroll to position [199, 0]
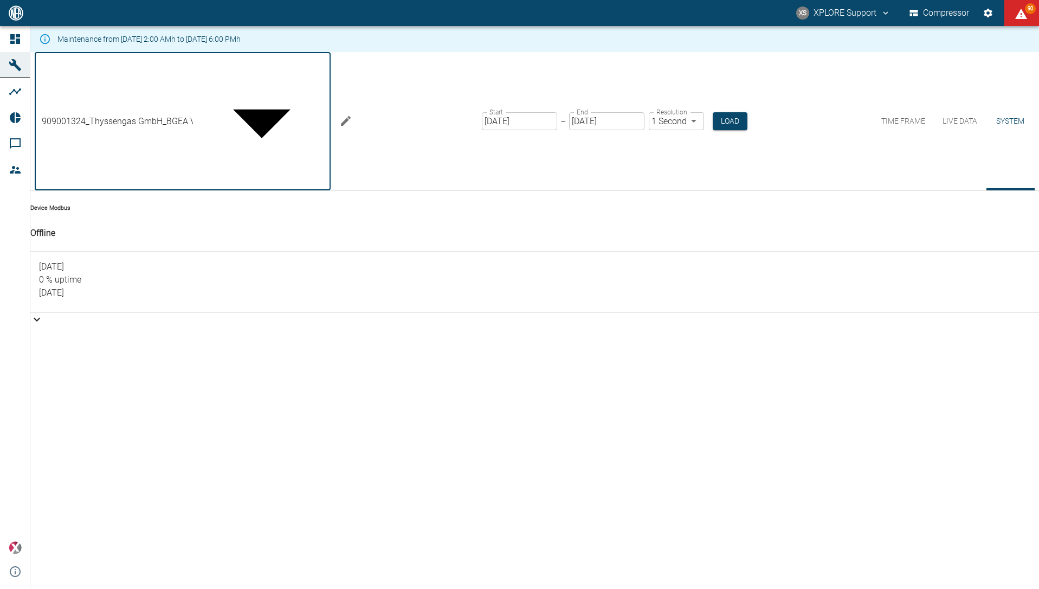
click at [233, 67] on body "XS XPLORE Support Compressor 90 Dashboard Machines Analyses Reports Comments Me…" at bounding box center [519, 294] width 1039 height 589
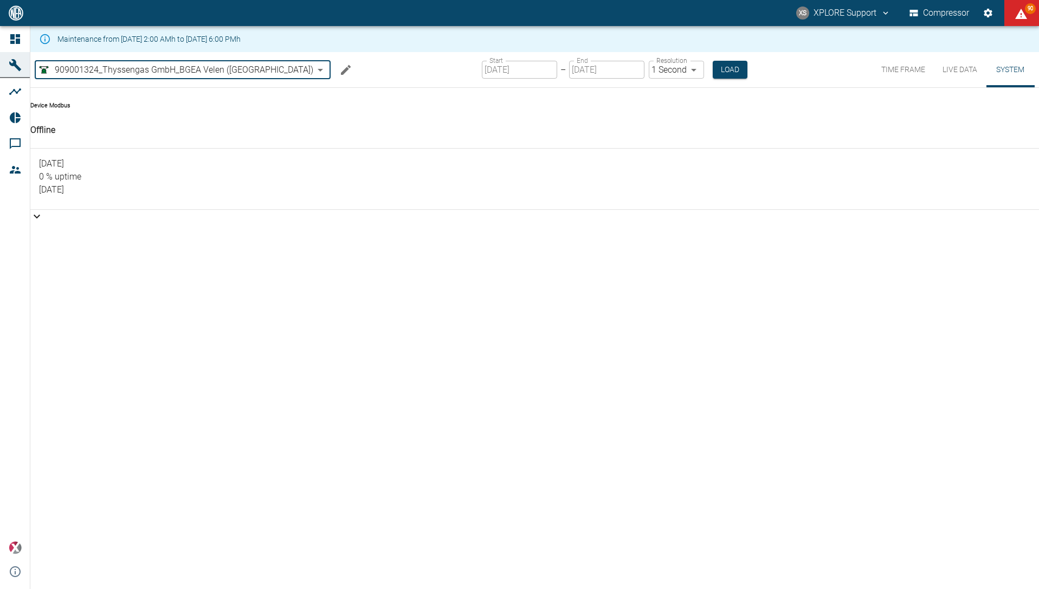
type input "ad602f8f-e027-402b-87aa-0c9c4928ee61"
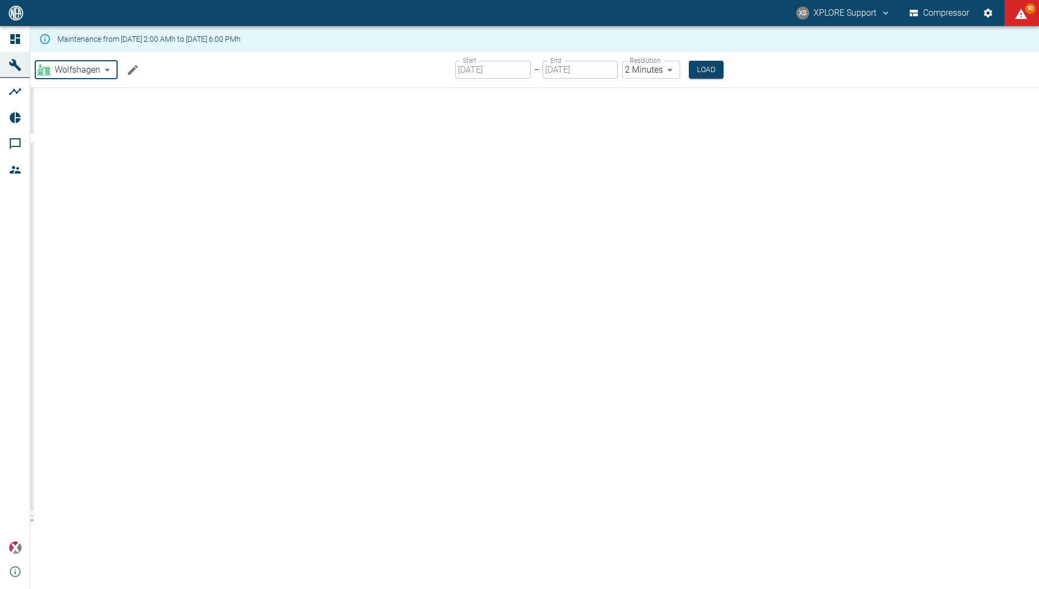
type input "2min"
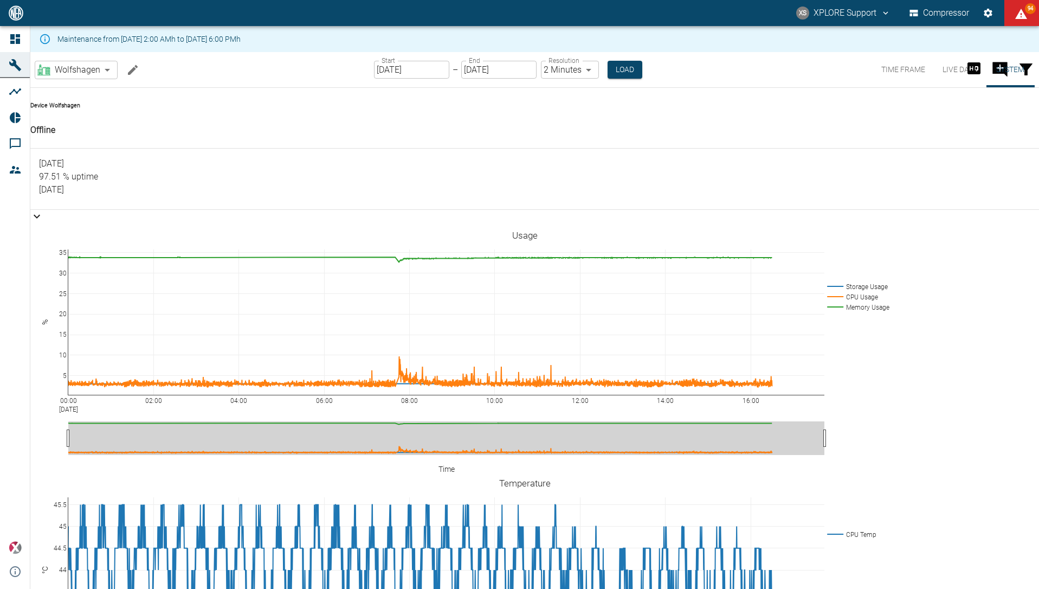
click at [296, 157] on div at bounding box center [534, 157] width 991 height 0
click at [260, 208] on div "90 days ago 97.51 % uptime Today" at bounding box center [534, 179] width 1009 height 61
click at [902, 65] on button "Time Frame" at bounding box center [903, 69] width 61 height 35
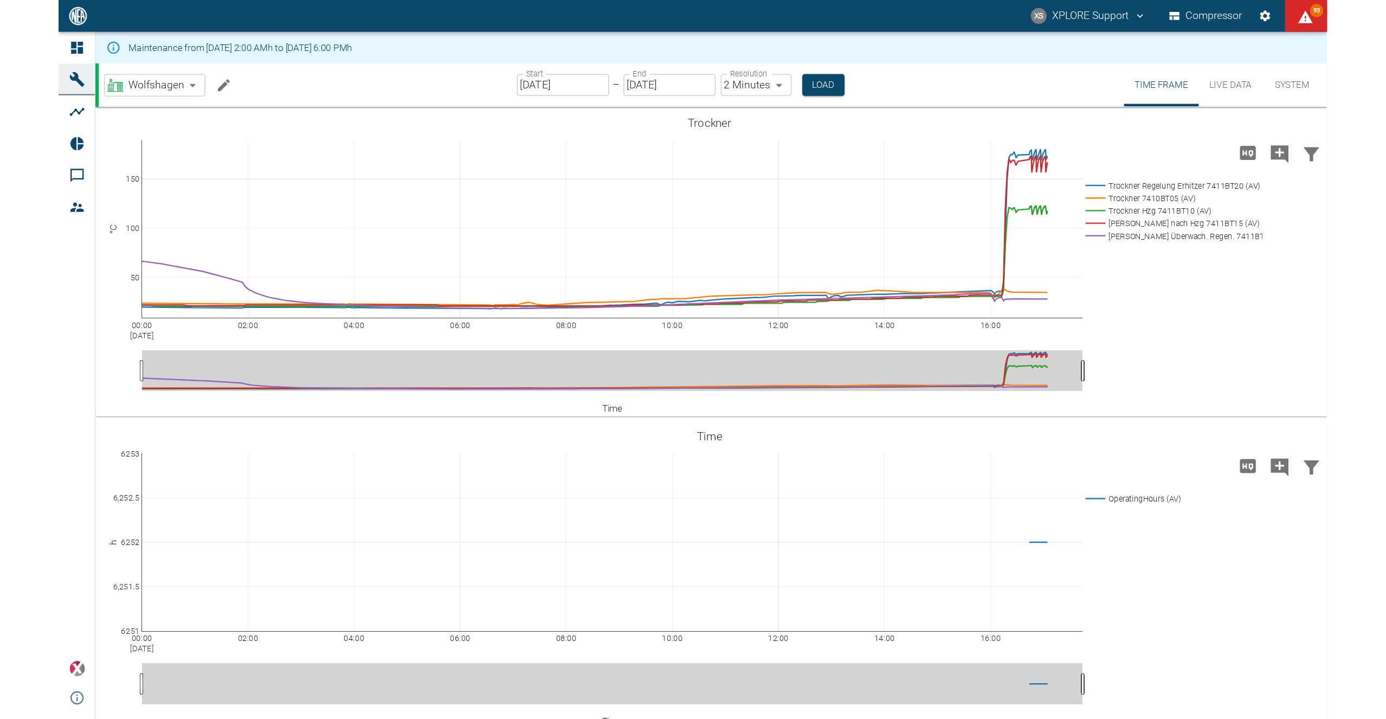
scroll to position [22, 0]
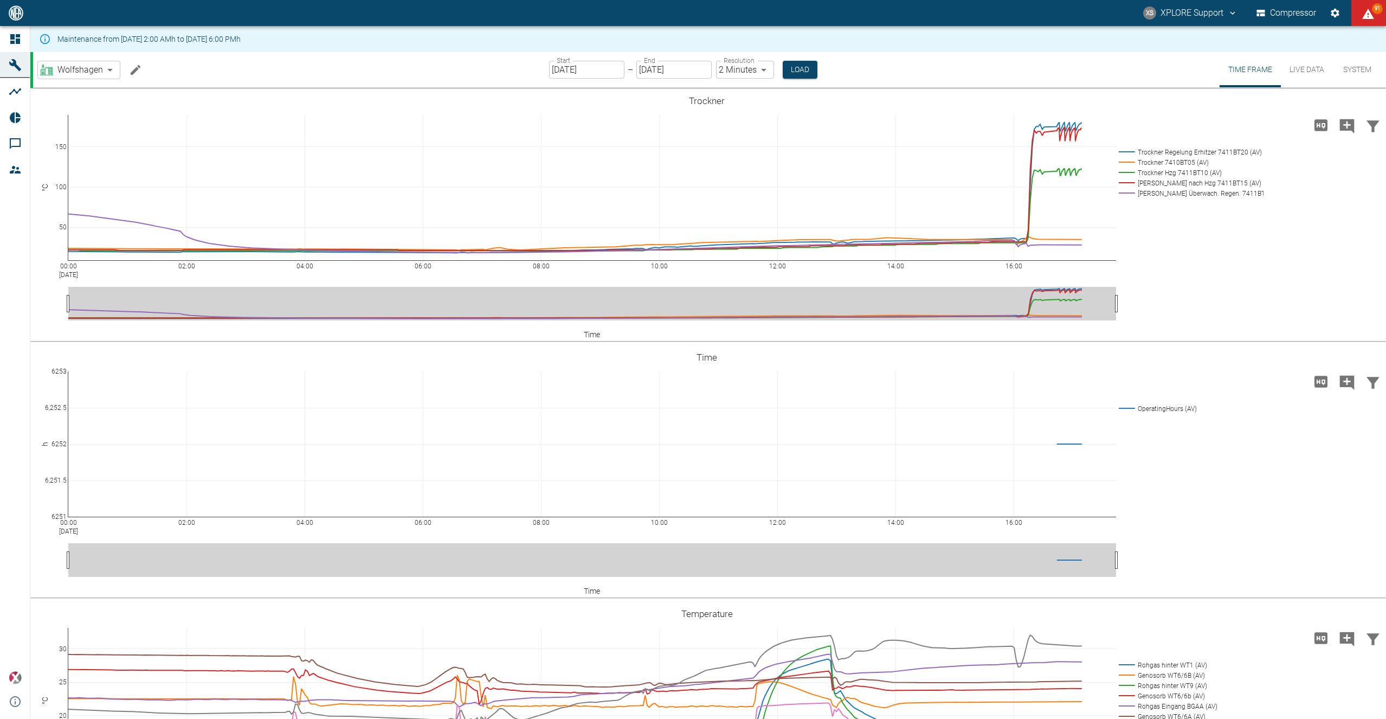
scroll to position [22, 0]
